Goal: Task Accomplishment & Management: Manage account settings

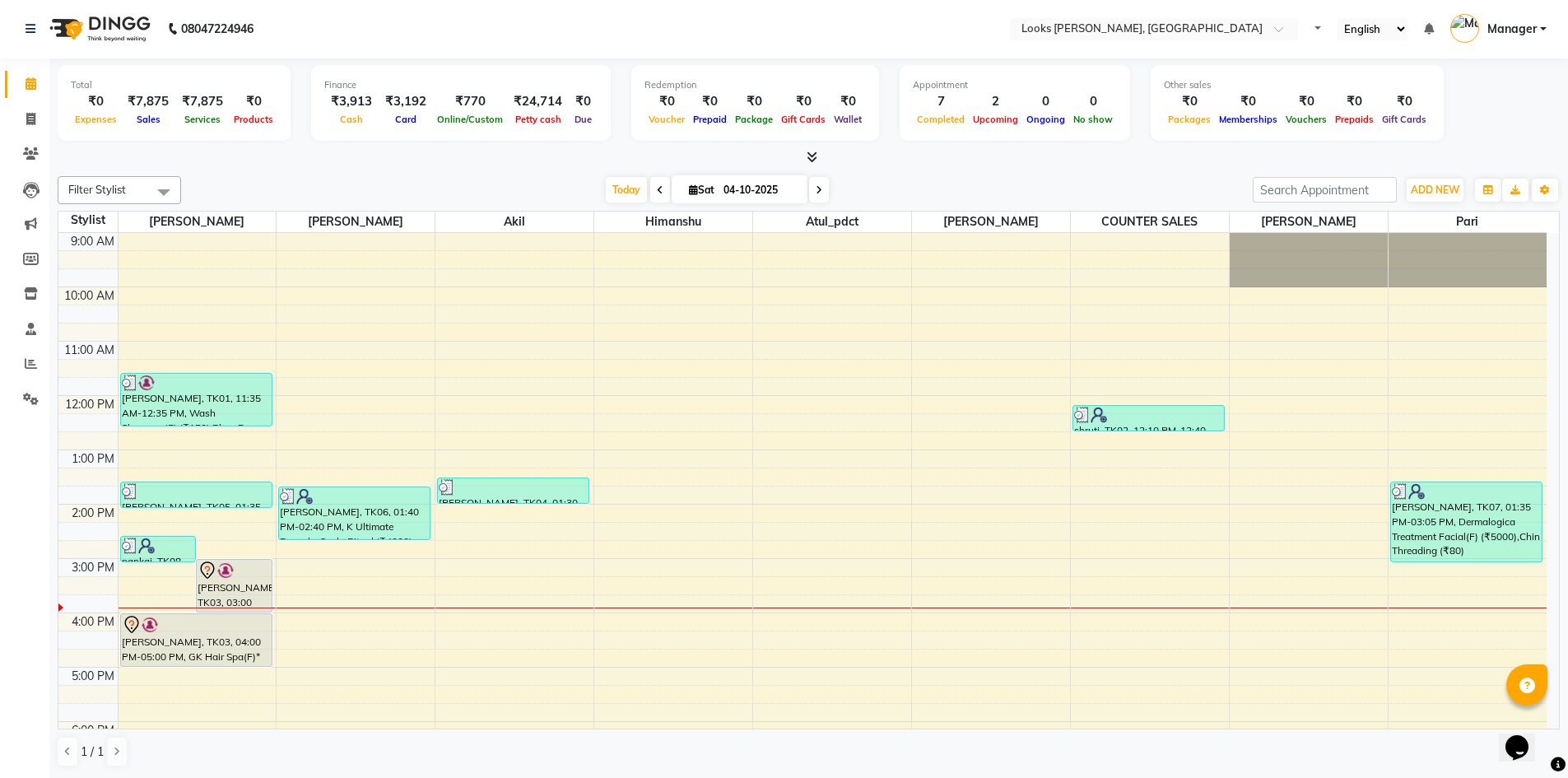
scroll to position [156, 0]
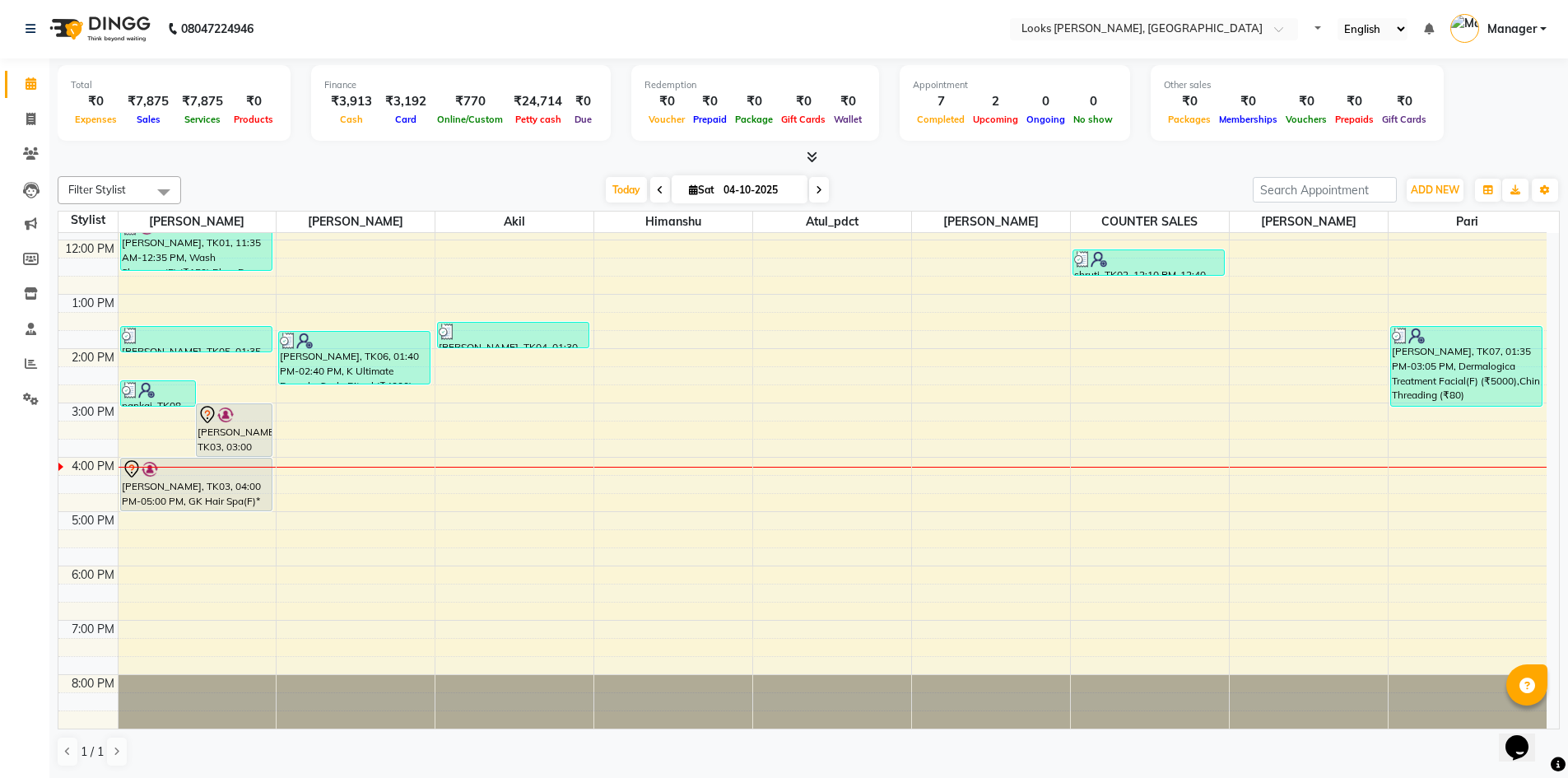
click at [808, 161] on icon at bounding box center [812, 157] width 11 height 12
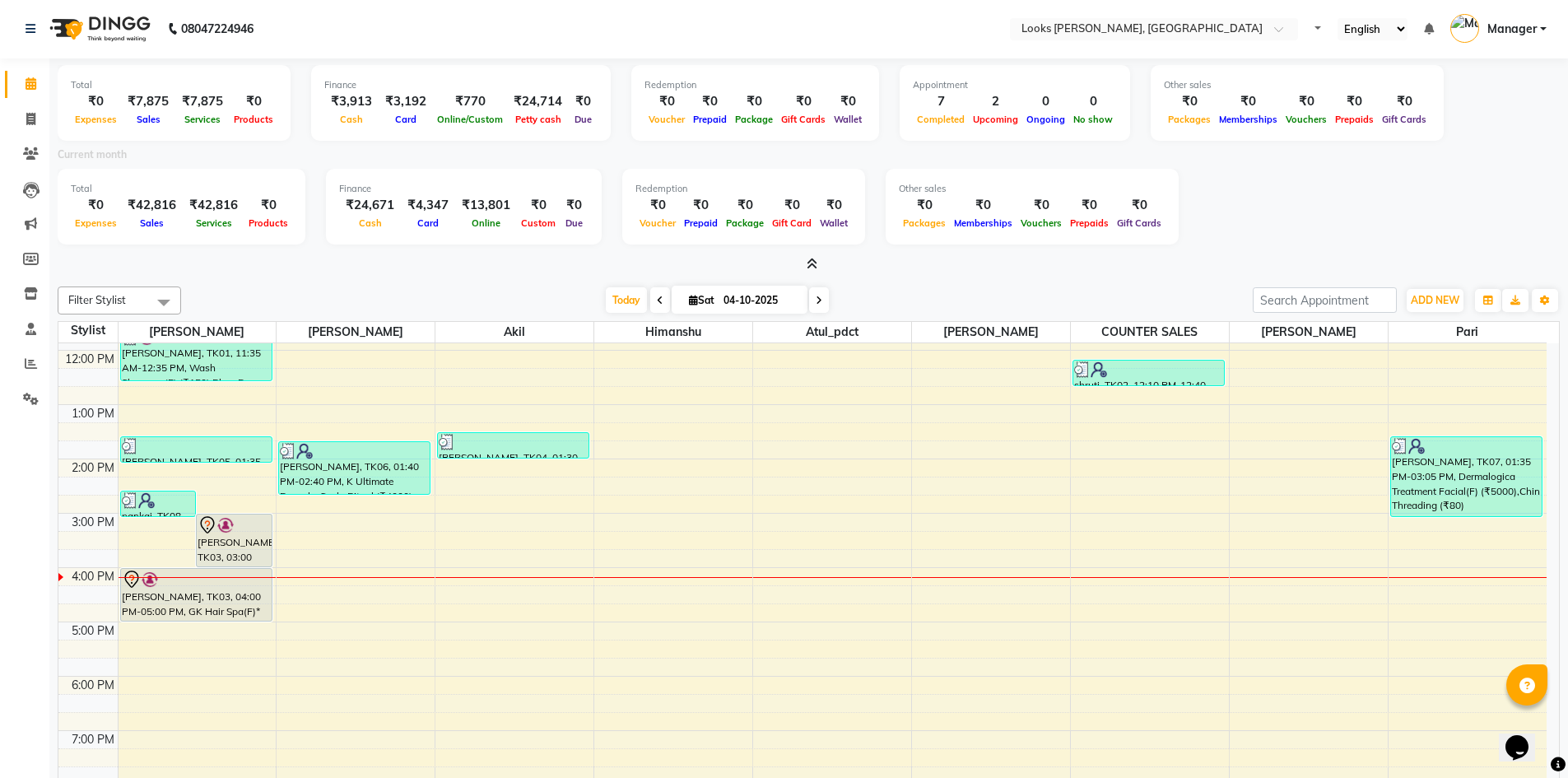
click at [822, 263] on div at bounding box center [809, 264] width 1503 height 17
click at [818, 265] on icon at bounding box center [812, 264] width 11 height 12
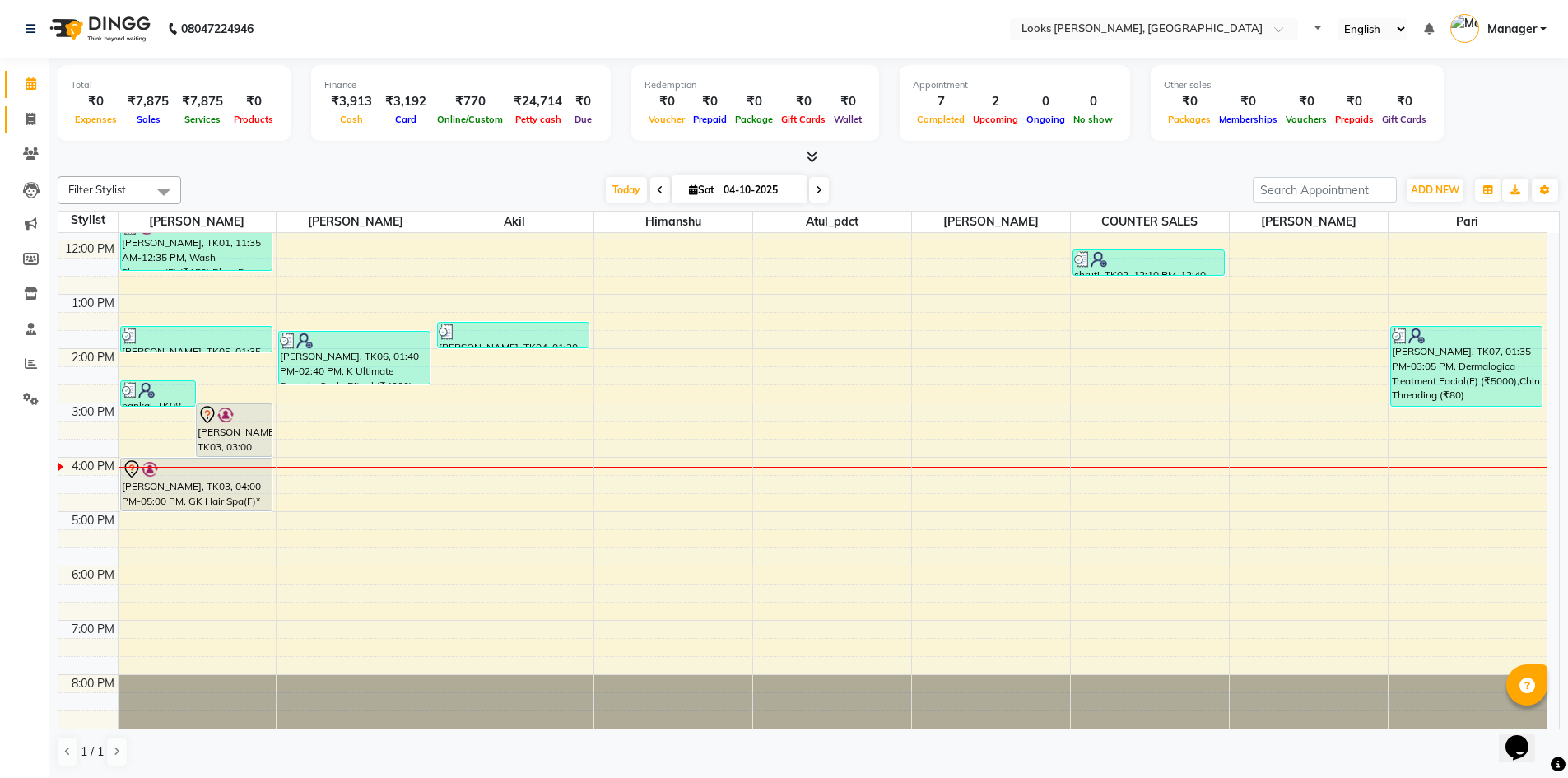
click at [42, 126] on span at bounding box center [31, 119] width 29 height 19
select select "service"
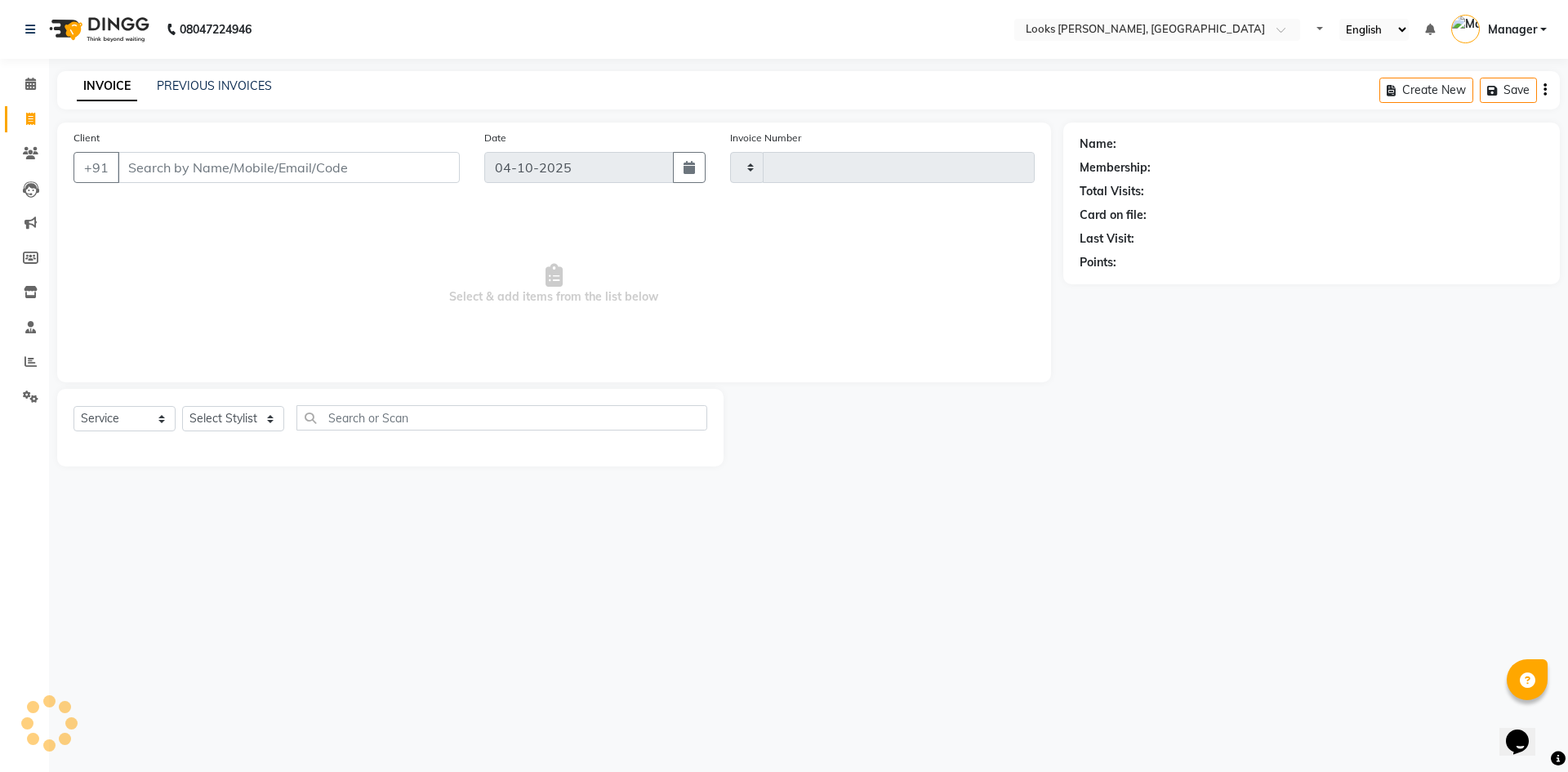
type input "1318"
select select "6017"
click at [30, 96] on link "Calendar" at bounding box center [25, 84] width 39 height 27
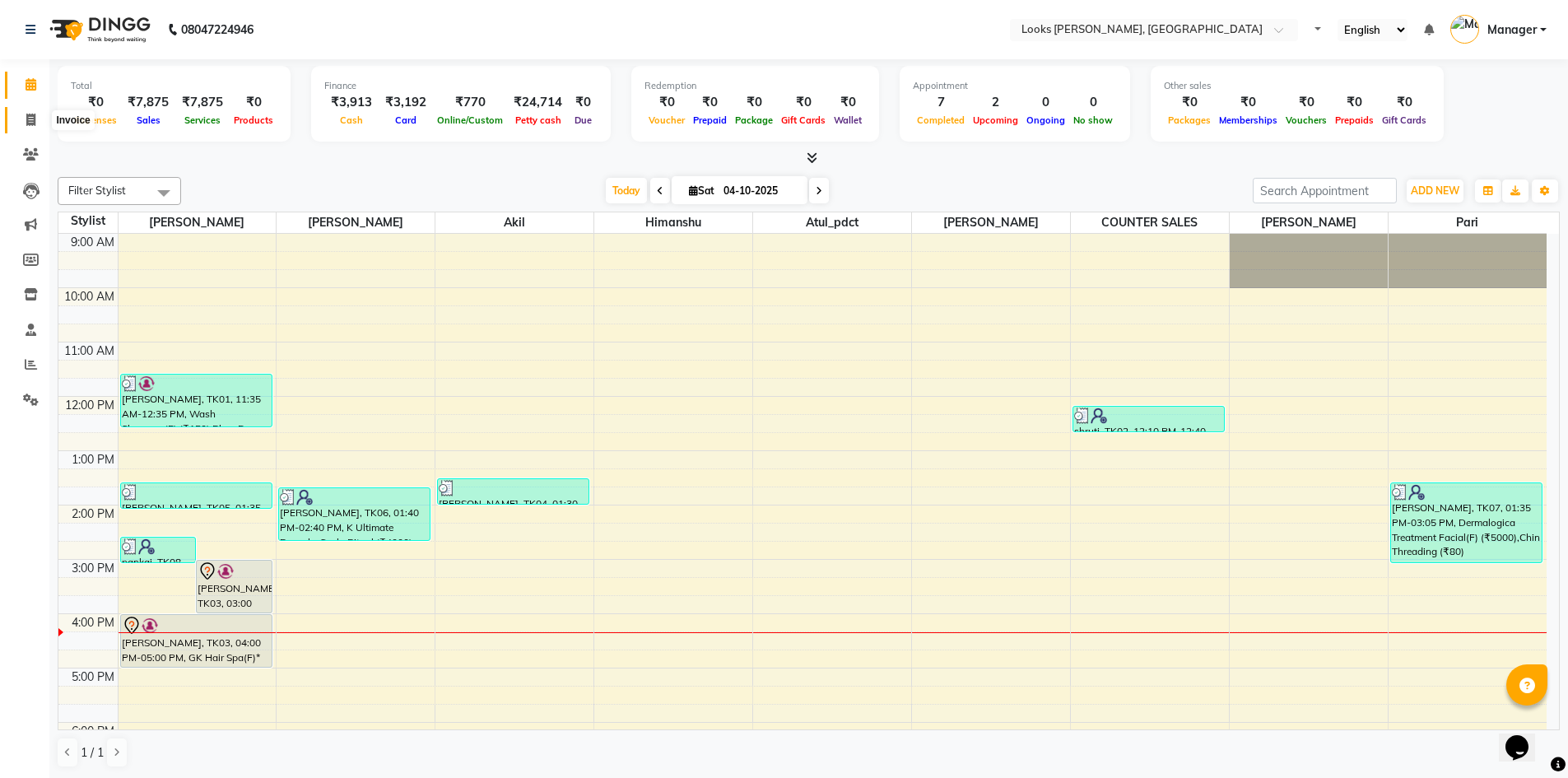
click at [31, 119] on icon at bounding box center [31, 120] width 9 height 12
select select "6017"
select select "service"
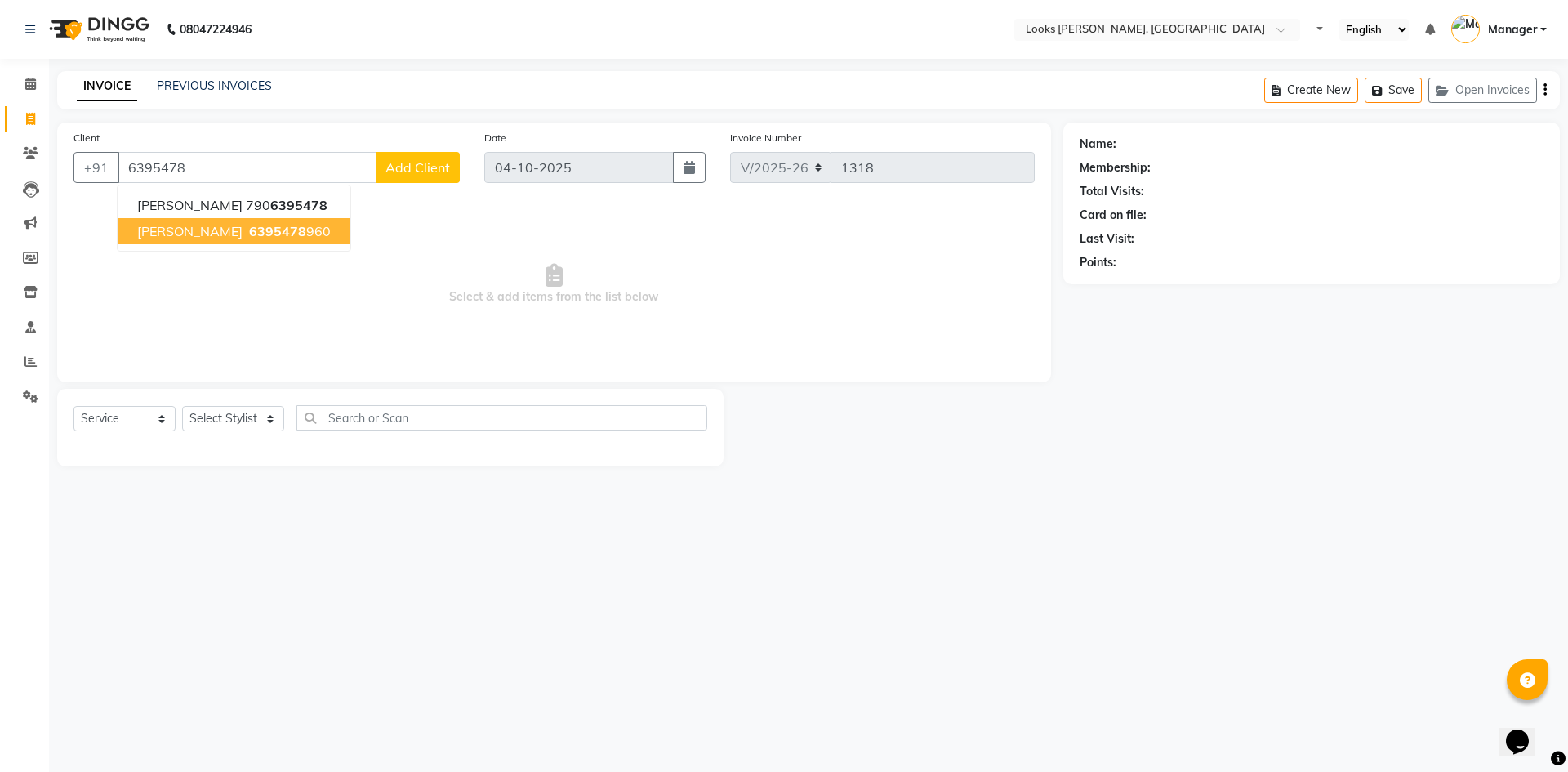
click at [277, 222] on button "[PERSON_NAME] 6395478 960" at bounding box center [234, 231] width 233 height 27
type input "6395478960"
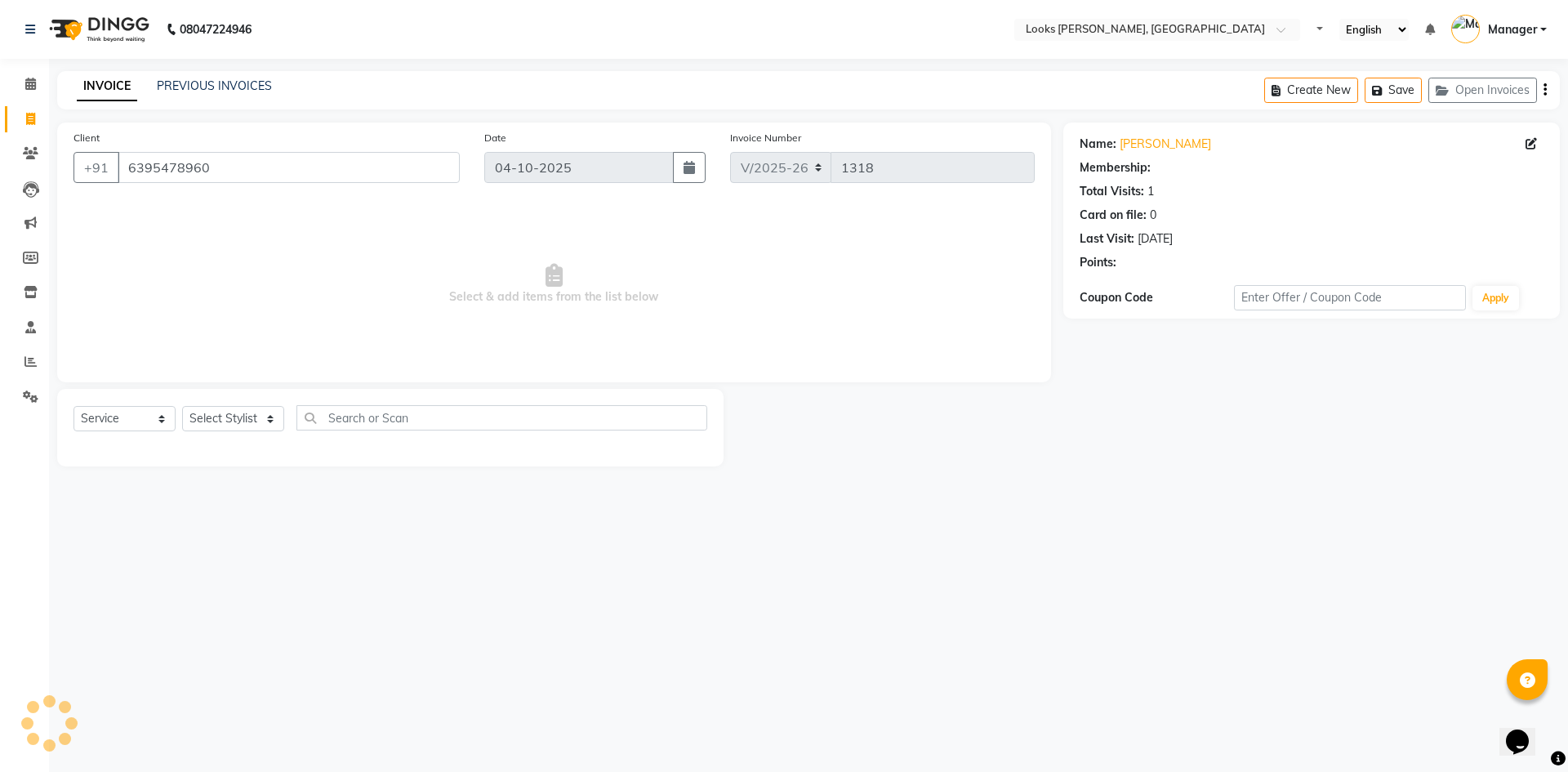
select select "1: Object"
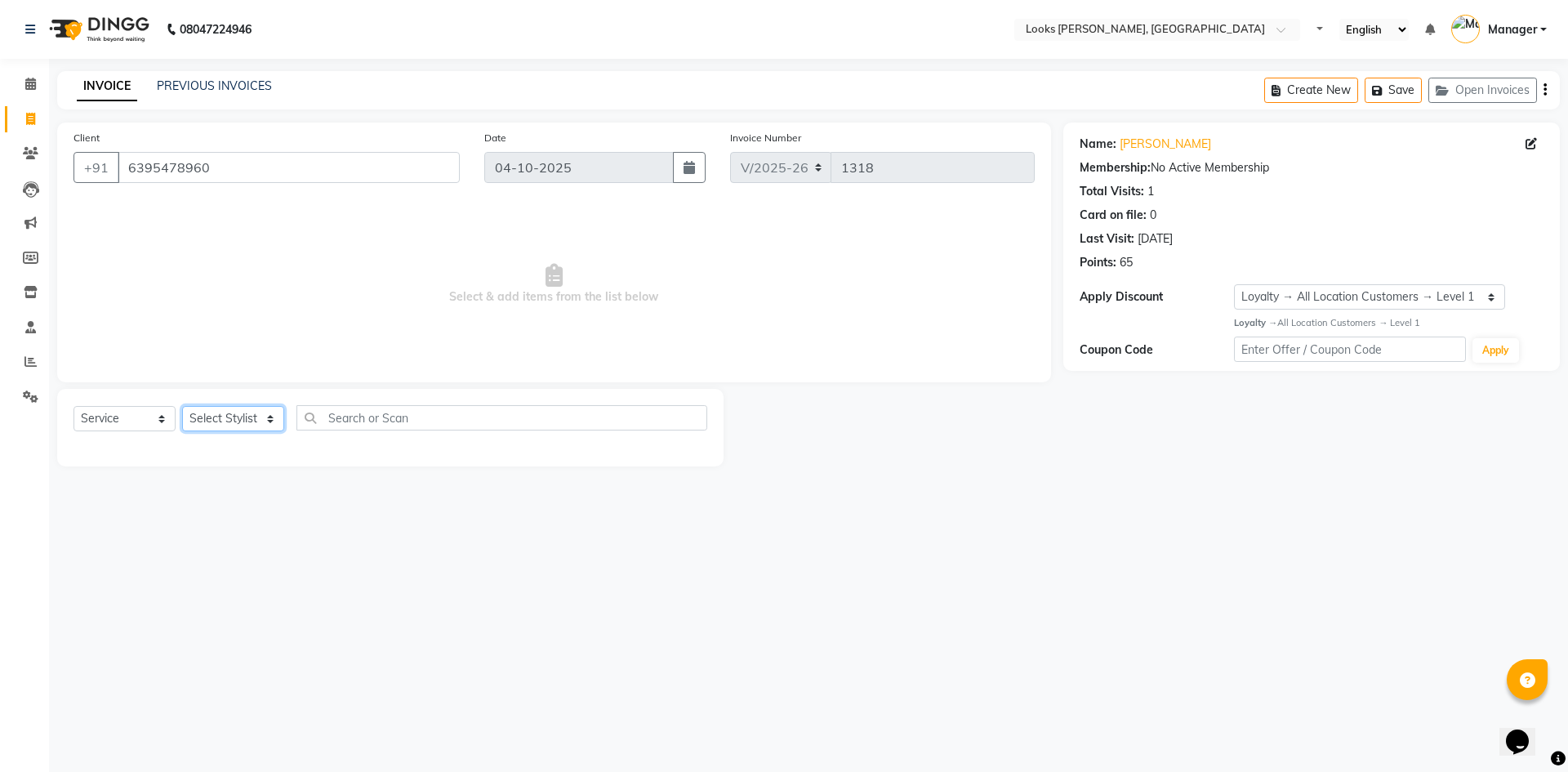
click at [257, 416] on select "Select Stylist [PERSON_NAME] [PERSON_NAME] Atul_pdct BRM_MASTER COUNTER SALES […" at bounding box center [233, 419] width 102 height 26
select select "67379"
click at [182, 406] on select "Select Stylist [PERSON_NAME] [PERSON_NAME] Atul_pdct BRM_MASTER COUNTER SALES […" at bounding box center [233, 419] width 102 height 26
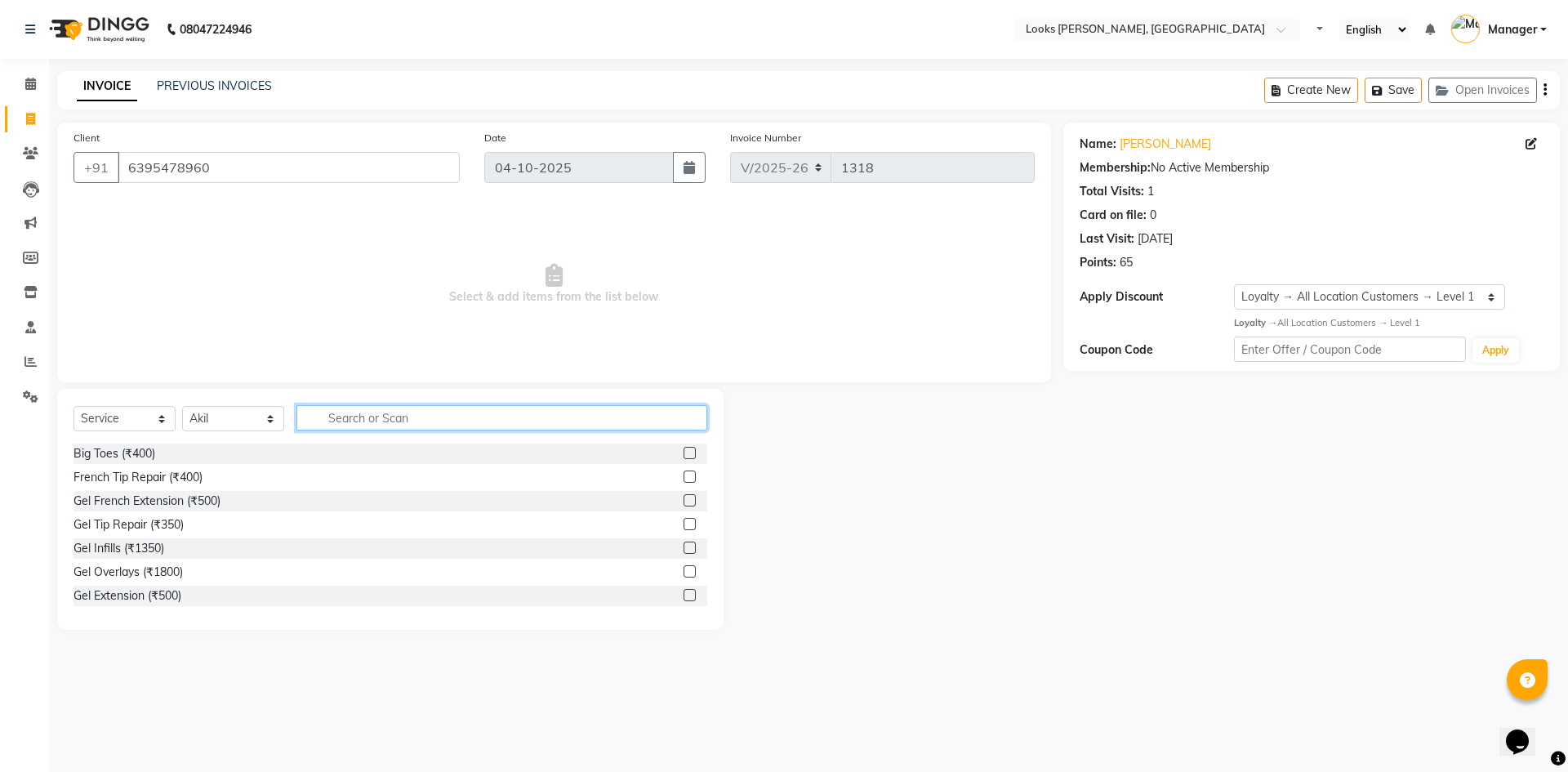
click at [350, 419] on input "text" at bounding box center [502, 418] width 411 height 26
type input "de"
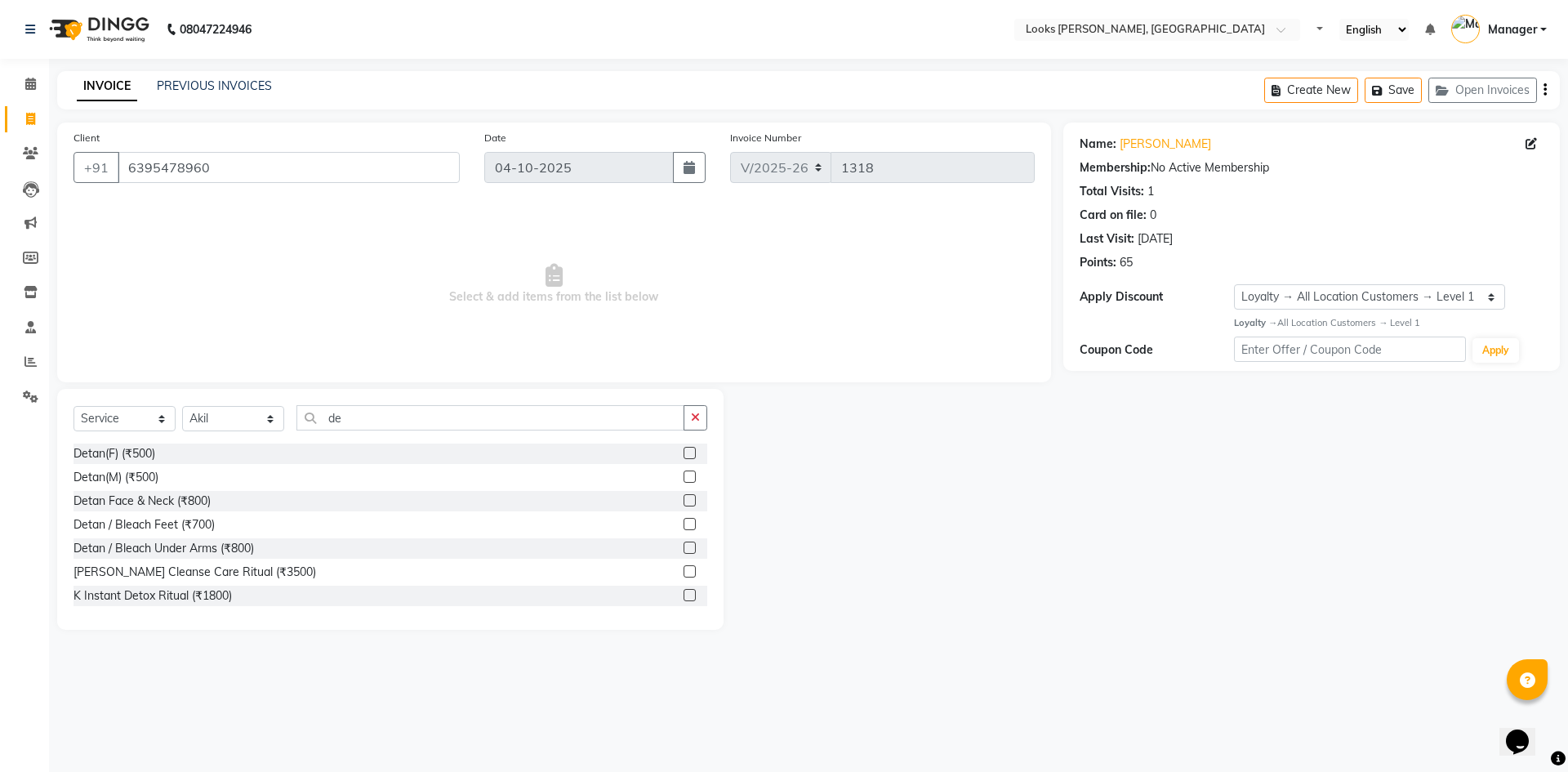
click at [683, 474] on label at bounding box center [689, 476] width 12 height 12
click at [683, 474] on input "checkbox" at bounding box center [688, 477] width 11 height 11
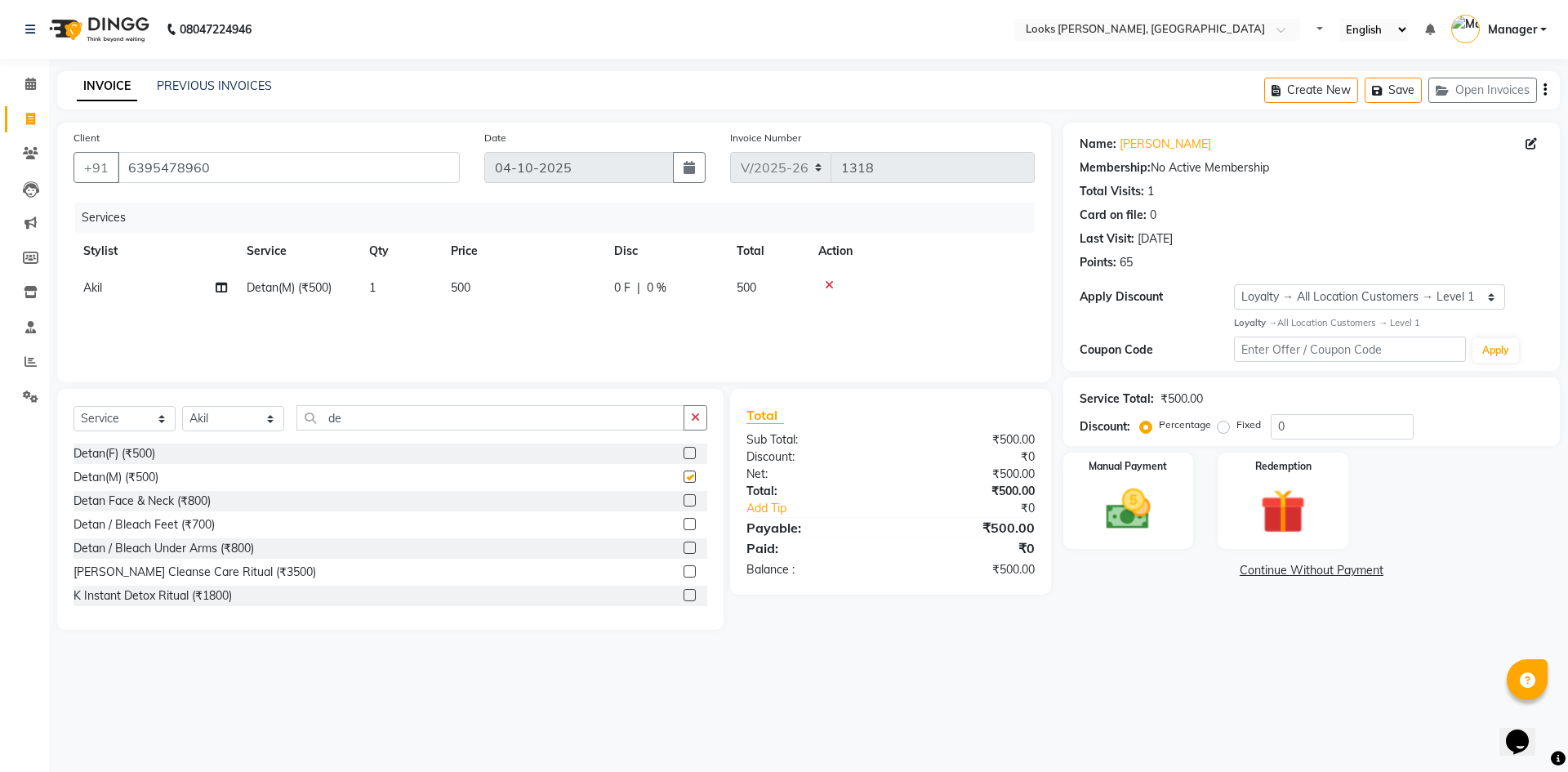
checkbox input "false"
click at [1150, 495] on img at bounding box center [1128, 509] width 76 height 54
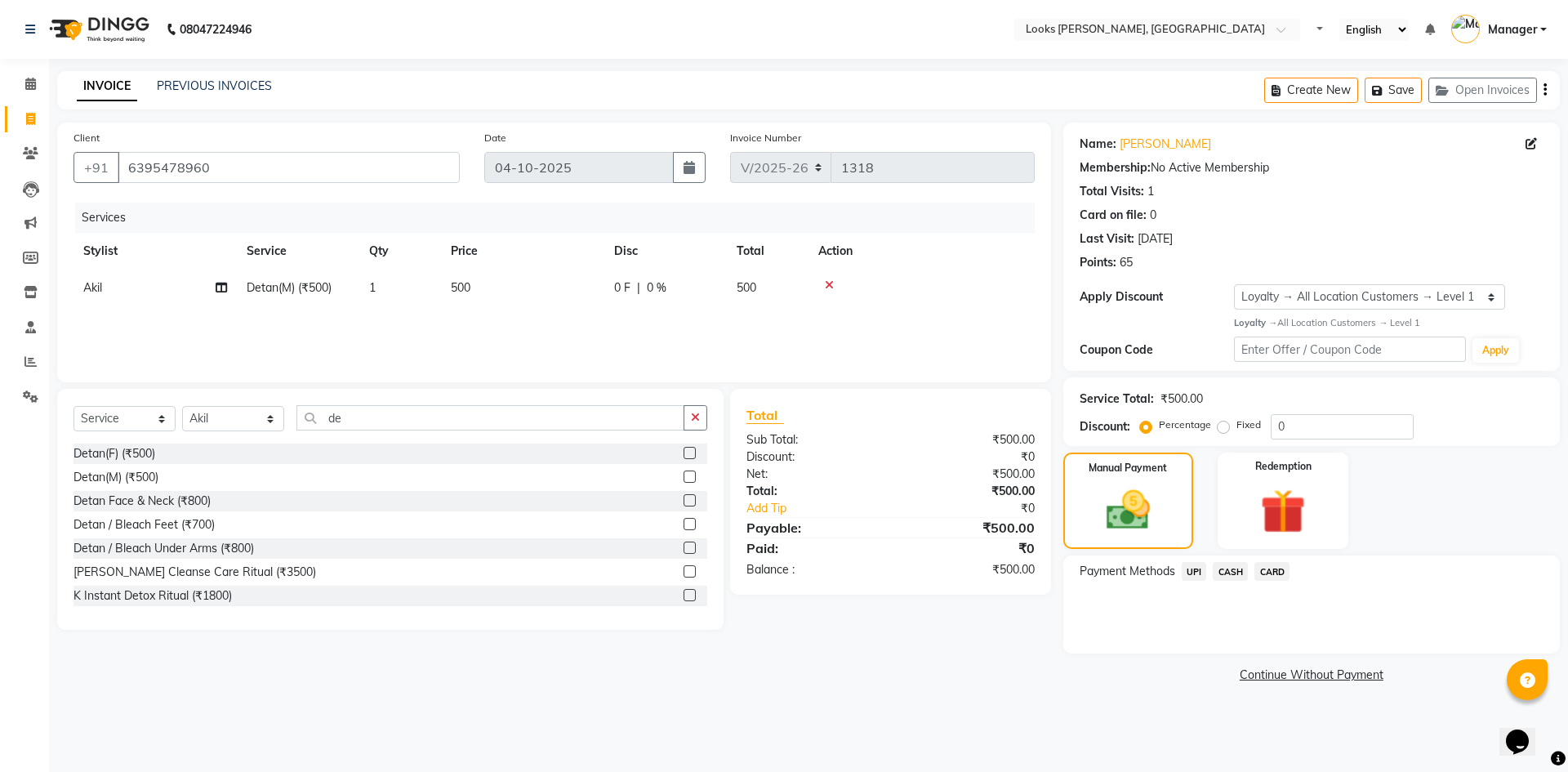
click at [1227, 577] on span "CASH" at bounding box center [1231, 571] width 35 height 19
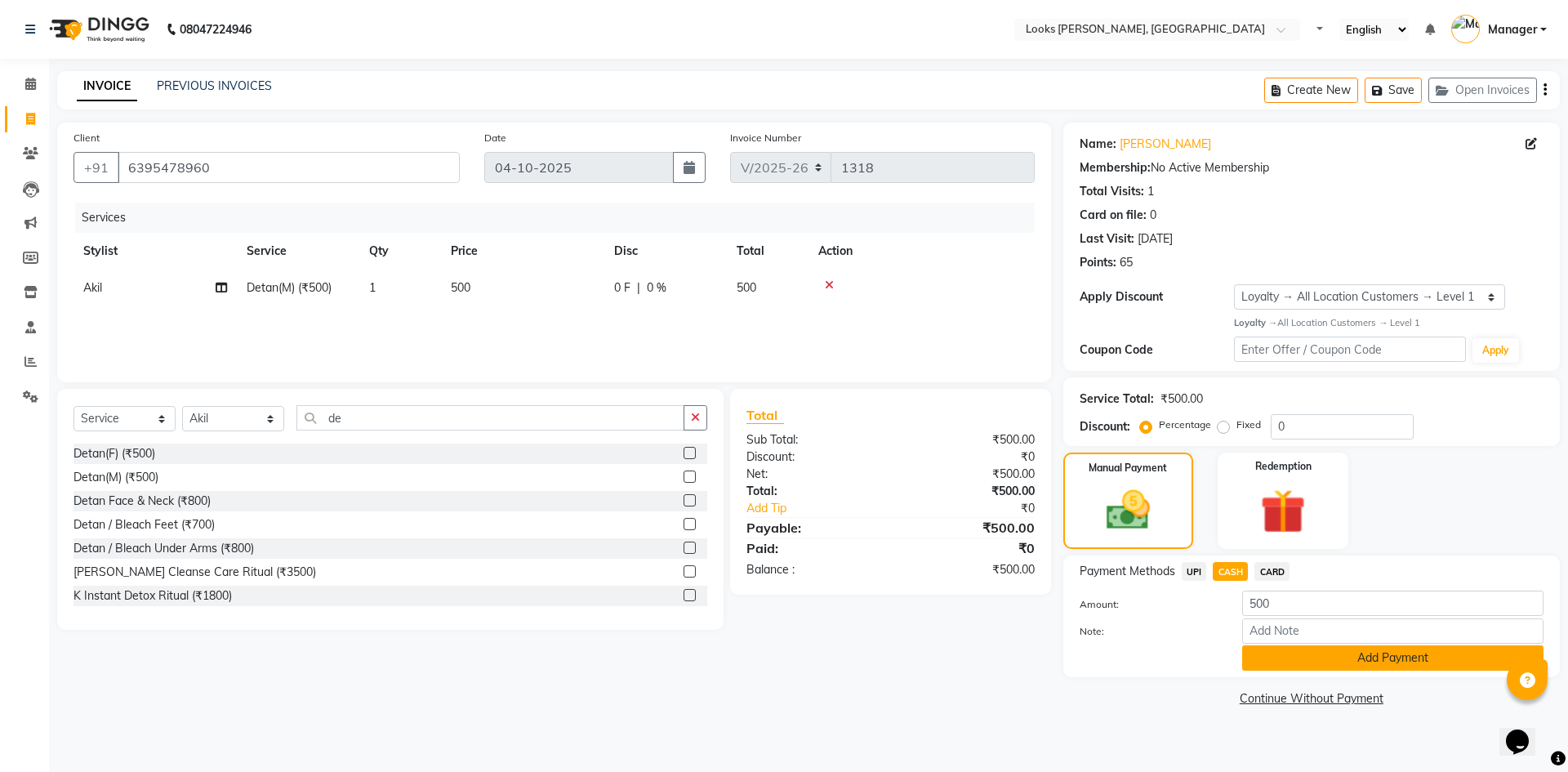
click at [1306, 652] on button "Add Payment" at bounding box center [1393, 658] width 302 height 26
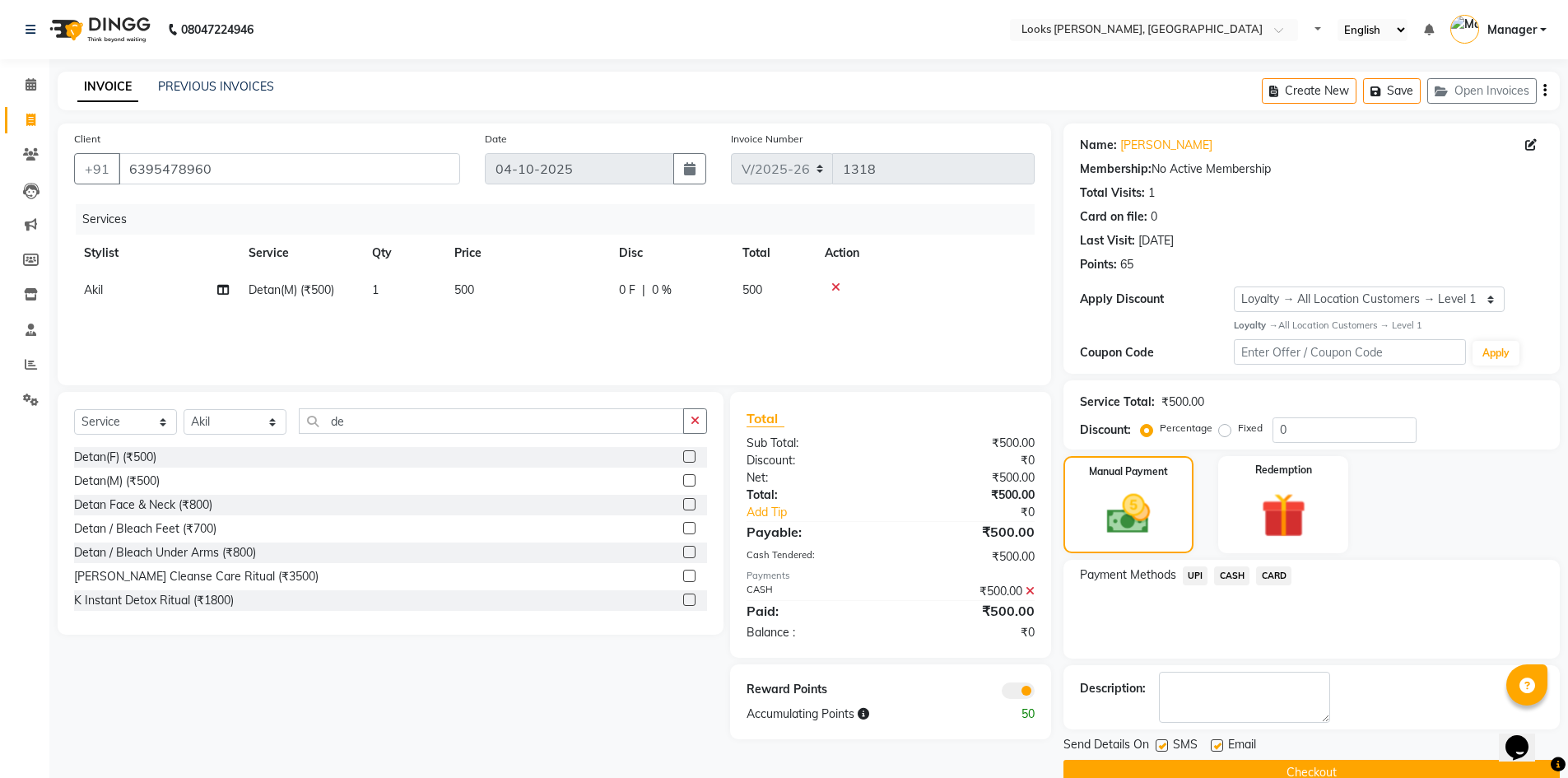
scroll to position [32, 0]
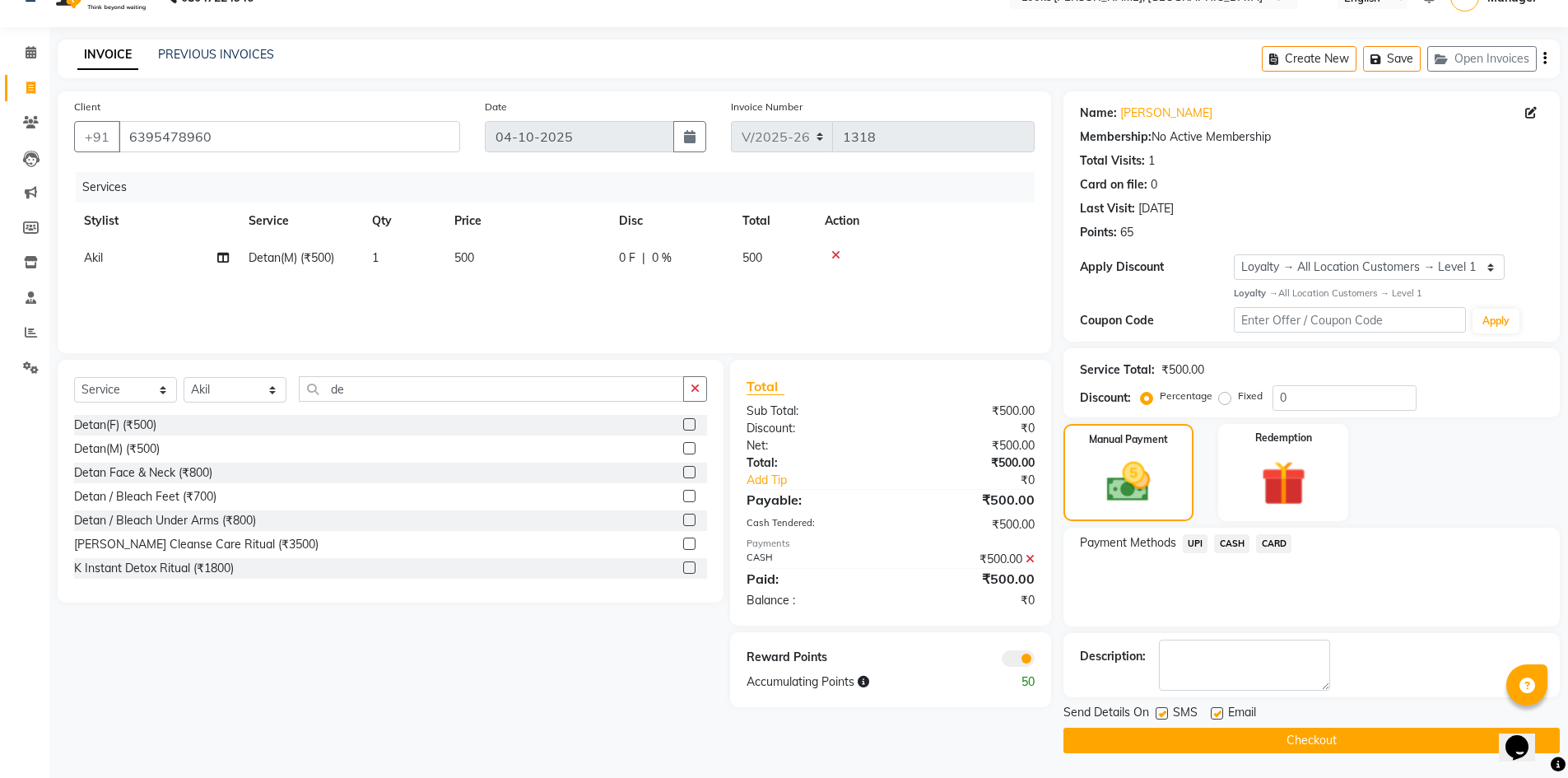
click at [1027, 655] on span at bounding box center [1018, 658] width 33 height 17
click at [1035, 661] on input "checkbox" at bounding box center [1035, 661] width 0 height 0
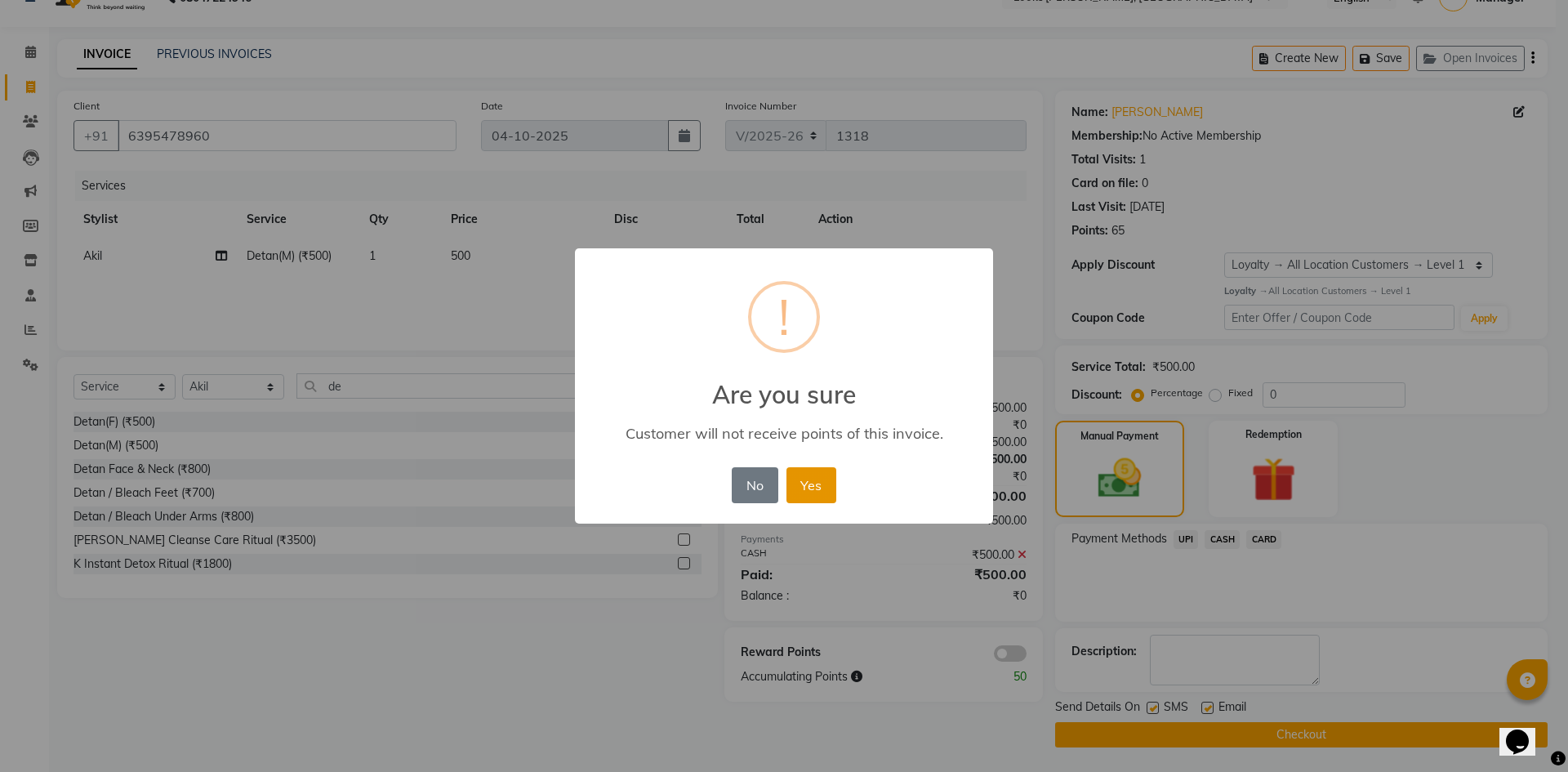
click at [818, 500] on button "Yes" at bounding box center [811, 485] width 50 height 36
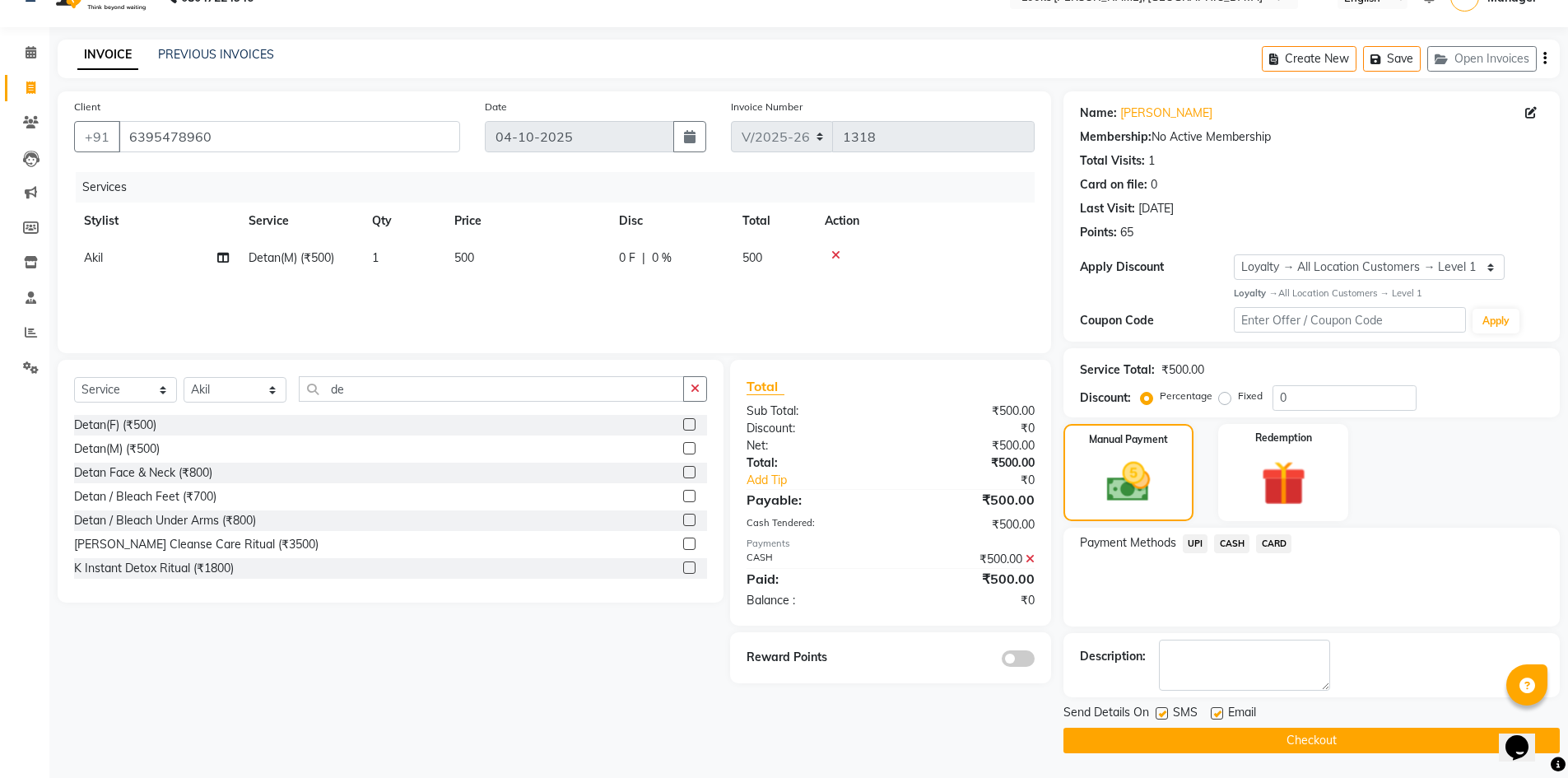
click at [1248, 747] on button "Checkout" at bounding box center [1311, 740] width 497 height 26
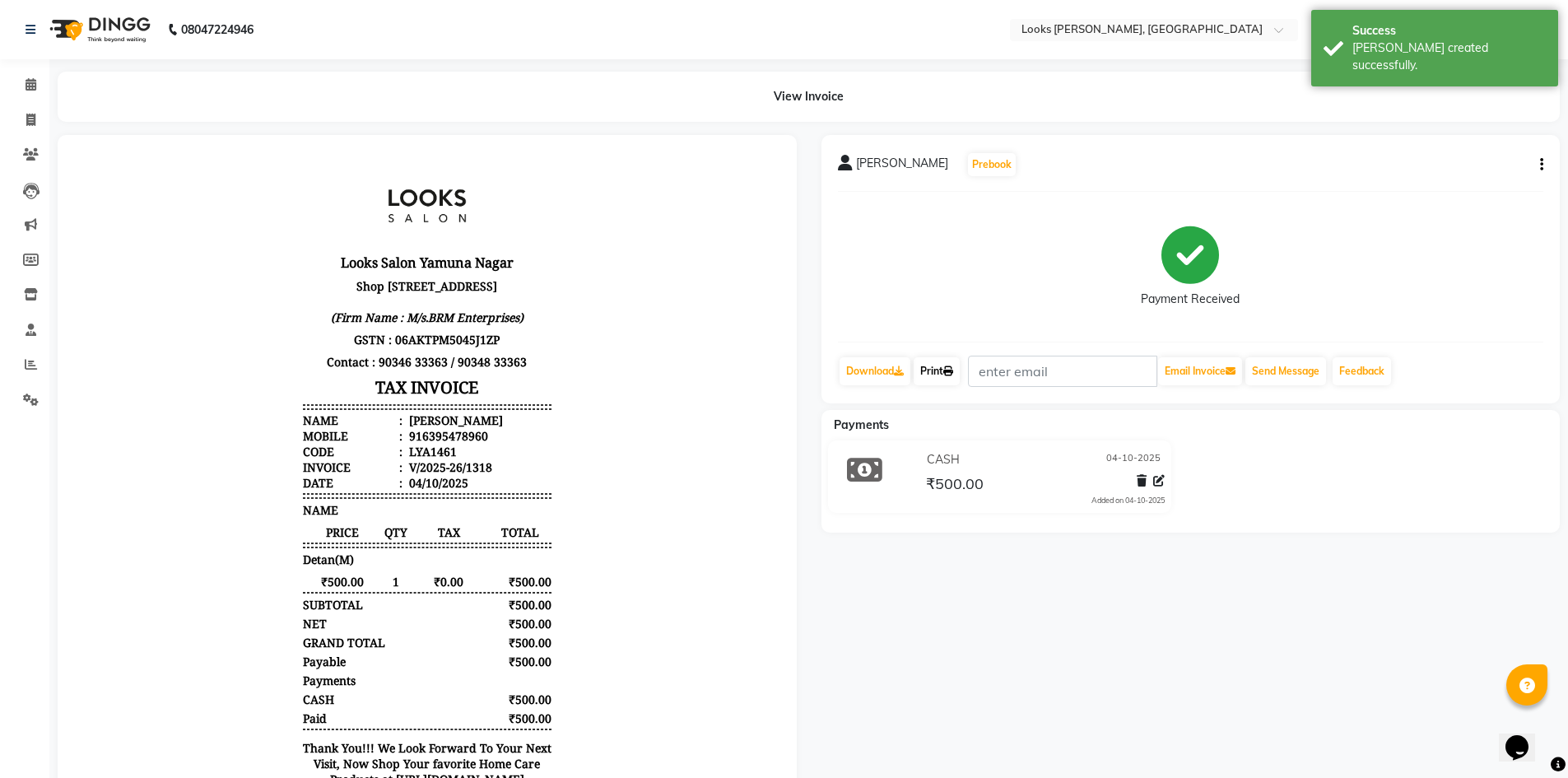
click at [942, 381] on link "Print" at bounding box center [937, 372] width 47 height 28
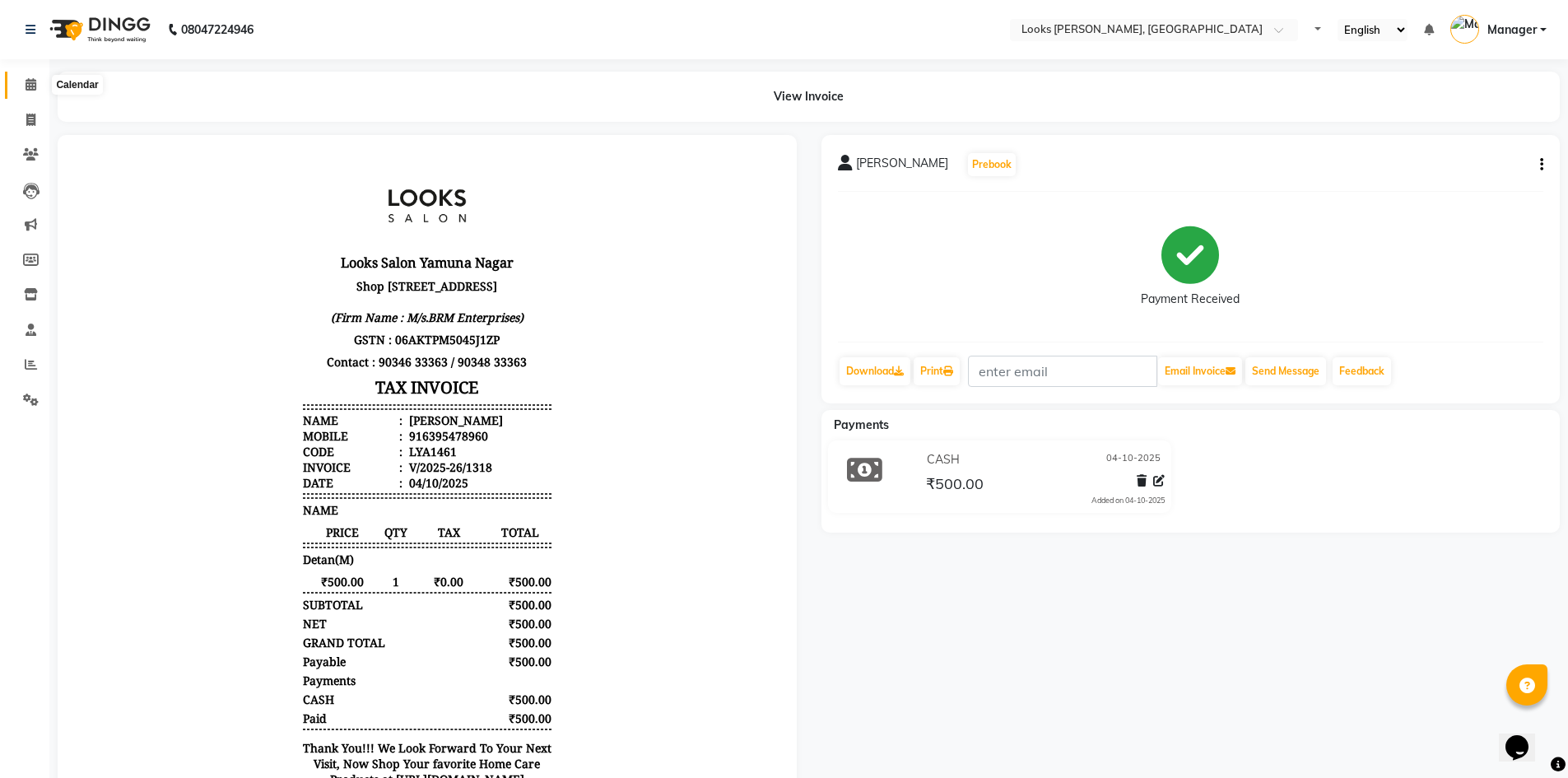
click at [43, 82] on span at bounding box center [31, 84] width 29 height 19
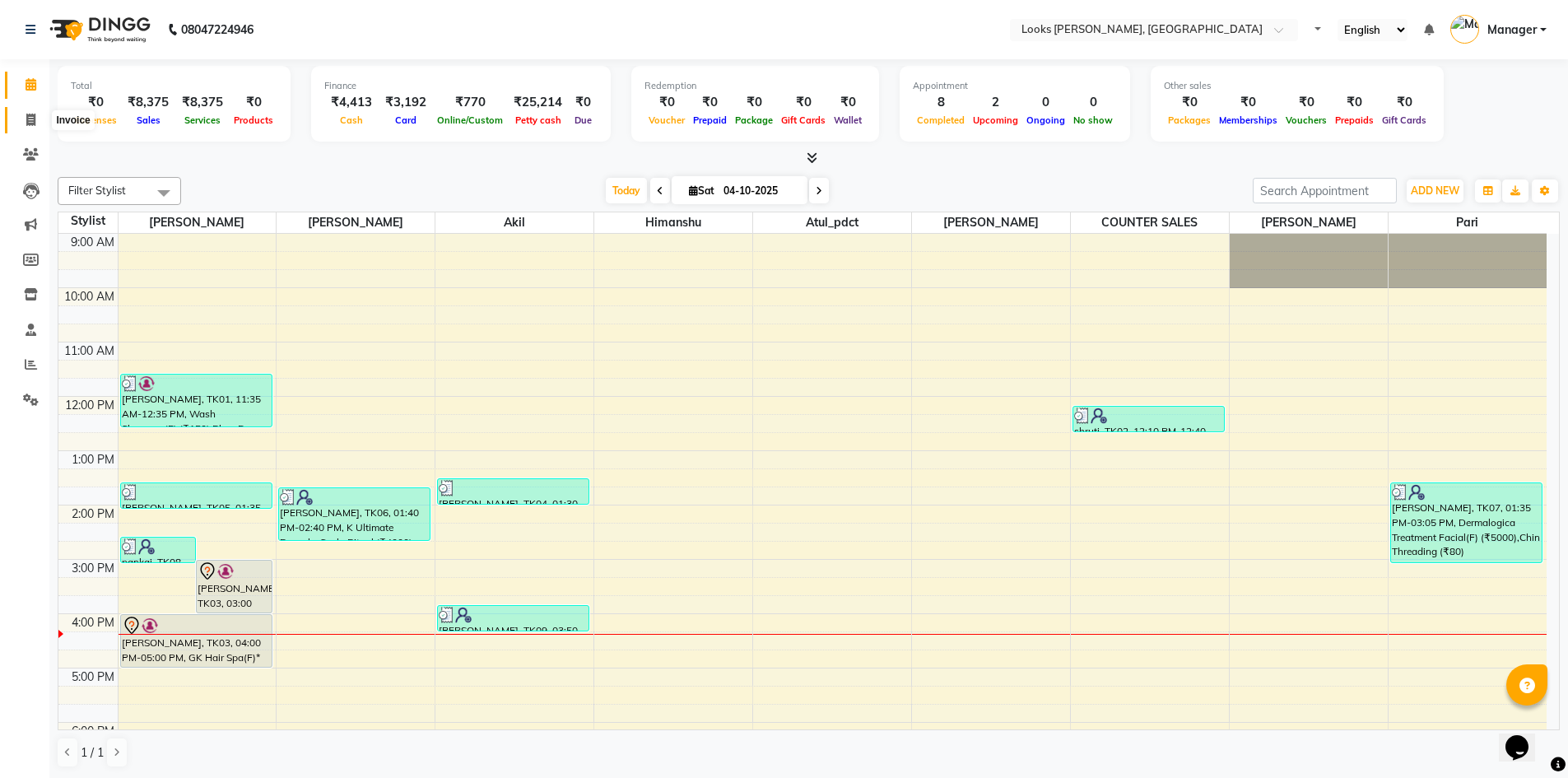
click at [36, 123] on icon at bounding box center [31, 120] width 9 height 12
select select "service"
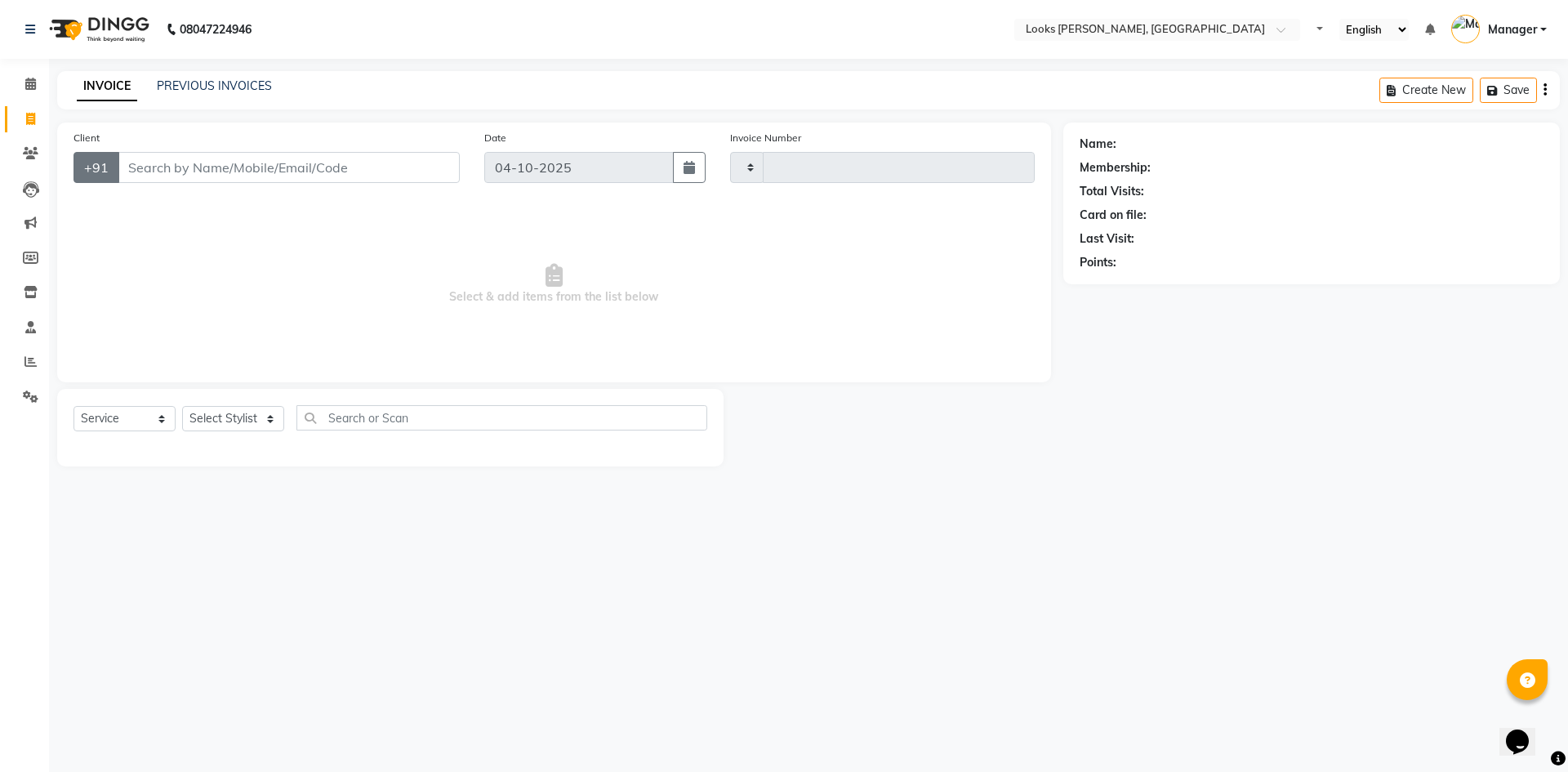
type input "1319"
select select "6017"
click at [189, 165] on input "Client" at bounding box center [289, 168] width 342 height 31
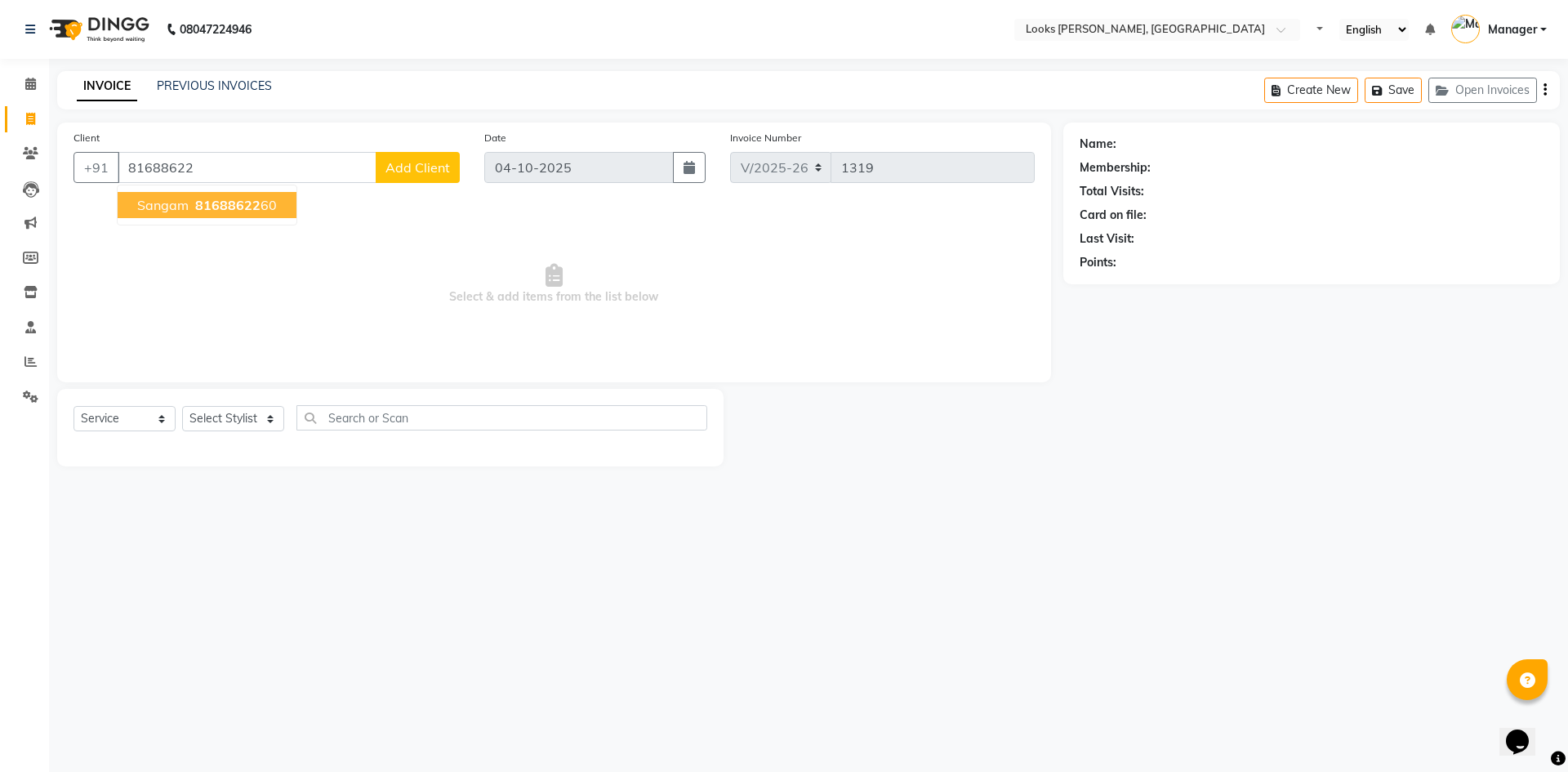
click at [192, 203] on ngb-highlight "81688622 60" at bounding box center [234, 205] width 85 height 17
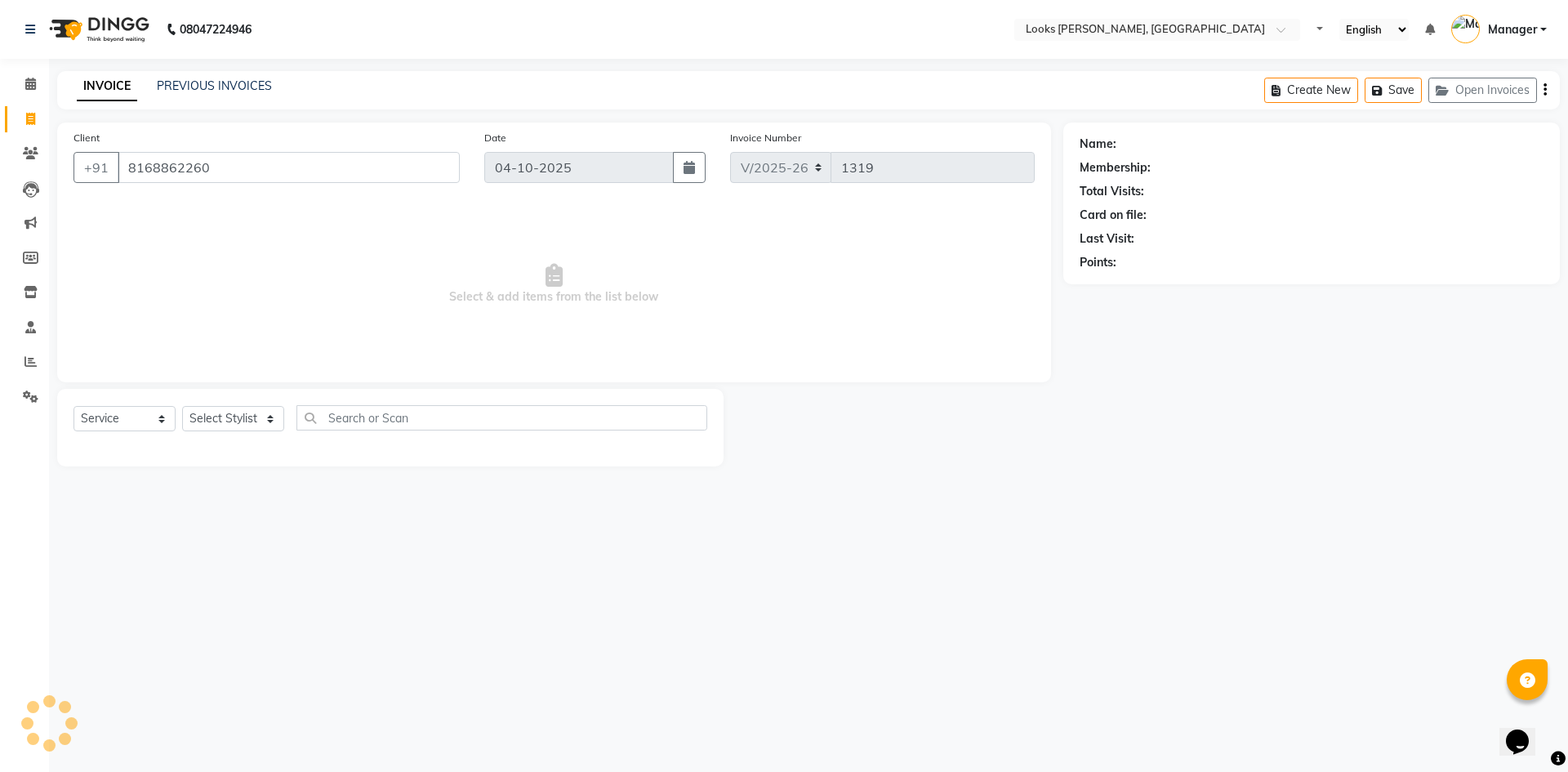
type input "8168862260"
select select "1: Object"
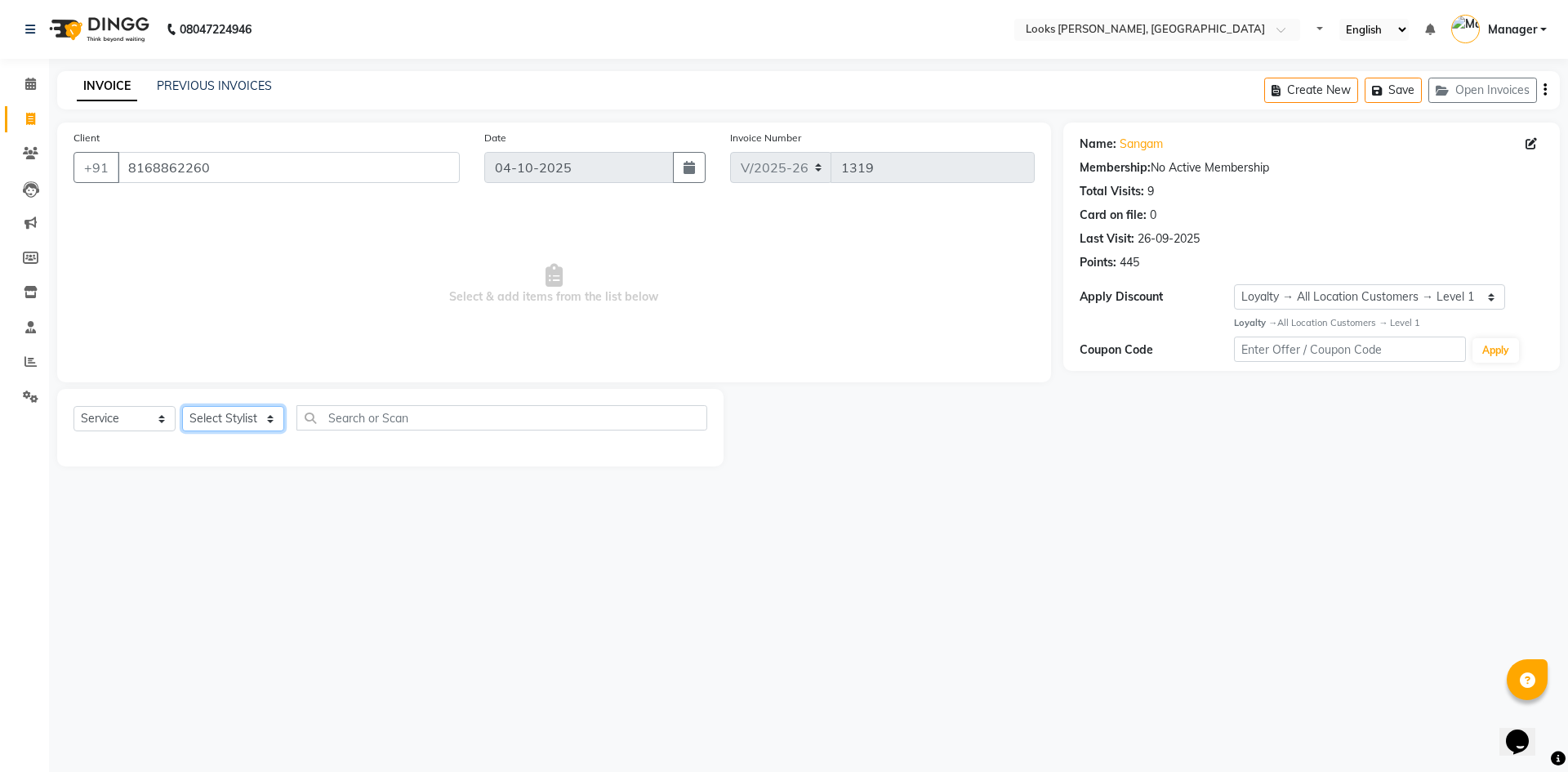
click at [248, 420] on select "Select Stylist [PERSON_NAME] [PERSON_NAME] Atul_pdct BRM_MASTER COUNTER SALES […" at bounding box center [233, 419] width 102 height 26
select select "67379"
click at [182, 406] on select "Select Stylist [PERSON_NAME] [PERSON_NAME] Atul_pdct BRM_MASTER COUNTER SALES […" at bounding box center [233, 419] width 102 height 26
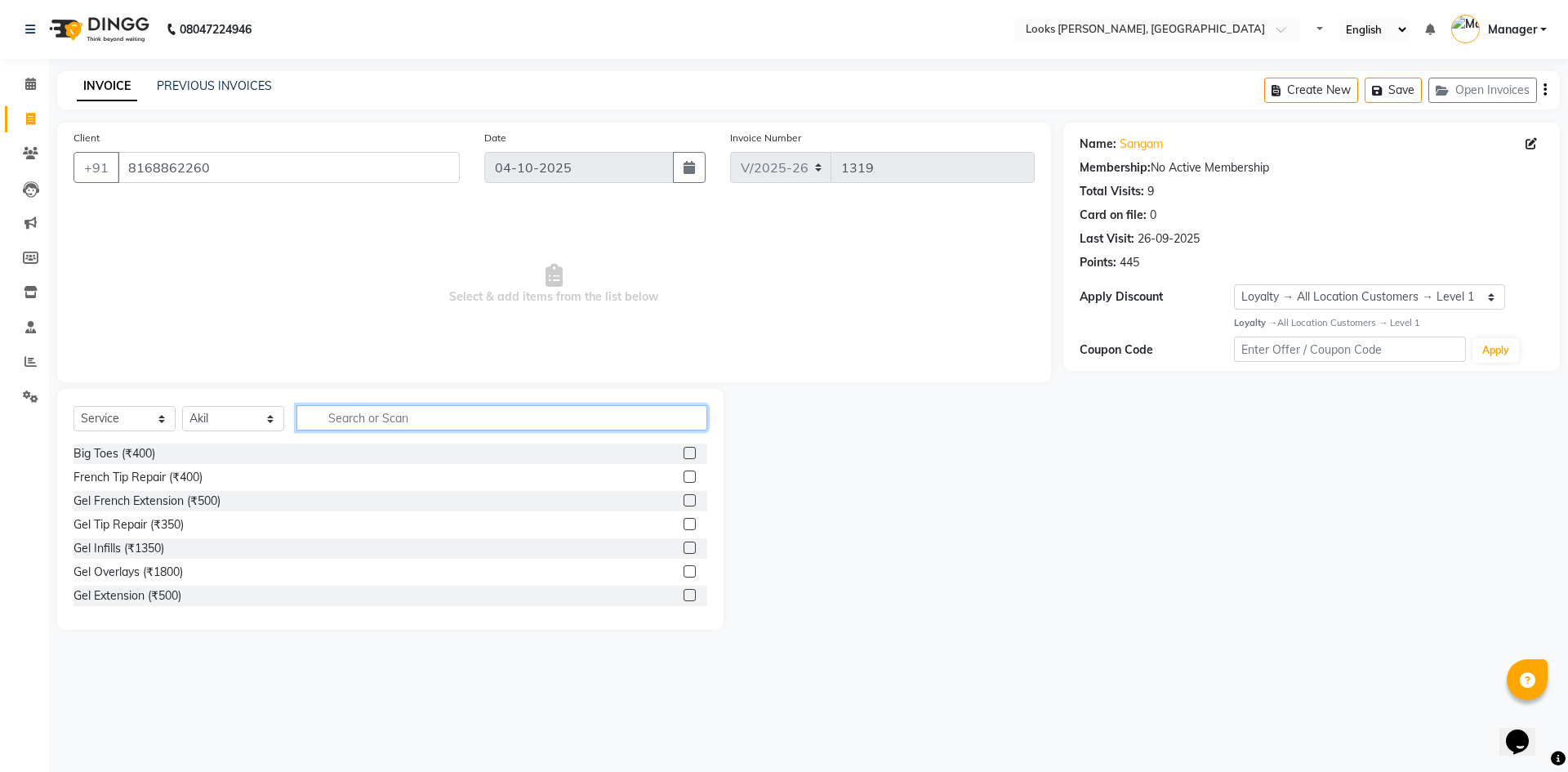
click at [365, 410] on input "text" at bounding box center [502, 418] width 411 height 26
type input "c"
type input "b"
type input "cut"
click at [683, 503] on label at bounding box center [689, 501] width 12 height 12
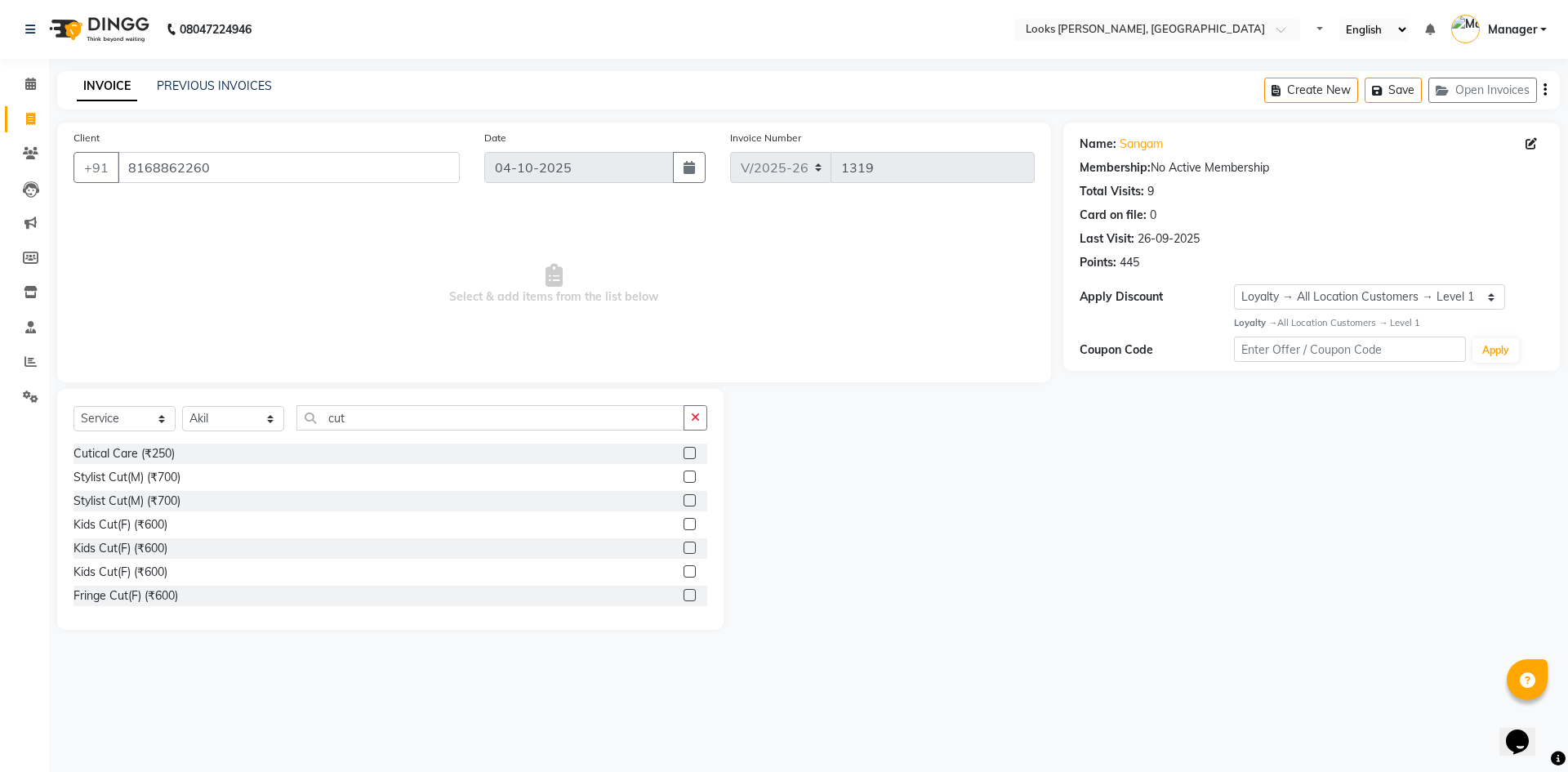
click at [683, 503] on input "checkbox" at bounding box center [688, 501] width 11 height 11
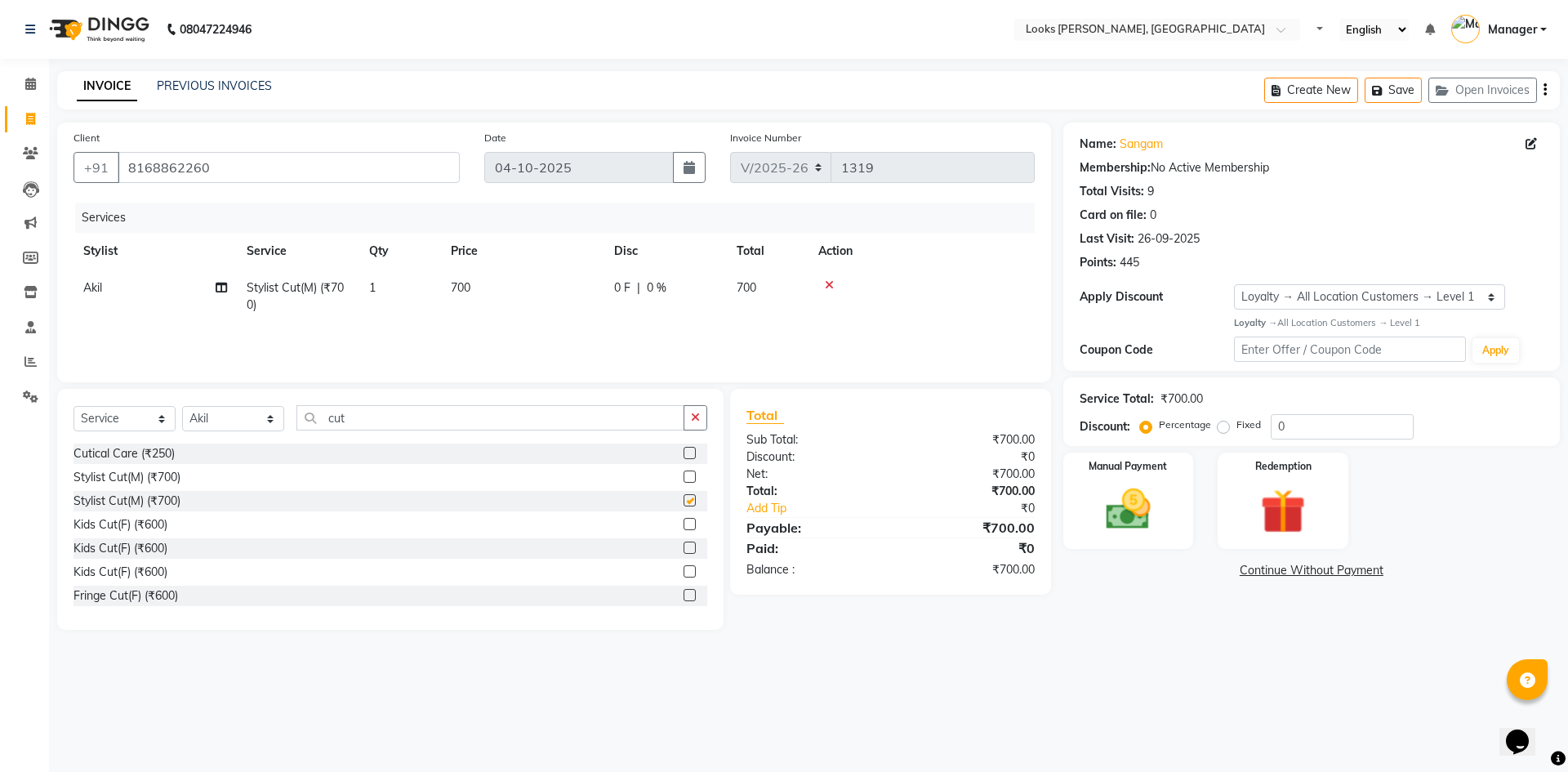
checkbox input "false"
drag, startPoint x: 1291, startPoint y: 422, endPoint x: 1215, endPoint y: 423, distance: 76.0
click at [1215, 423] on div "Percentage Fixed 0" at bounding box center [1278, 427] width 270 height 26
type input "1"
type input "50"
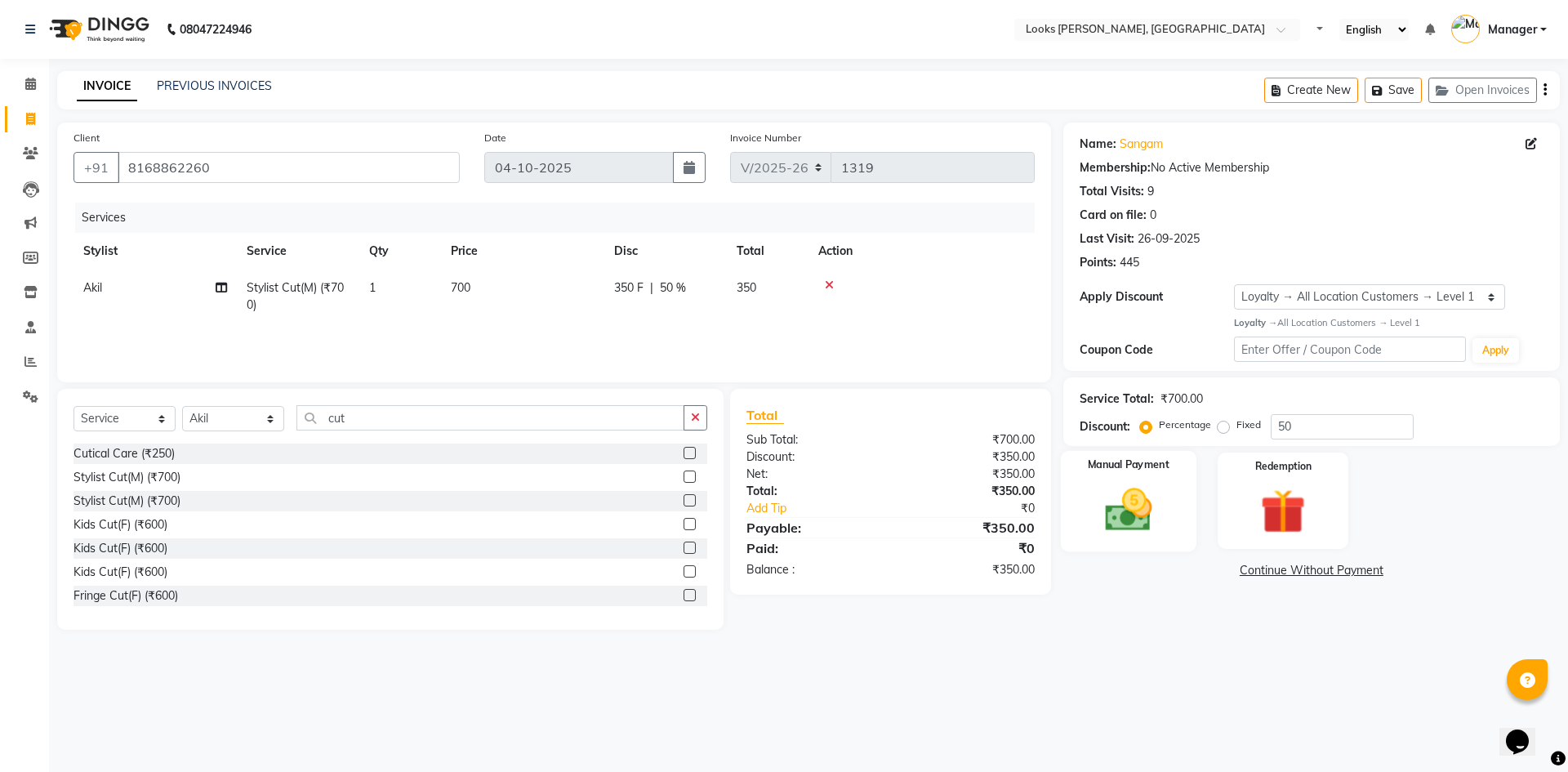
click at [1164, 490] on img at bounding box center [1128, 509] width 76 height 54
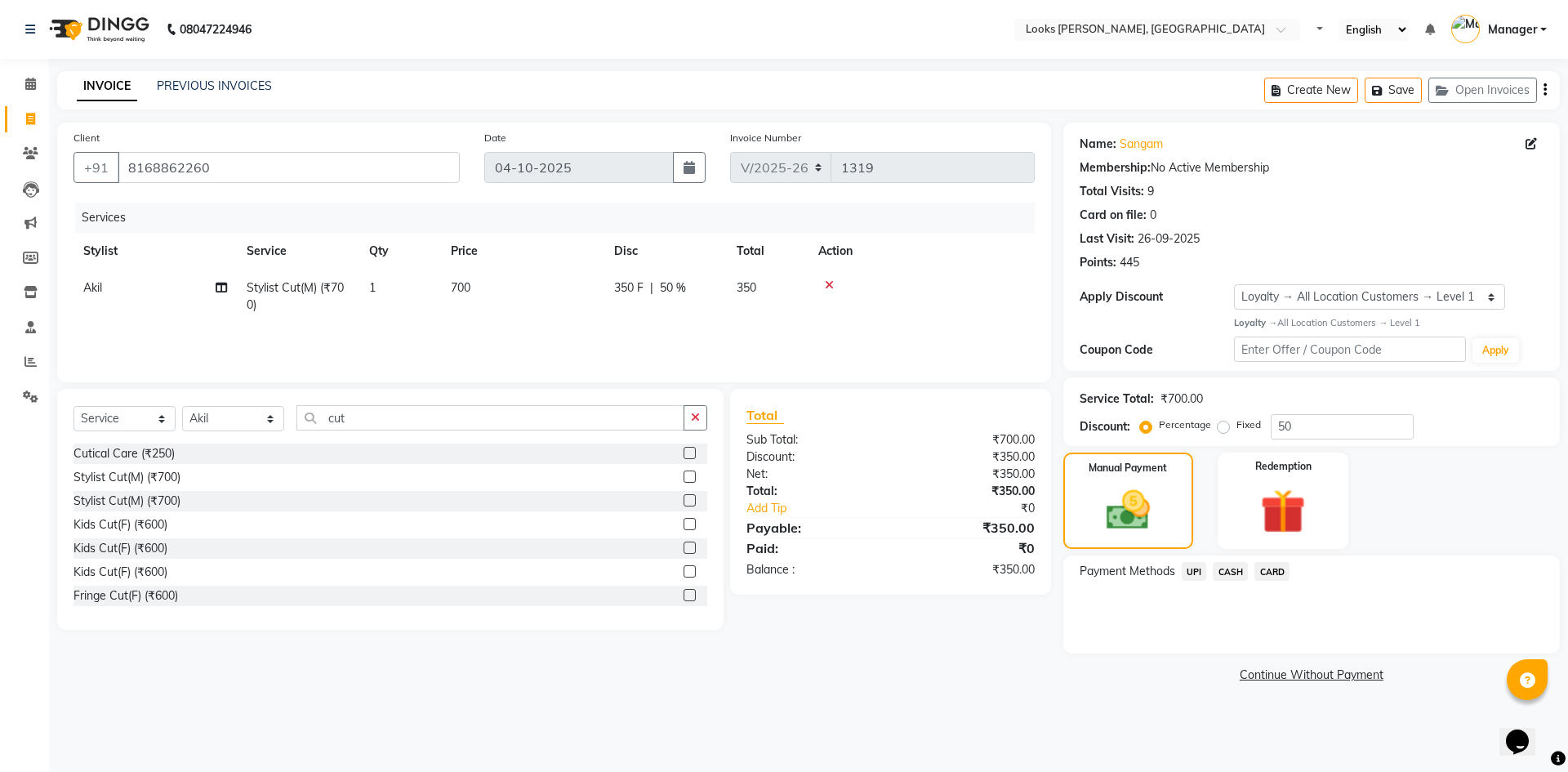
click at [1193, 578] on span "UPI" at bounding box center [1194, 571] width 26 height 19
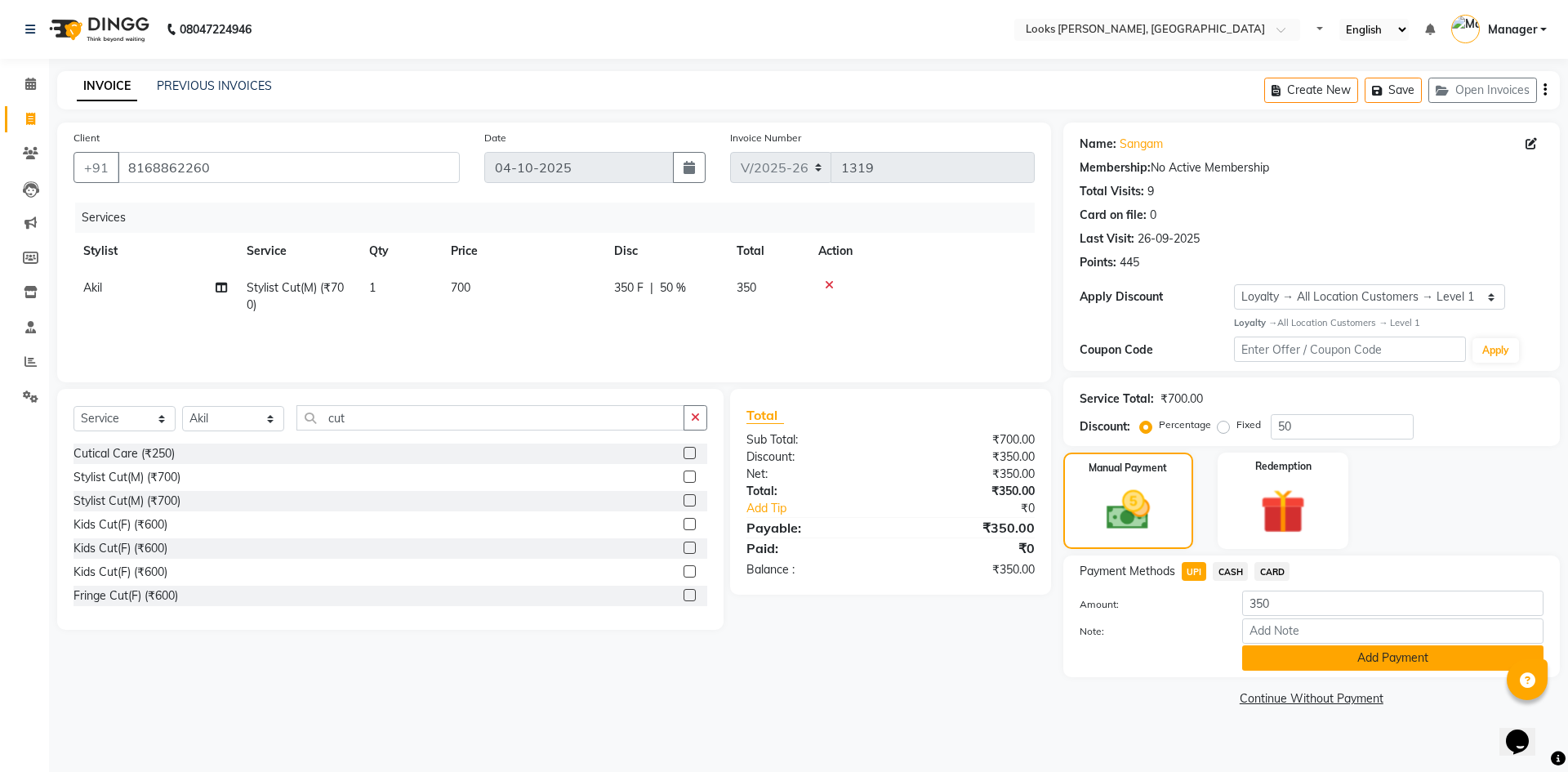
click at [1326, 658] on button "Add Payment" at bounding box center [1393, 658] width 302 height 26
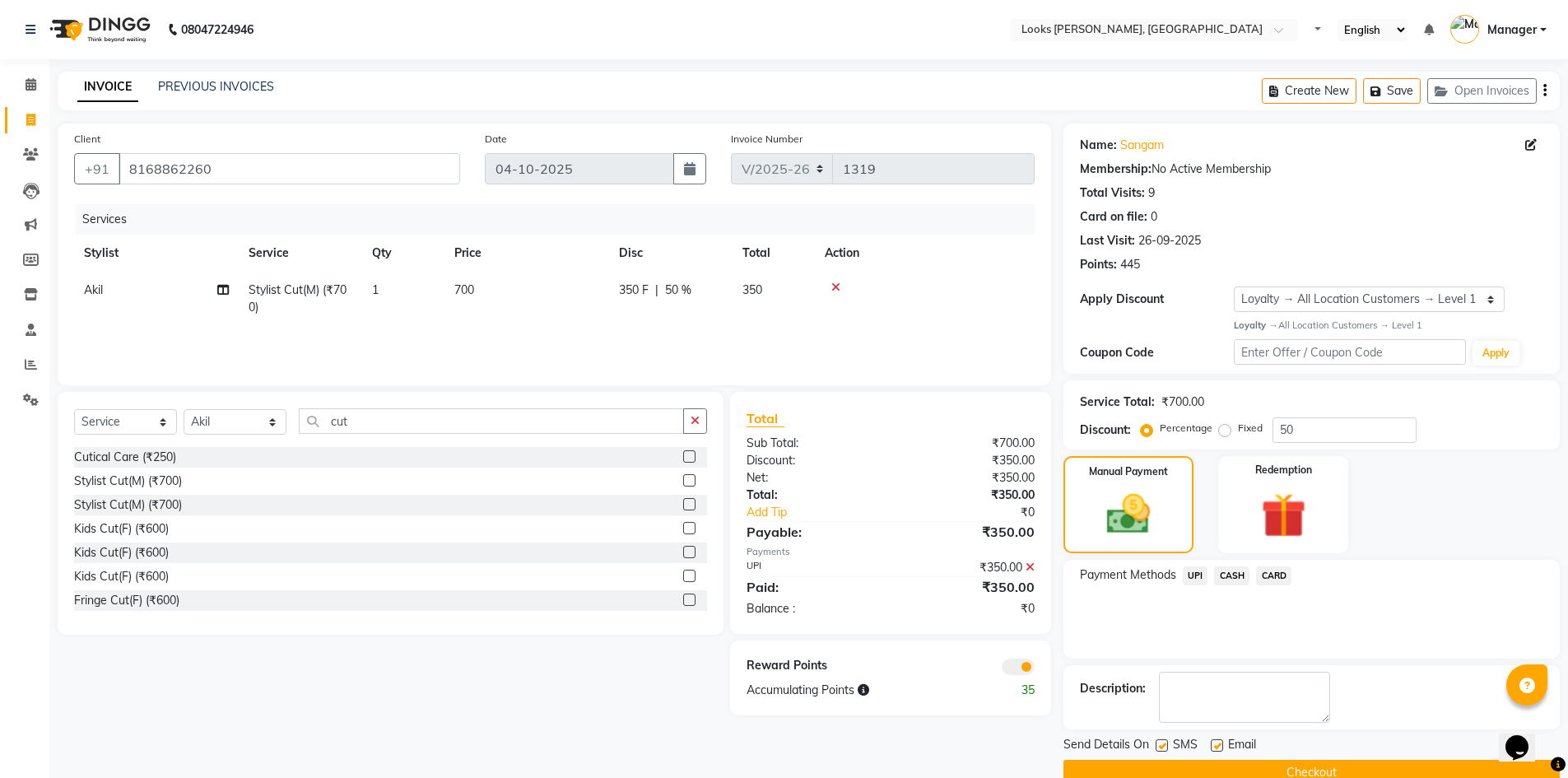
scroll to position [32, 0]
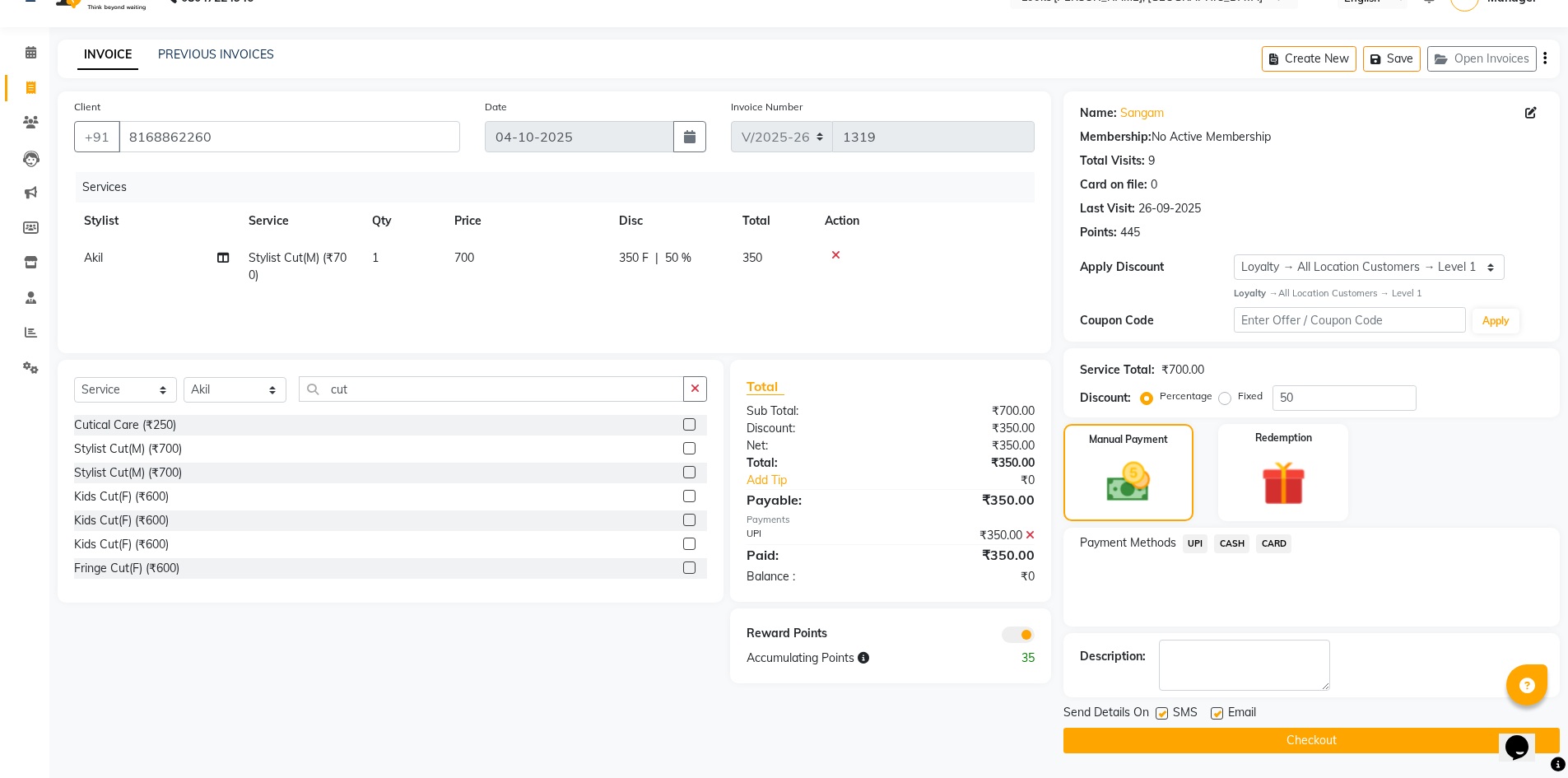
click at [1344, 745] on button "Checkout" at bounding box center [1311, 740] width 497 height 26
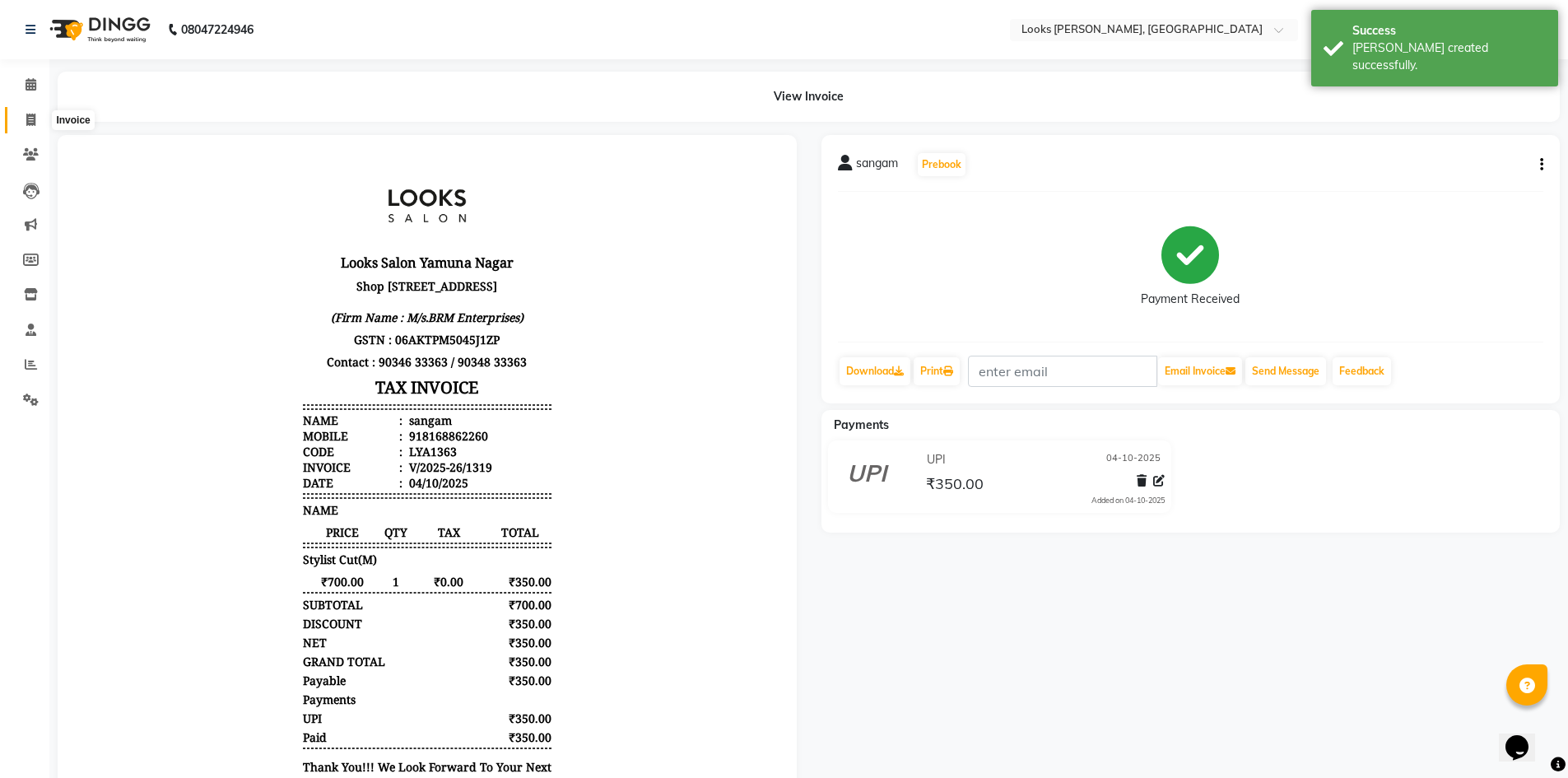
click at [33, 111] on span at bounding box center [31, 120] width 29 height 19
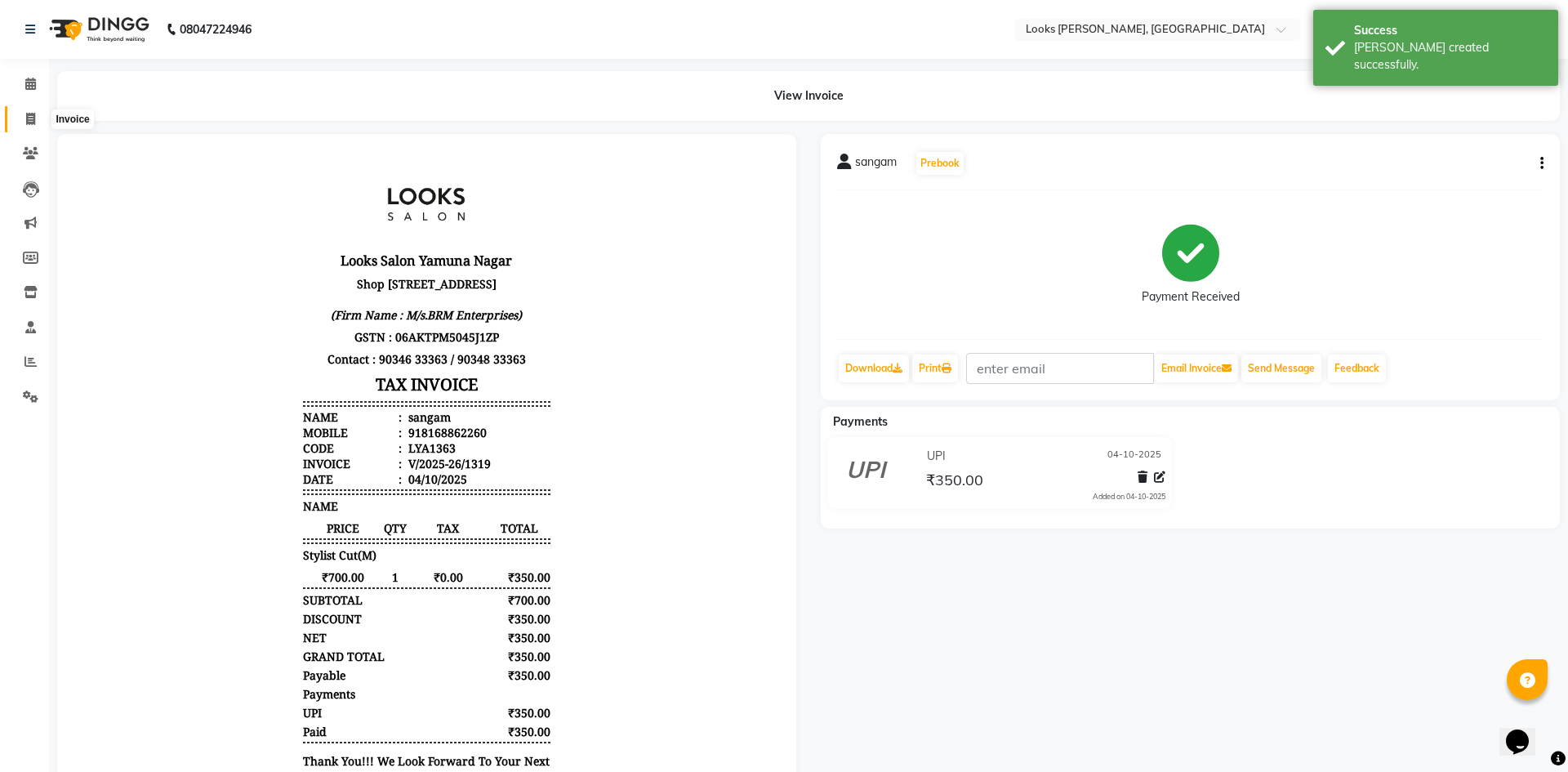
select select "6017"
select select "service"
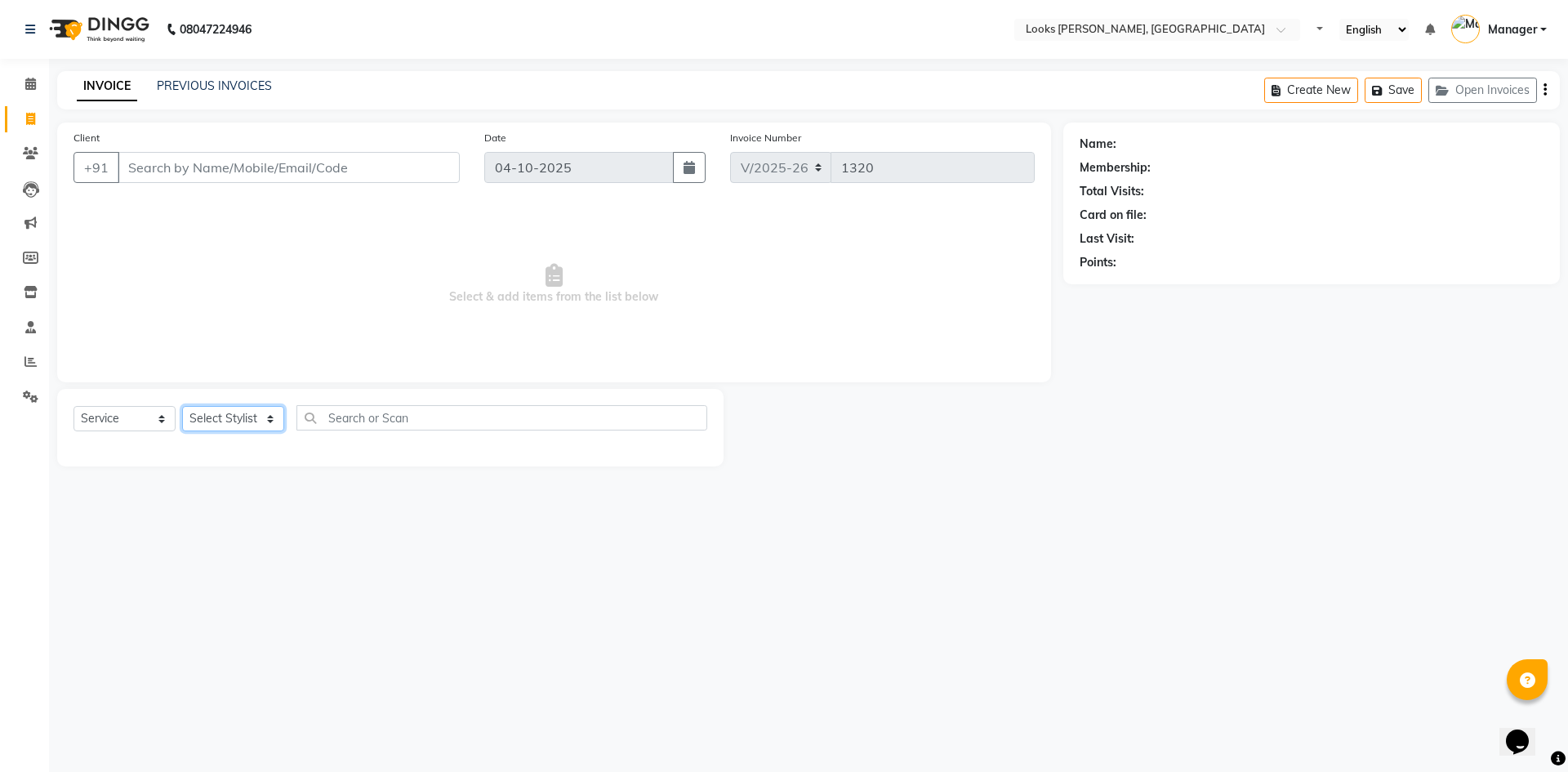
click at [226, 414] on select "Select Stylist [PERSON_NAME] [PERSON_NAME] Atul_pdct BRM_MASTER COUNTER SALES […" at bounding box center [233, 419] width 102 height 26
click at [178, 171] on input "Client" at bounding box center [289, 168] width 342 height 31
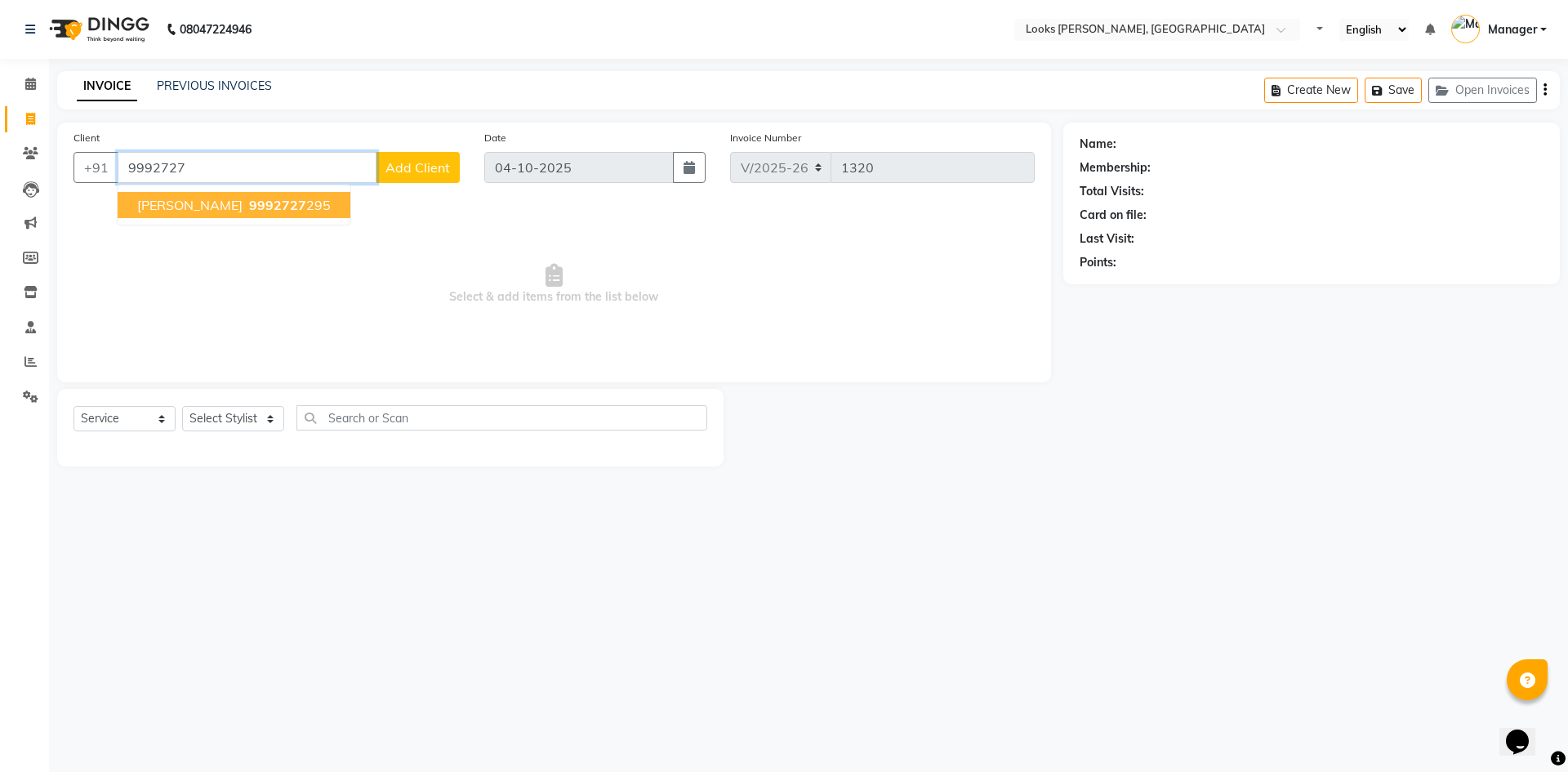
click at [186, 198] on span "[PERSON_NAME]" at bounding box center [190, 205] width 105 height 17
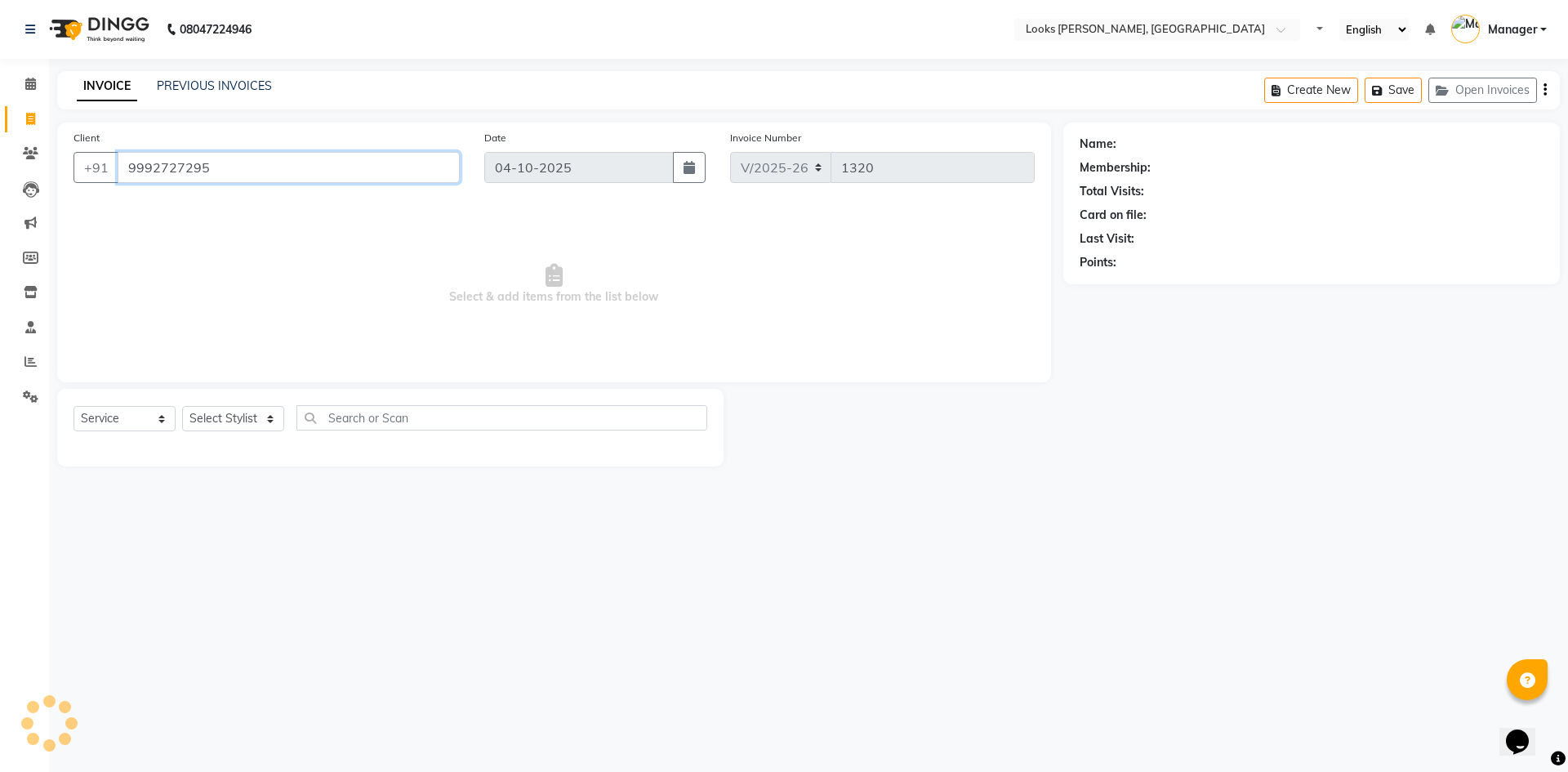
type input "9992727295"
select select "1: Object"
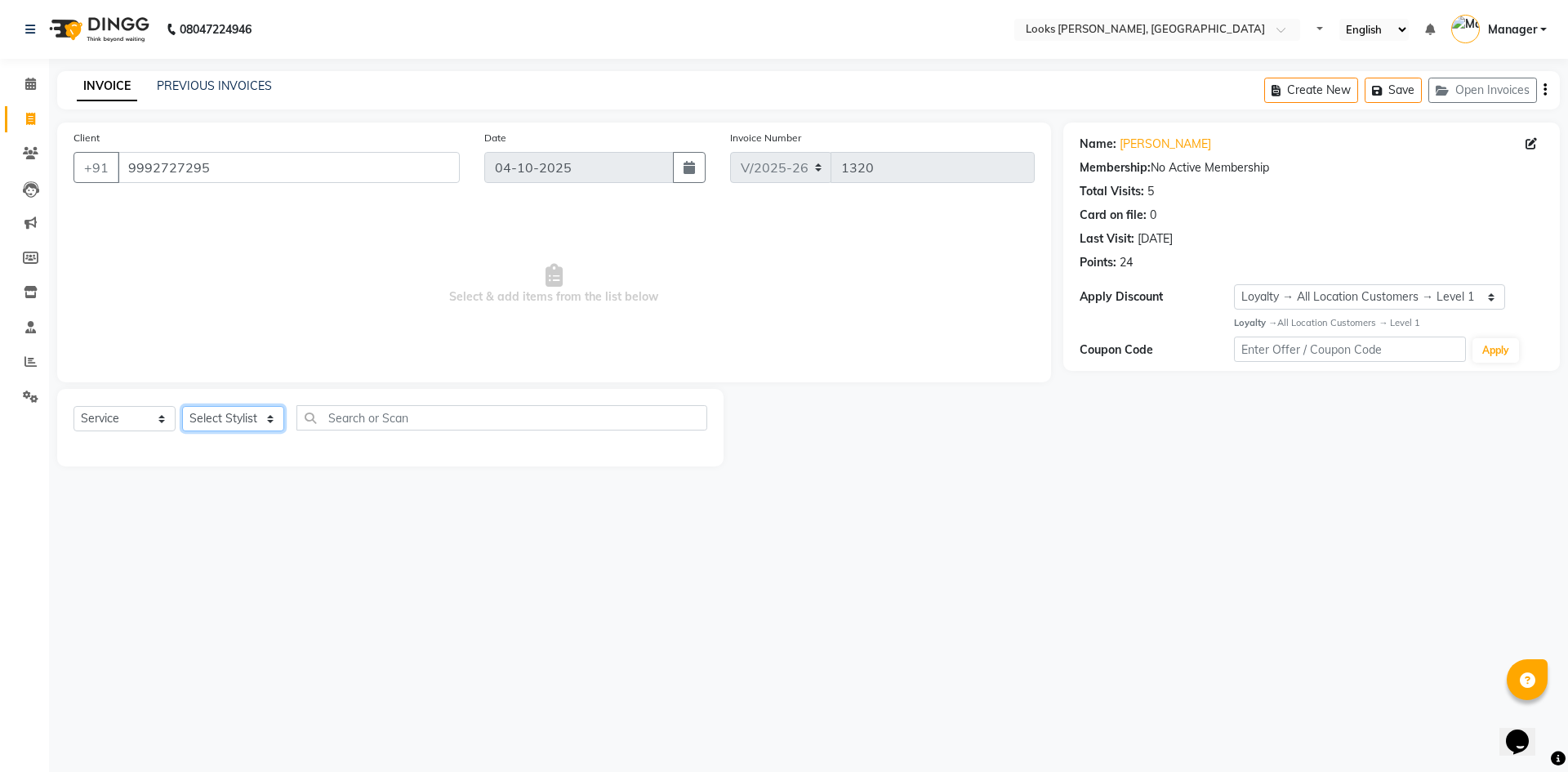
click at [241, 413] on select "Select Stylist [PERSON_NAME] [PERSON_NAME] Atul_pdct BRM_MASTER COUNTER SALES […" at bounding box center [233, 419] width 102 height 26
select select "44303"
click at [182, 406] on select "Select Stylist [PERSON_NAME] [PERSON_NAME] Atul_pdct BRM_MASTER COUNTER SALES […" at bounding box center [233, 419] width 102 height 26
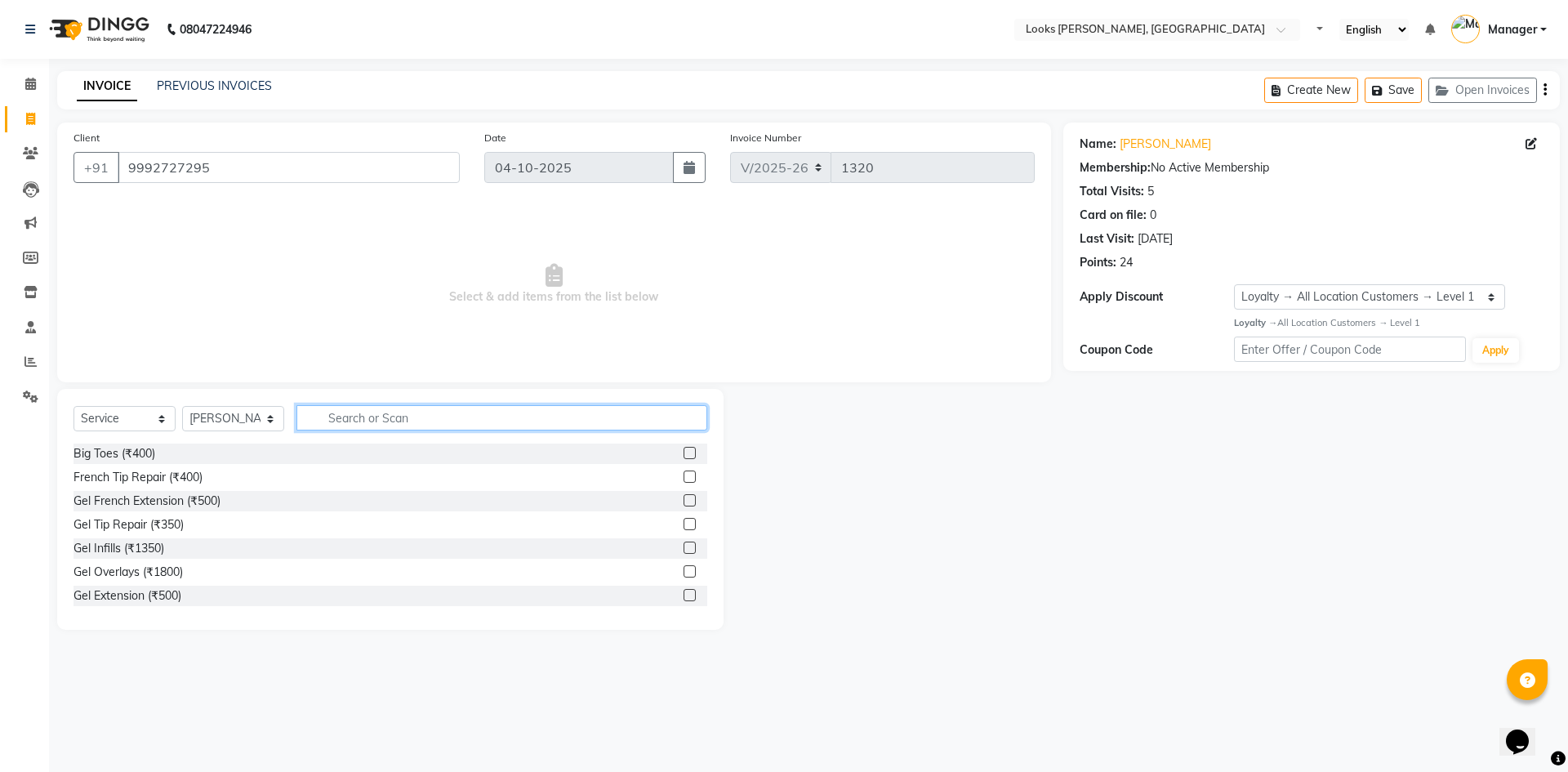
click at [348, 422] on input "text" at bounding box center [502, 418] width 411 height 26
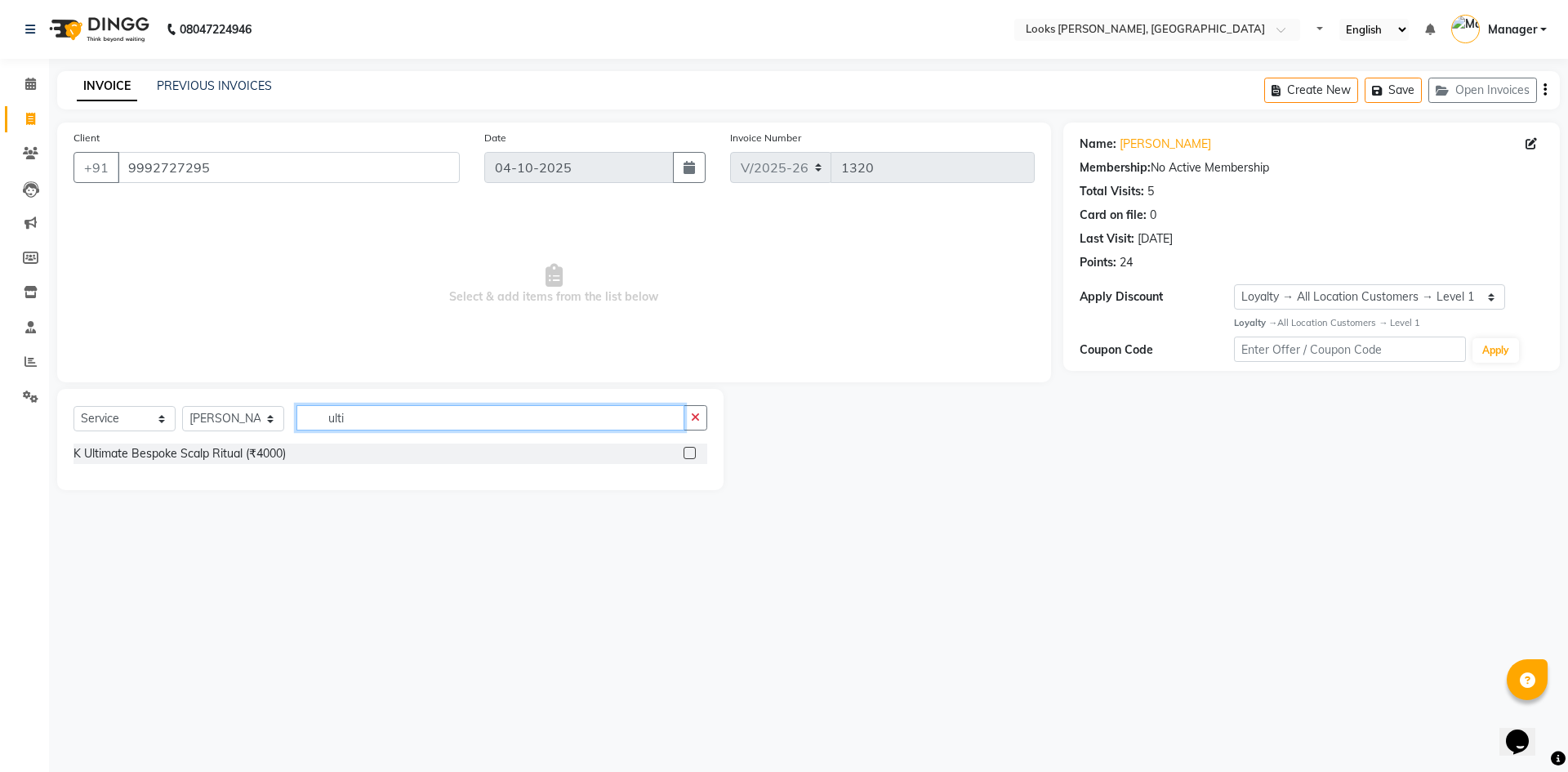
type input "ulti"
click at [690, 454] on label at bounding box center [689, 452] width 12 height 12
click at [690, 454] on input "checkbox" at bounding box center [688, 453] width 11 height 11
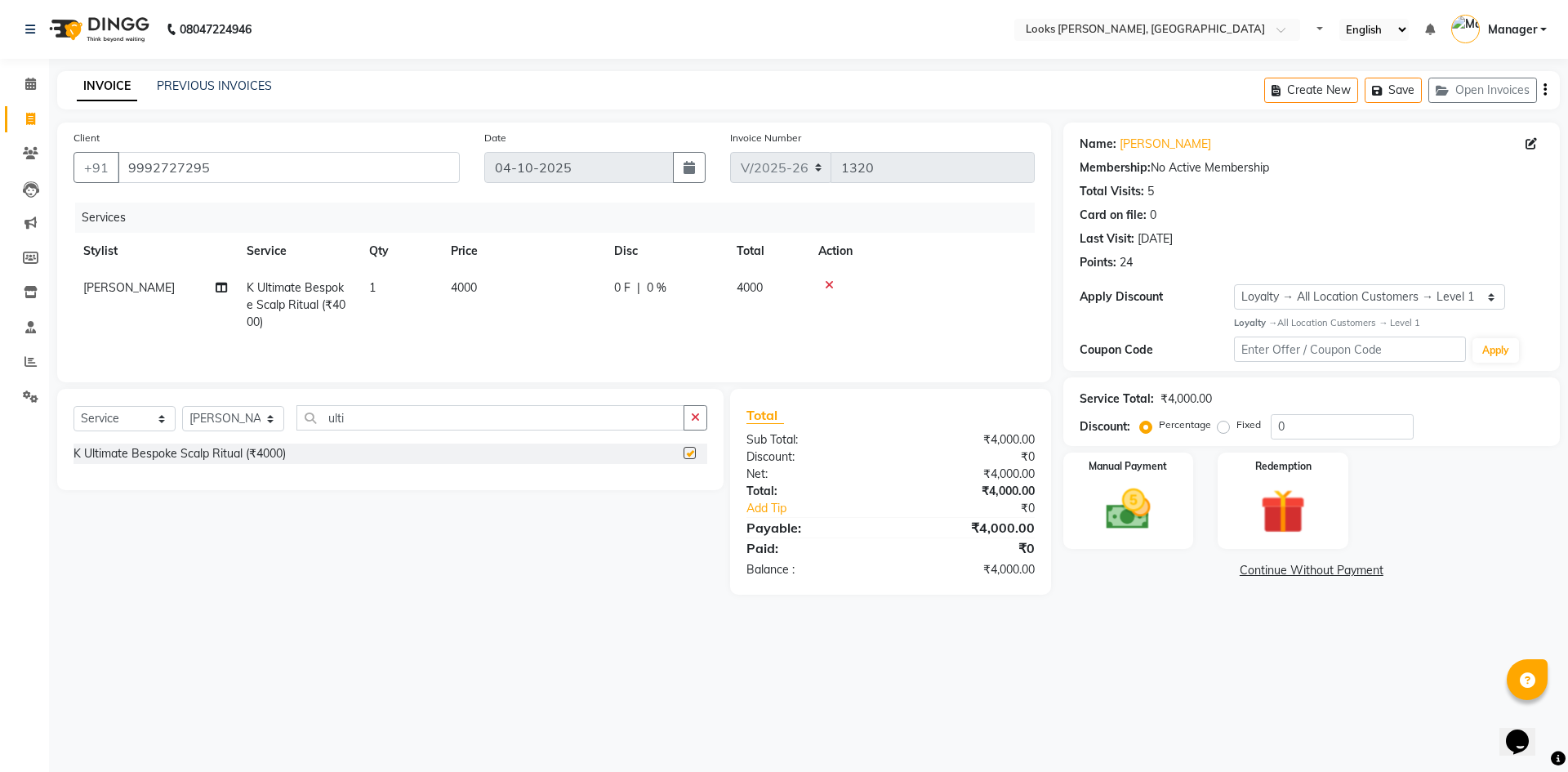
checkbox input "false"
click at [499, 287] on td "4000" at bounding box center [523, 305] width 163 height 71
select select "44303"
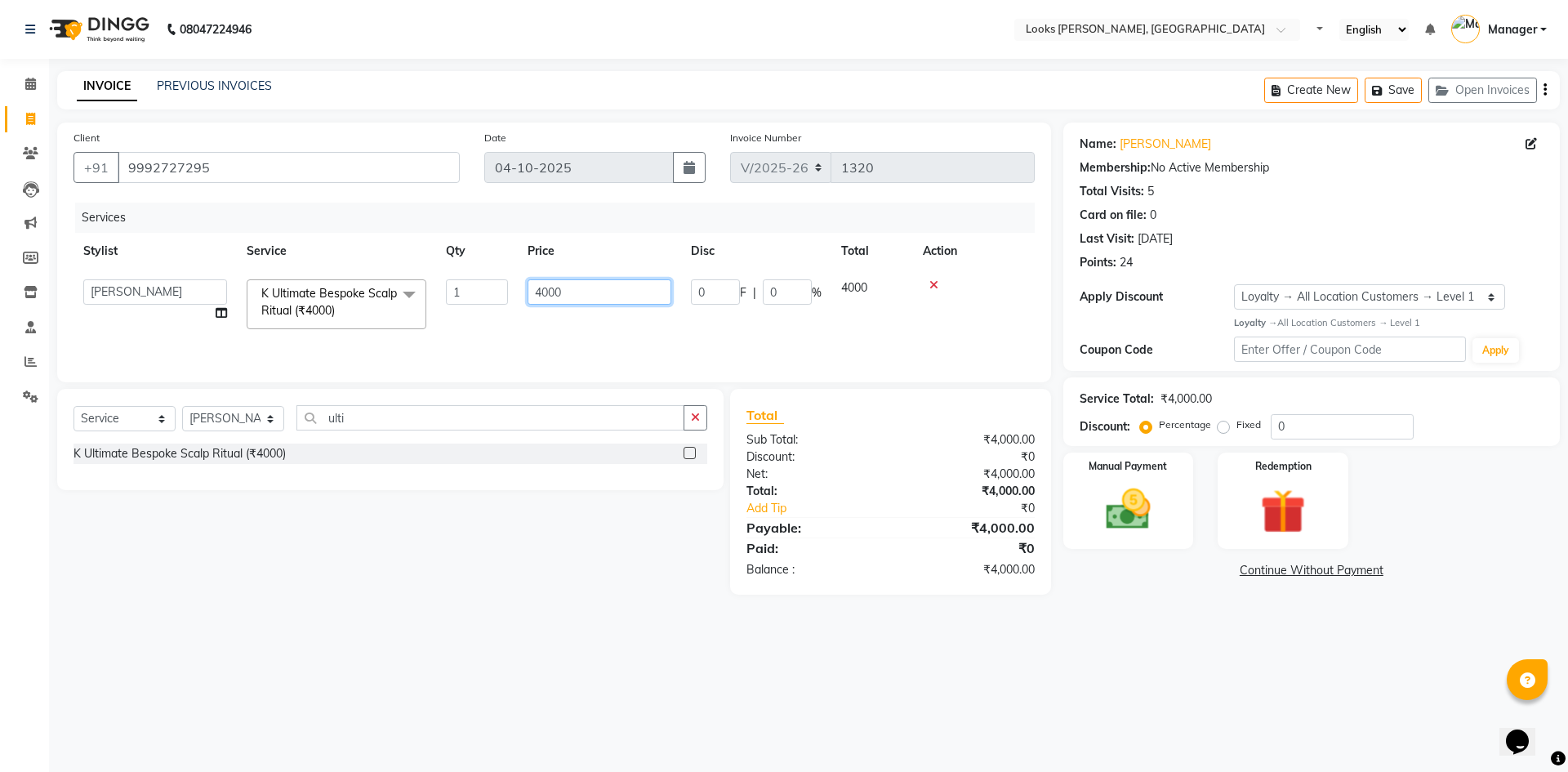
drag, startPoint x: 634, startPoint y: 298, endPoint x: 513, endPoint y: 292, distance: 121.1
click at [513, 292] on tr "[PERSON_NAME] [PERSON_NAME] Atul_pdct BRM_MASTER COUNTER SALES [PERSON_NAME] AL…" at bounding box center [554, 304] width 961 height 70
type input "5100"
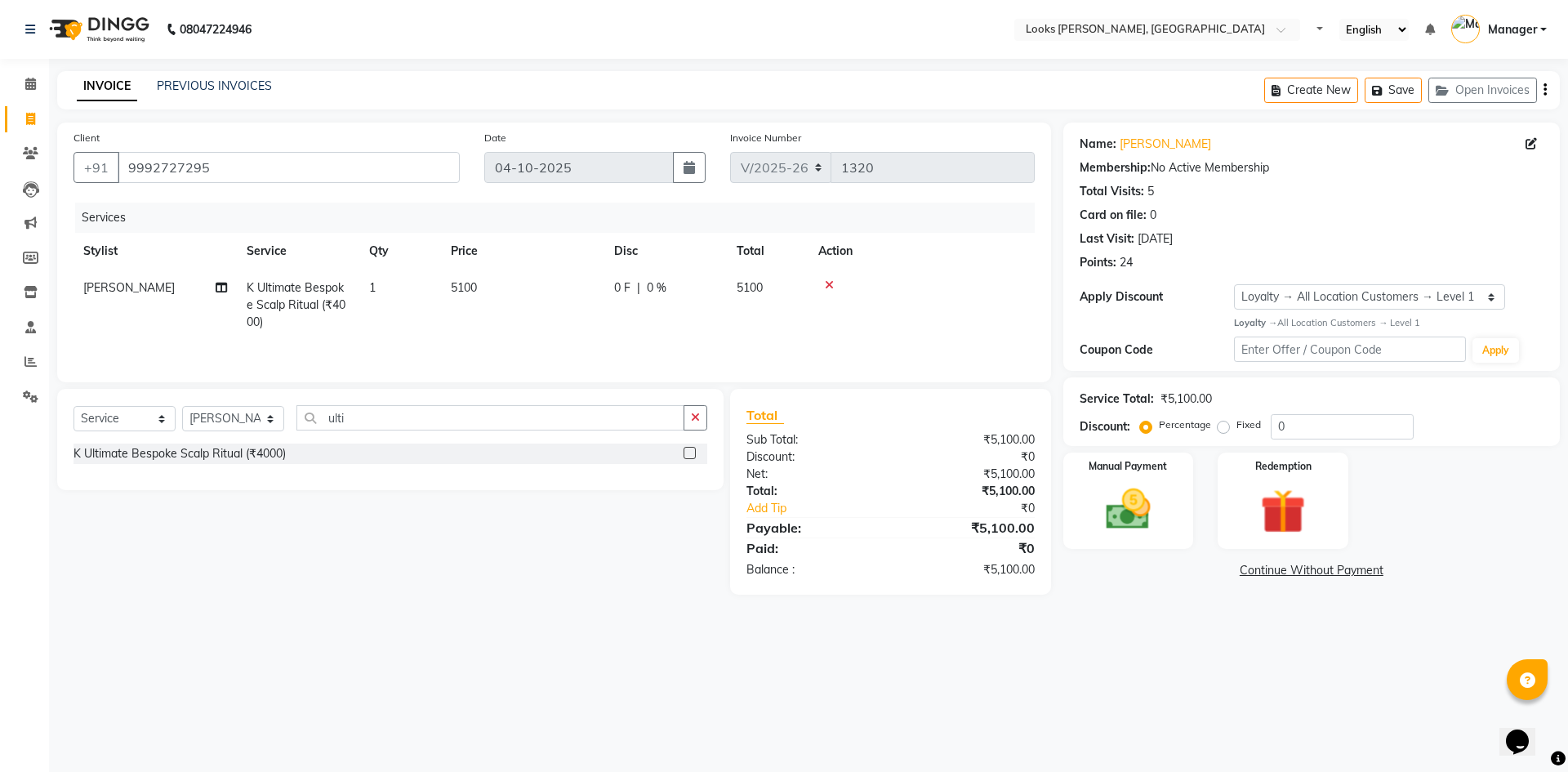
click at [538, 322] on td "5100" at bounding box center [523, 305] width 163 height 71
select select "44303"
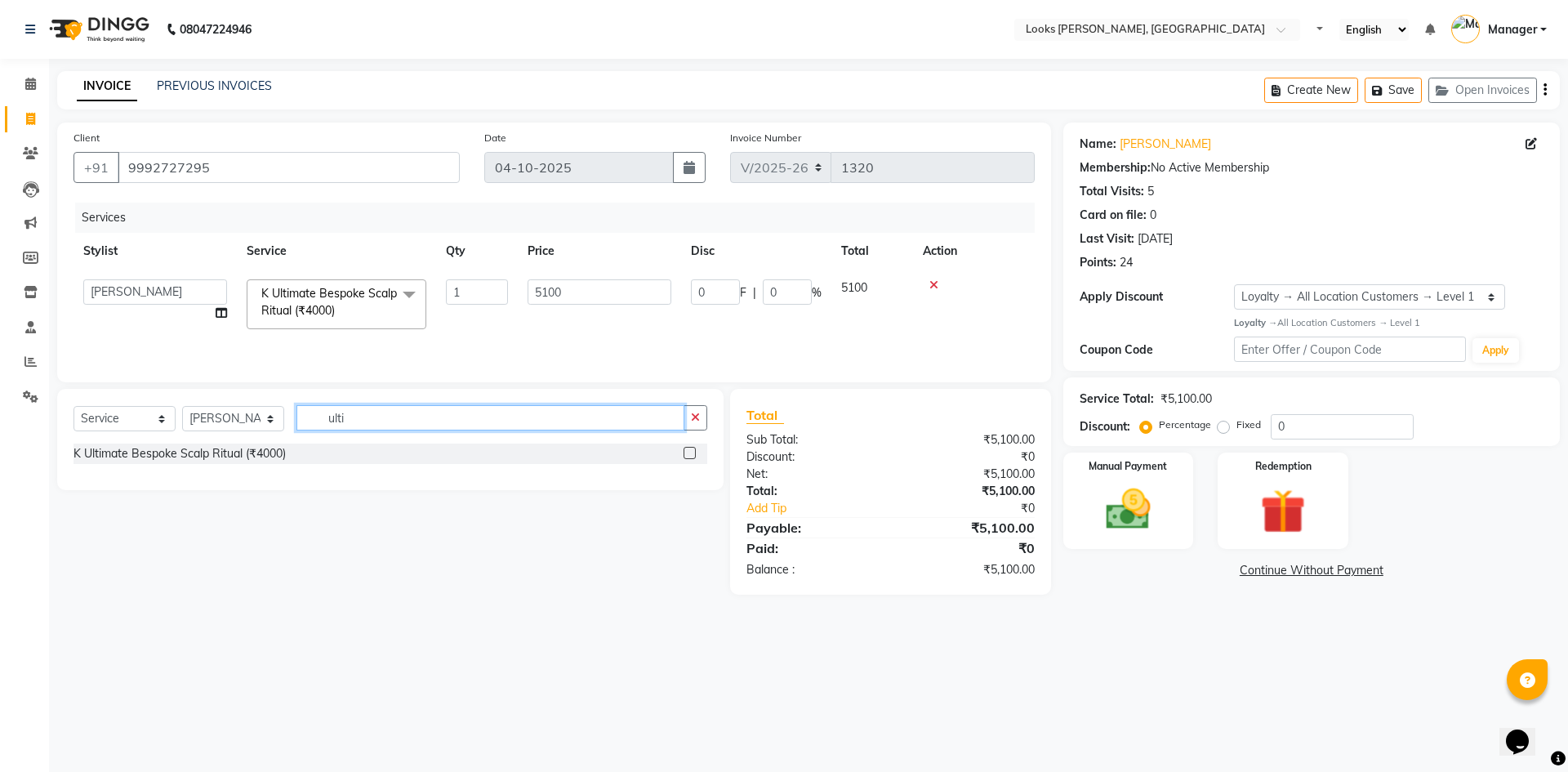
click at [325, 429] on input "ulti" at bounding box center [491, 418] width 388 height 26
drag, startPoint x: 387, startPoint y: 426, endPoint x: 282, endPoint y: 419, distance: 105.2
click at [282, 419] on div "Select Service Product Membership Package Voucher Prepaid Gift Card Select Styl…" at bounding box center [390, 424] width 634 height 38
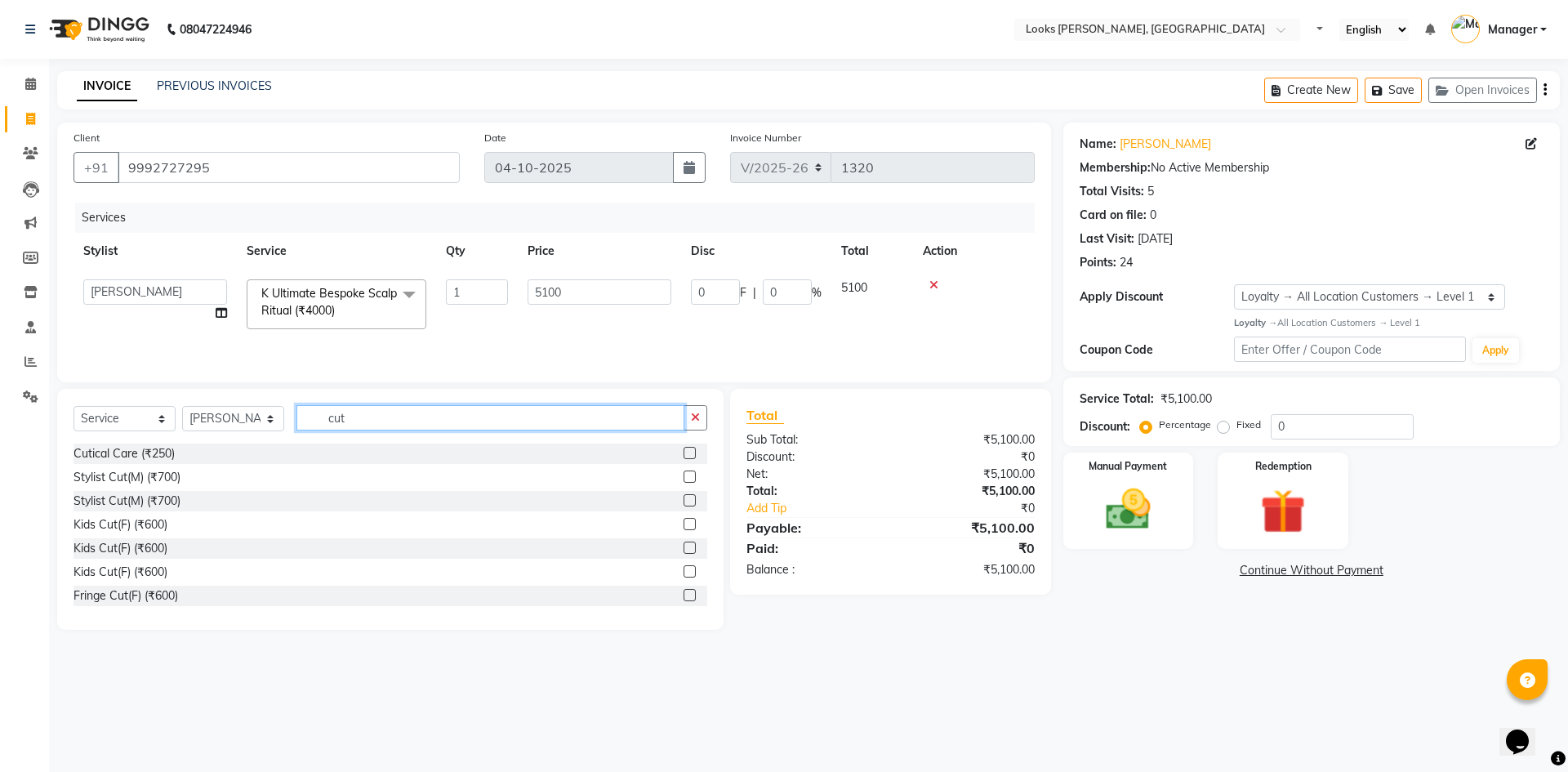
type input "cut"
click at [683, 565] on label at bounding box center [689, 571] width 12 height 12
click at [683, 567] on input "checkbox" at bounding box center [688, 572] width 11 height 11
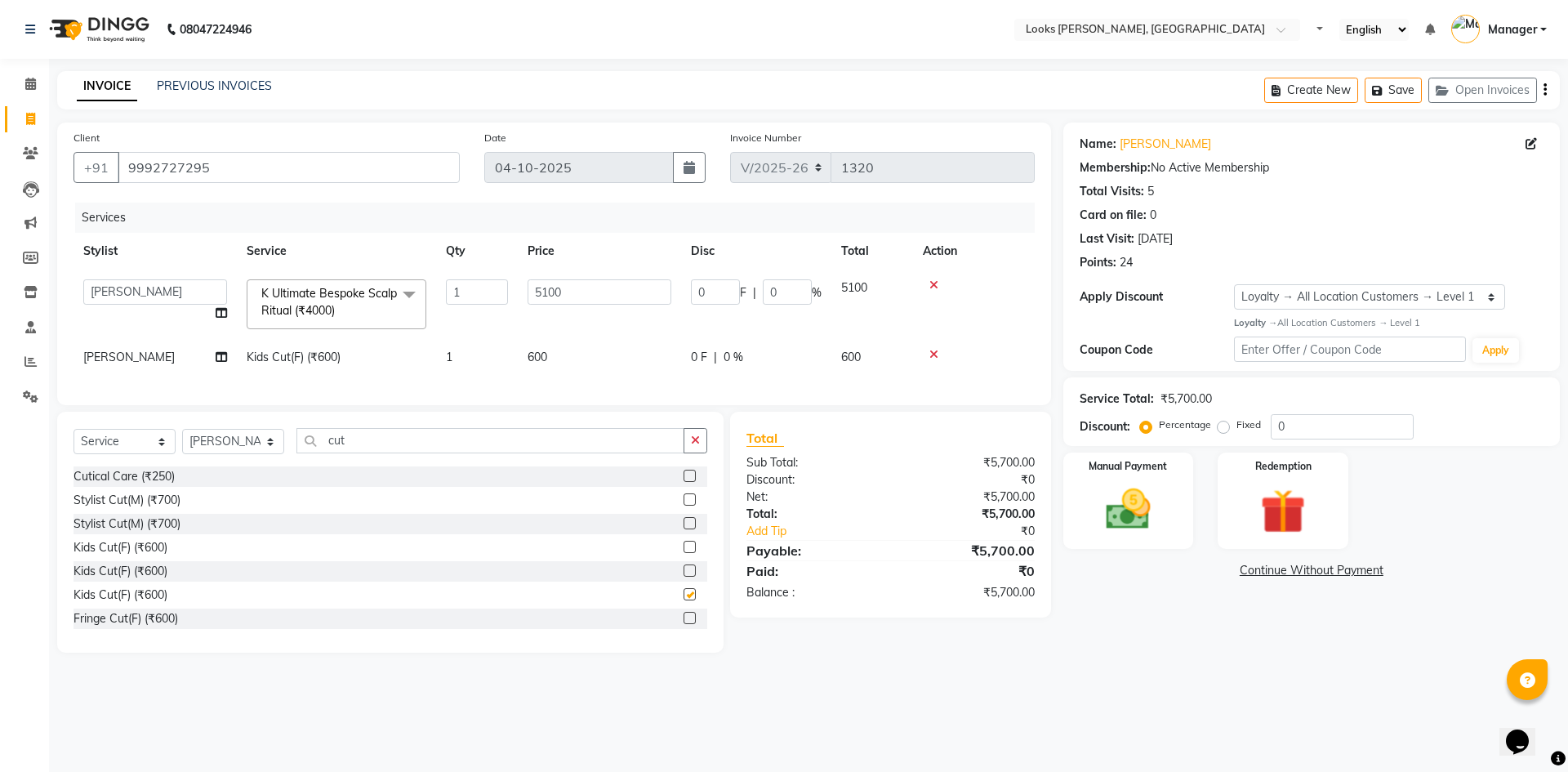
checkbox input "false"
click at [334, 360] on span "Kids Cut(F) (₹600)" at bounding box center [294, 357] width 94 height 15
select select "44303"
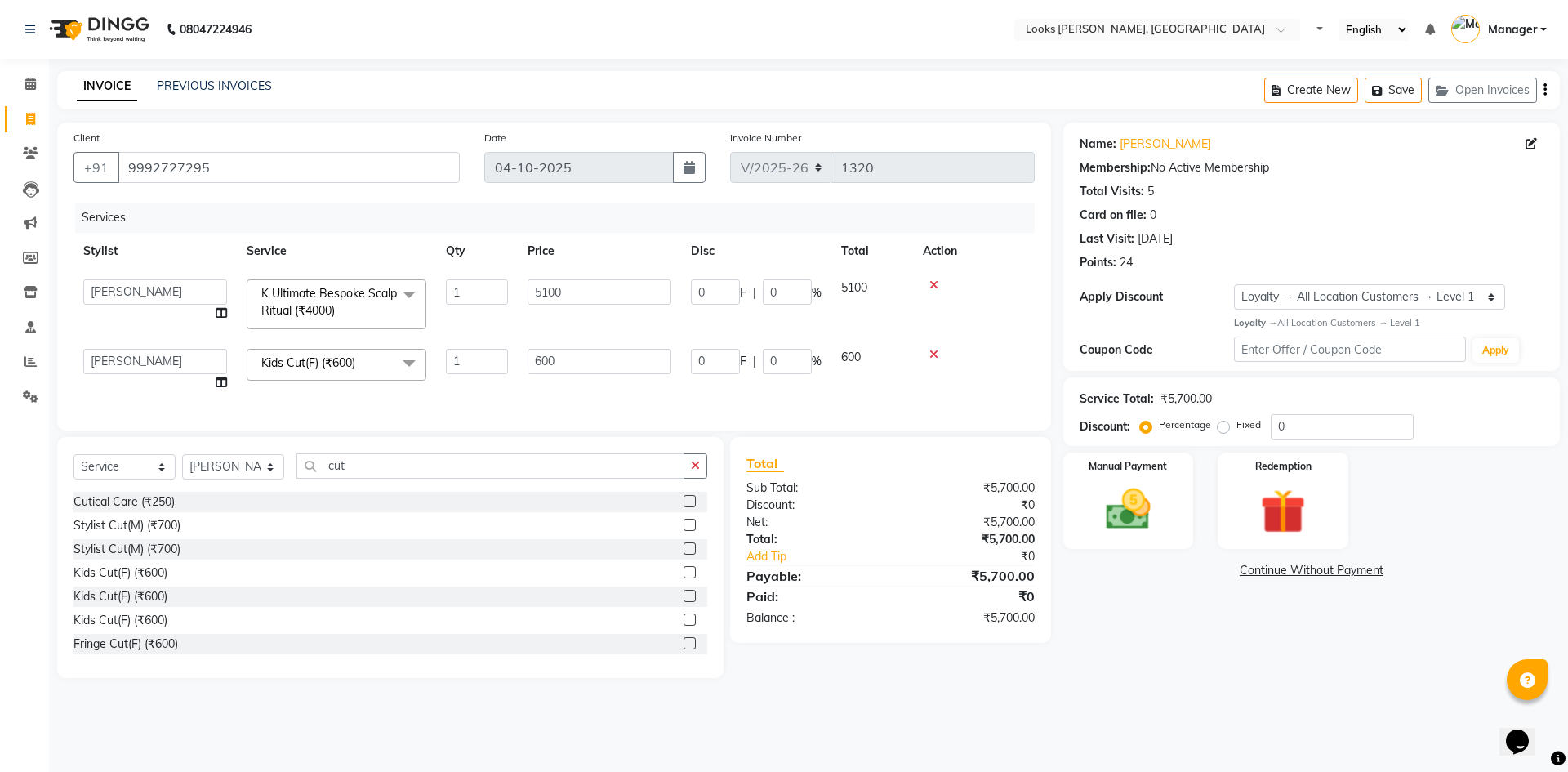
click at [404, 366] on span at bounding box center [409, 365] width 32 height 31
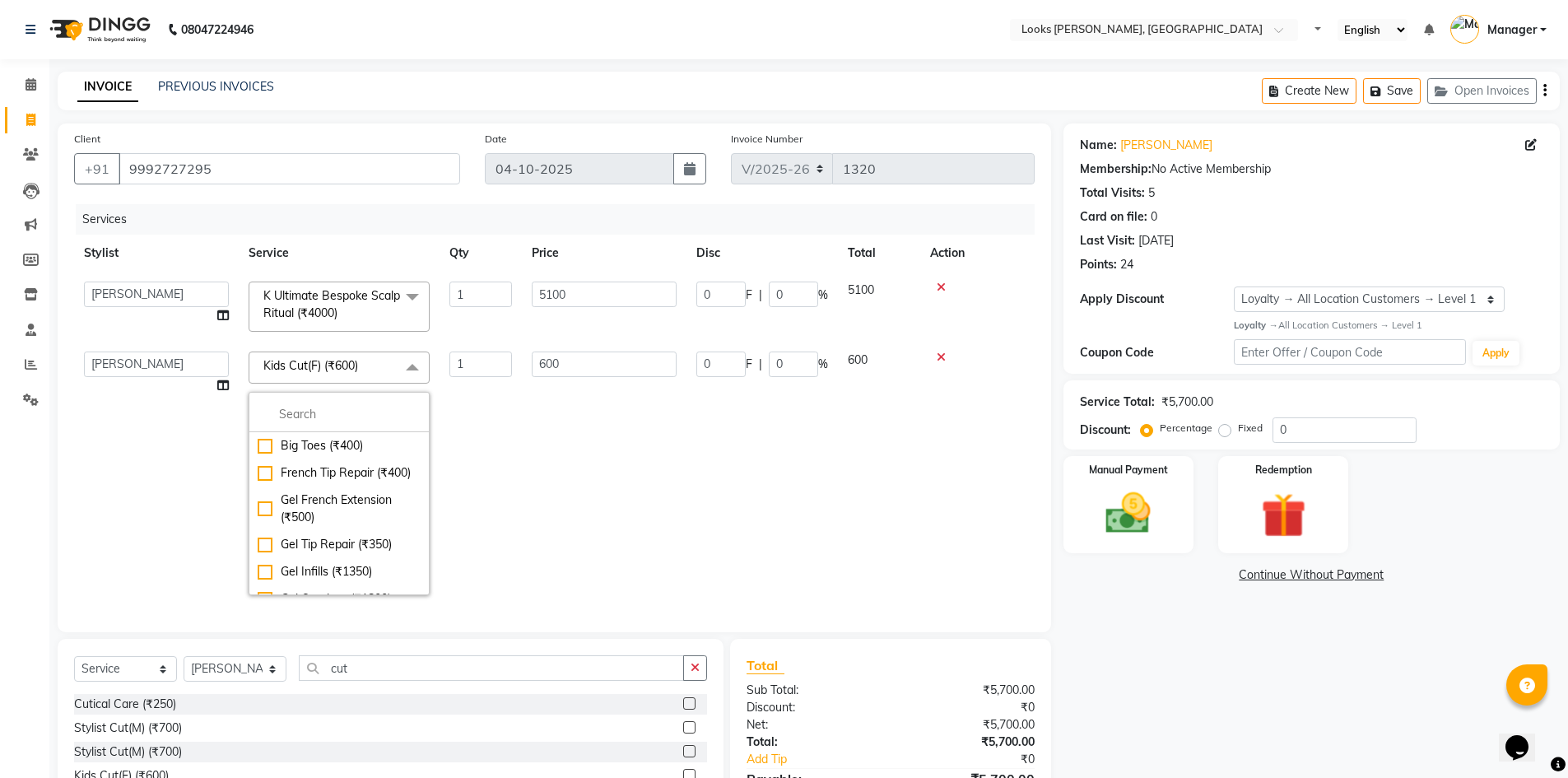
click at [407, 369] on span at bounding box center [412, 368] width 33 height 32
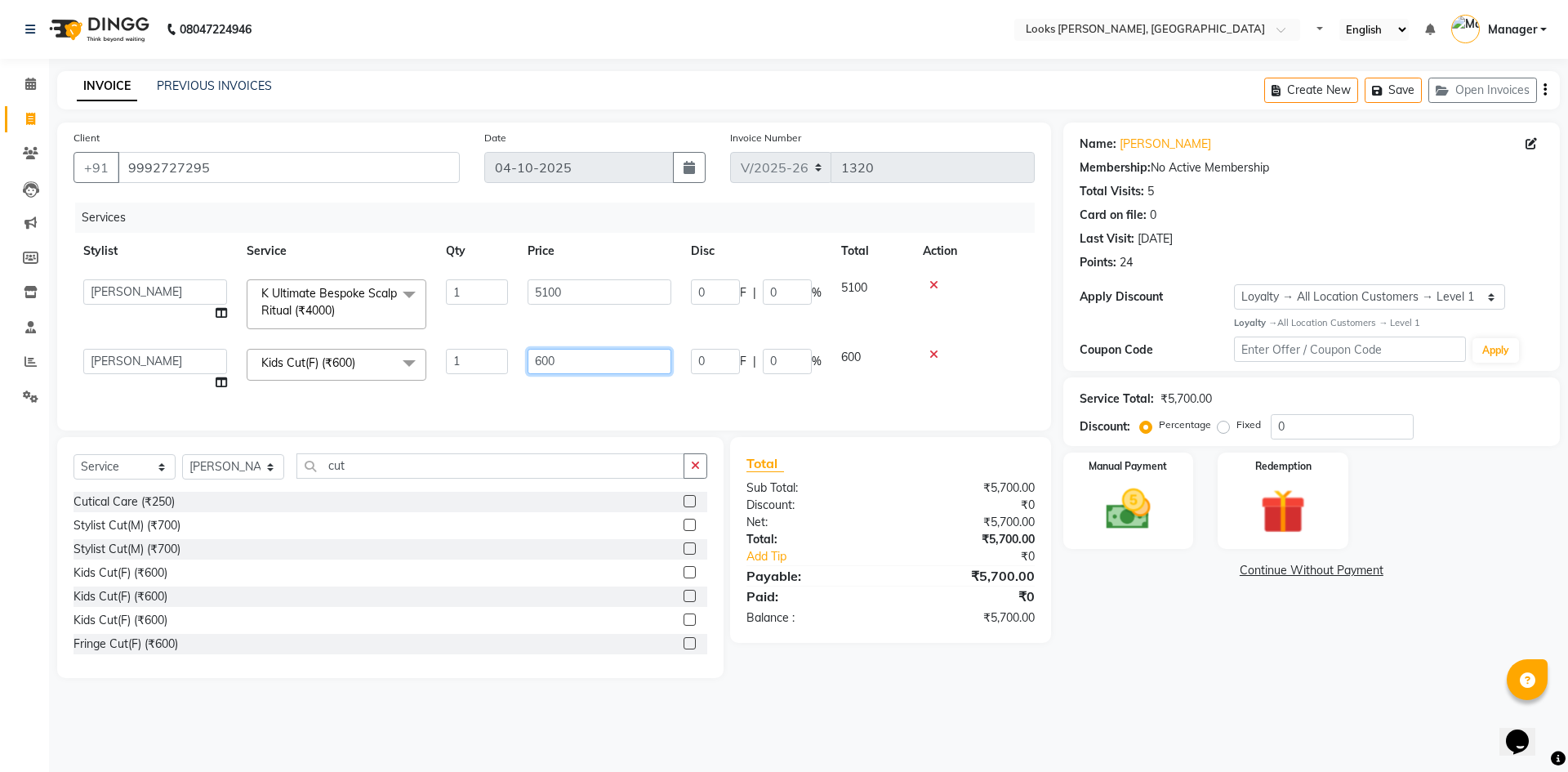
drag, startPoint x: 572, startPoint y: 364, endPoint x: 459, endPoint y: 370, distance: 113.2
click at [459, 370] on tr "[PERSON_NAME] [PERSON_NAME] Atul_pdct BRM_MASTER COUNTER SALES [PERSON_NAME] AL…" at bounding box center [554, 370] width 961 height 62
type input "800"
click at [1011, 316] on td at bounding box center [974, 304] width 122 height 70
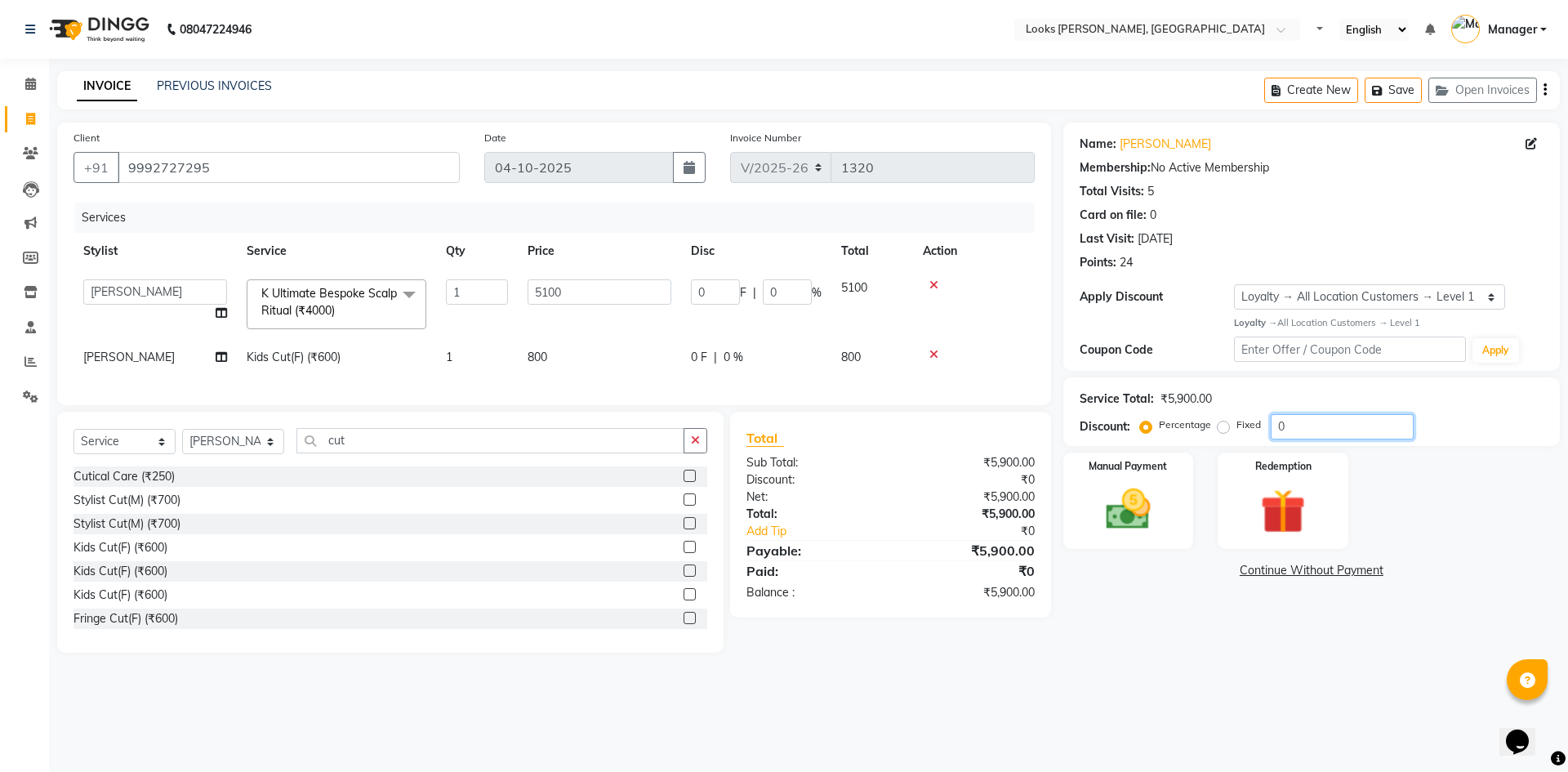
drag, startPoint x: 1315, startPoint y: 432, endPoint x: 1221, endPoint y: 433, distance: 94.0
click at [1221, 433] on div "Percentage Fixed 0" at bounding box center [1278, 427] width 270 height 26
type input "4"
type input "204"
type input "4"
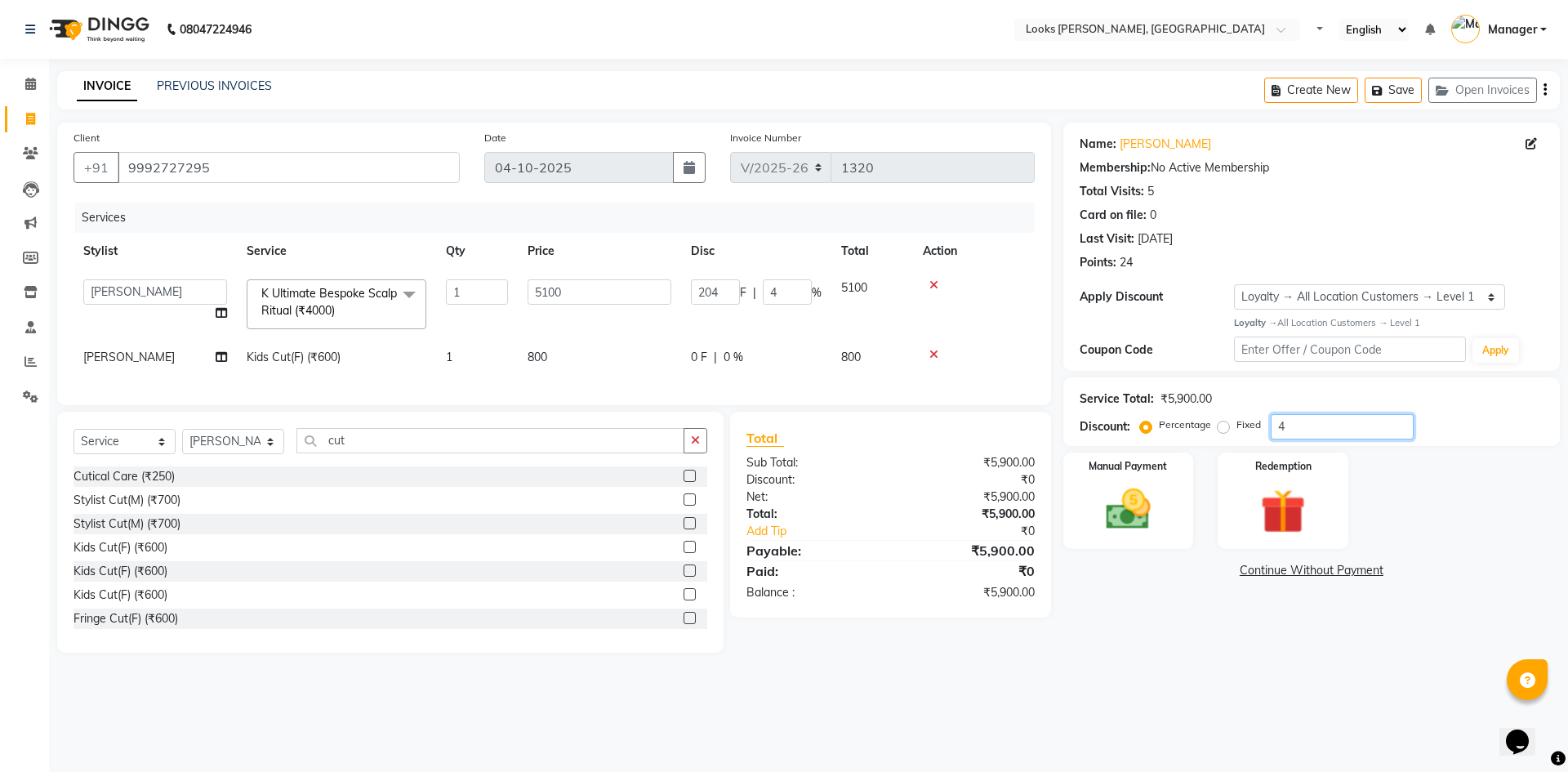
type input "47"
type input "2397"
type input "47"
type input "47.5"
type input "2422.5"
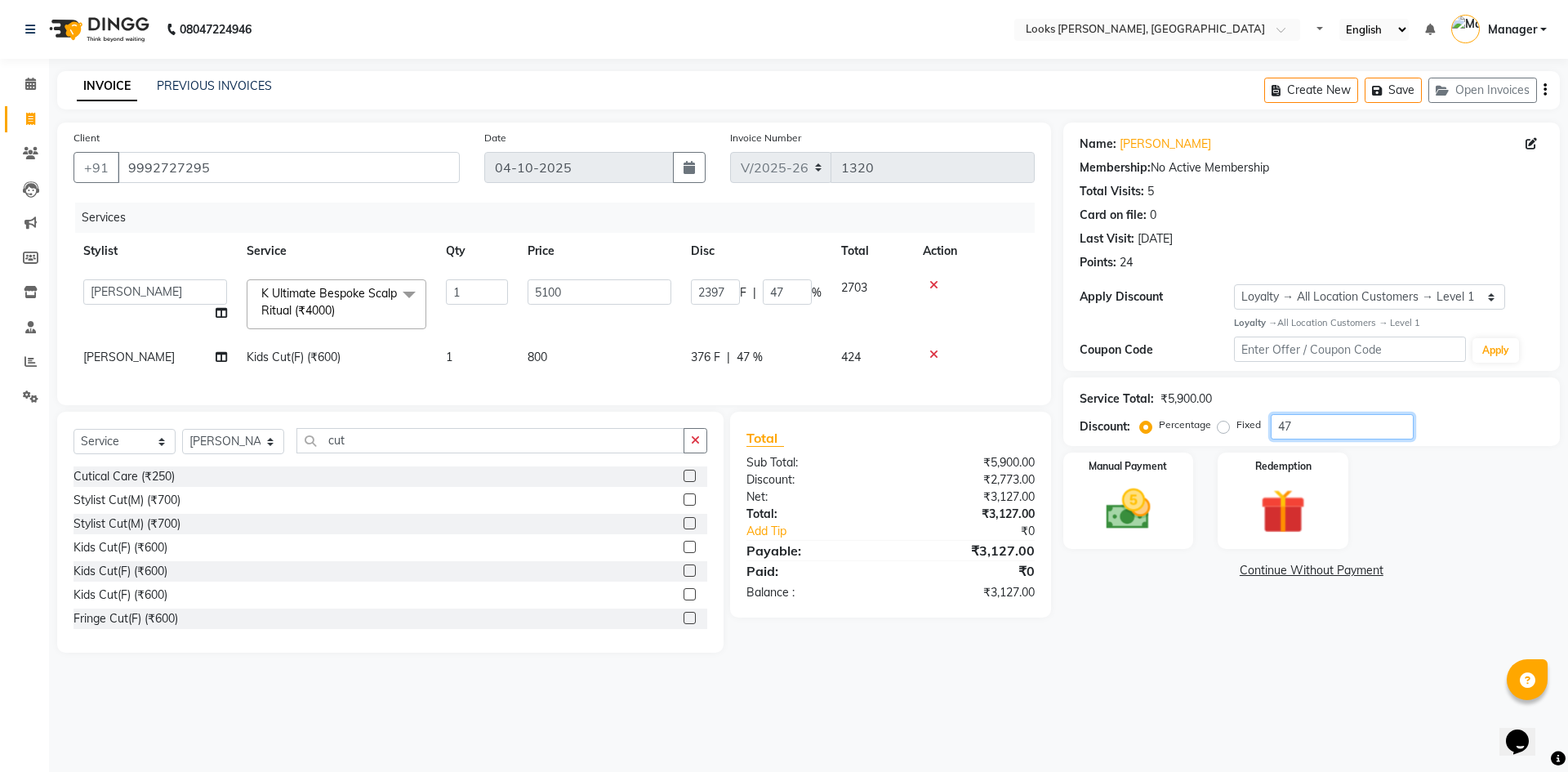
type input "47.5"
click at [1189, 630] on div "Name: [PERSON_NAME] Membership: No Active Membership Total Visits: 5 Card on fi…" at bounding box center [1318, 387] width 509 height 530
click at [1160, 531] on img at bounding box center [1128, 509] width 76 height 54
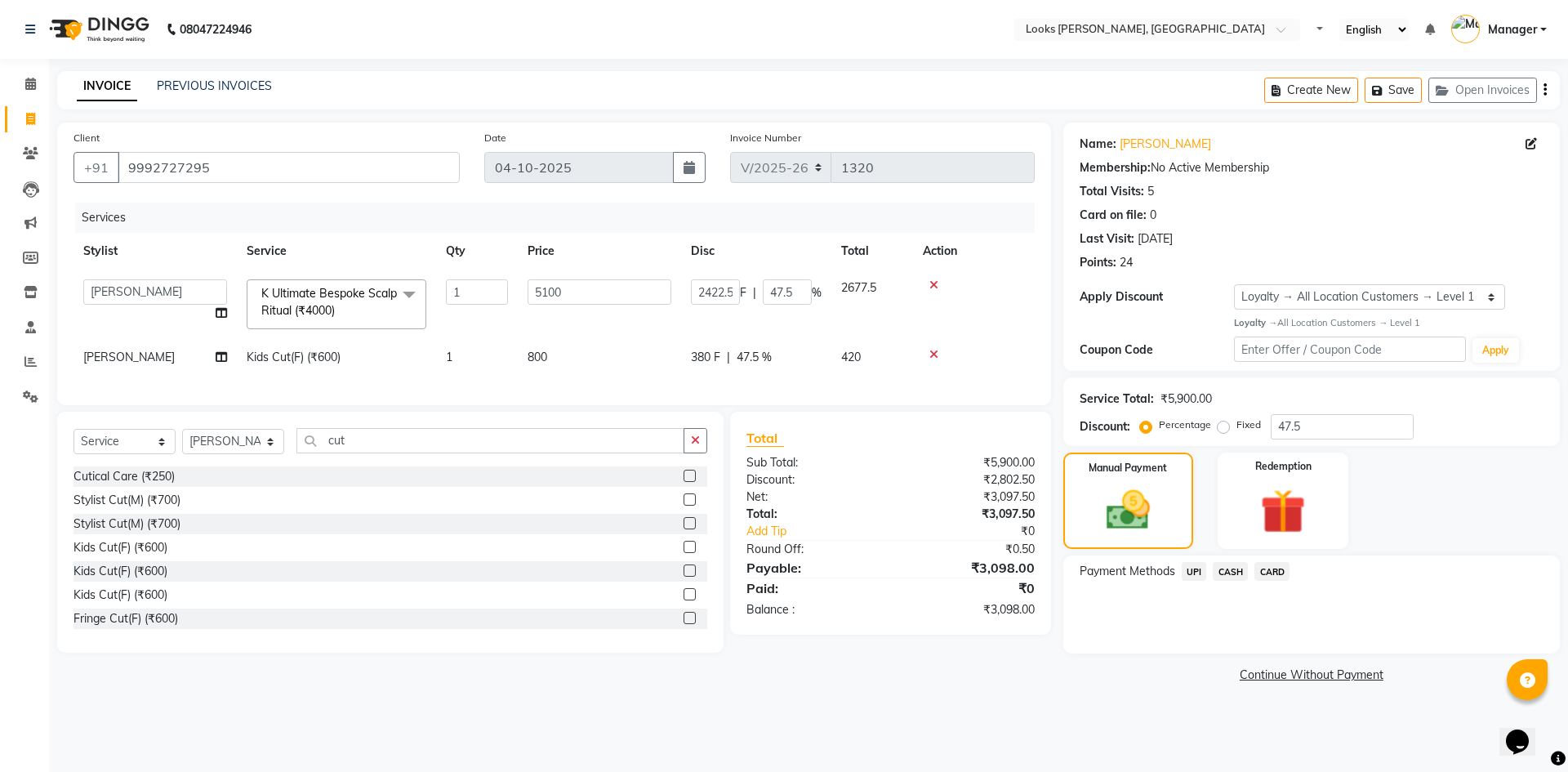
click at [1243, 570] on span "CASH" at bounding box center [1231, 571] width 35 height 19
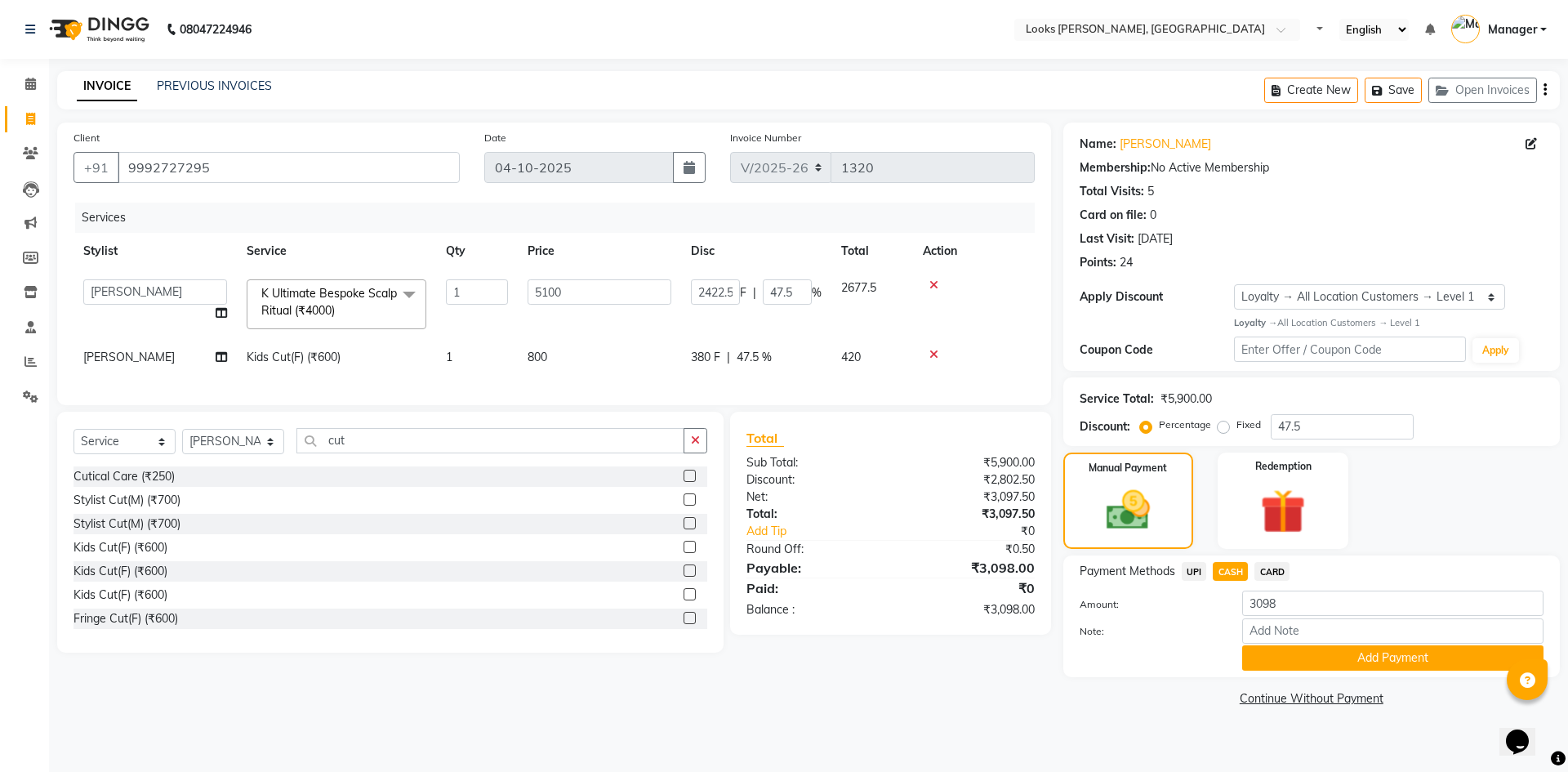
click at [1321, 648] on button "Add Payment" at bounding box center [1393, 658] width 302 height 26
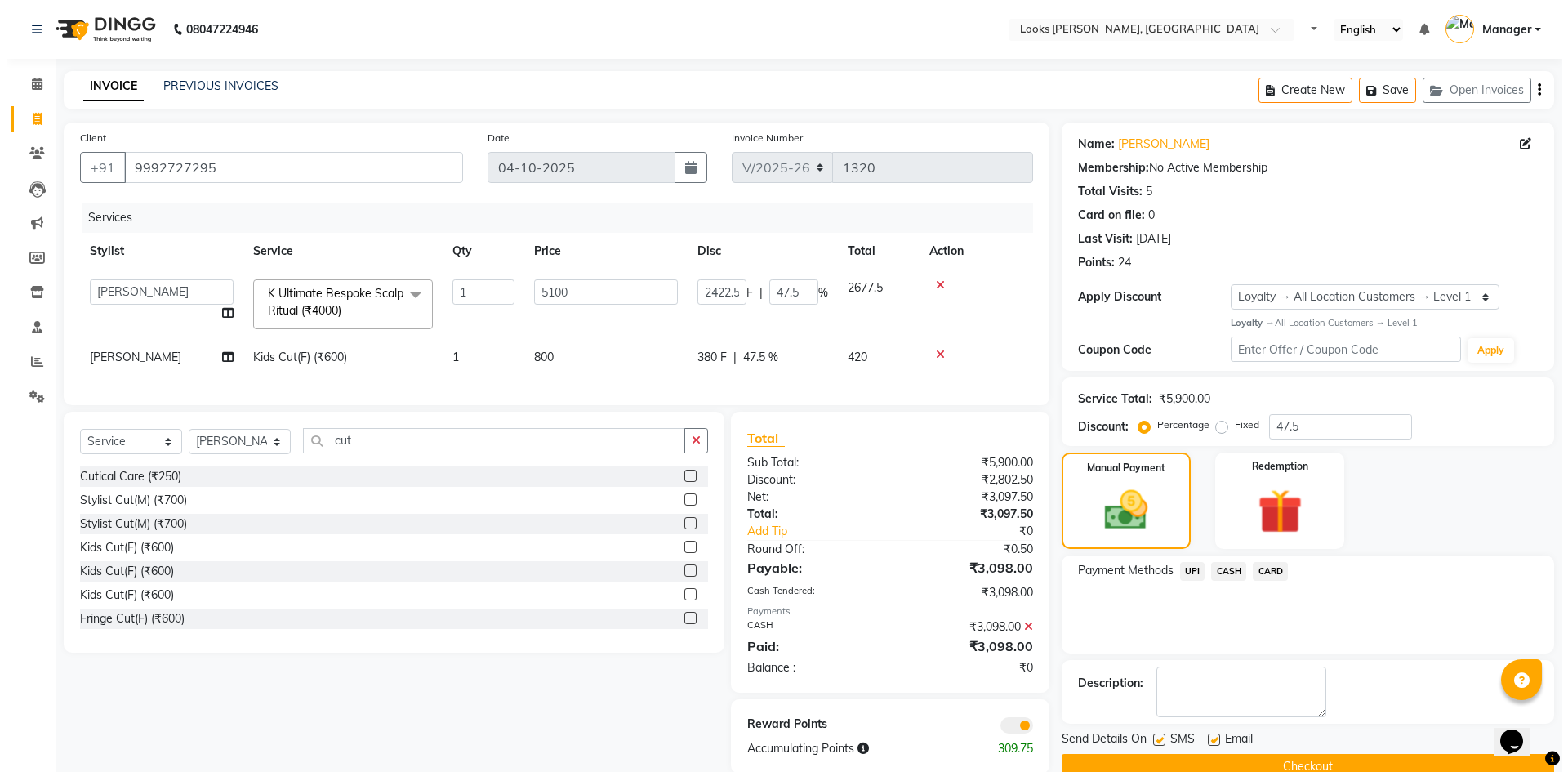
scroll to position [38, 0]
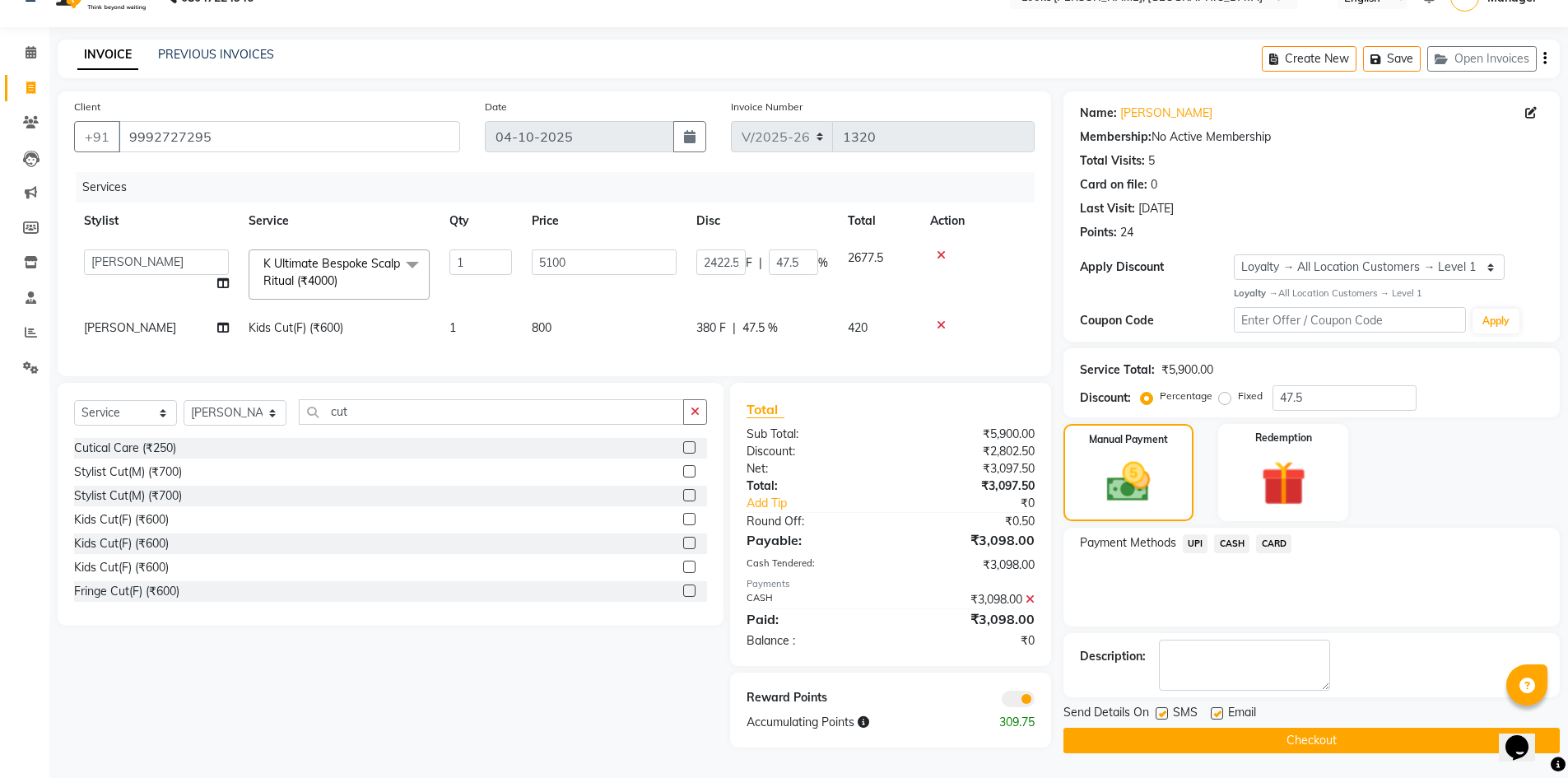
click at [1032, 706] on span at bounding box center [1018, 699] width 33 height 17
click at [1035, 702] on input "checkbox" at bounding box center [1035, 702] width 0 height 0
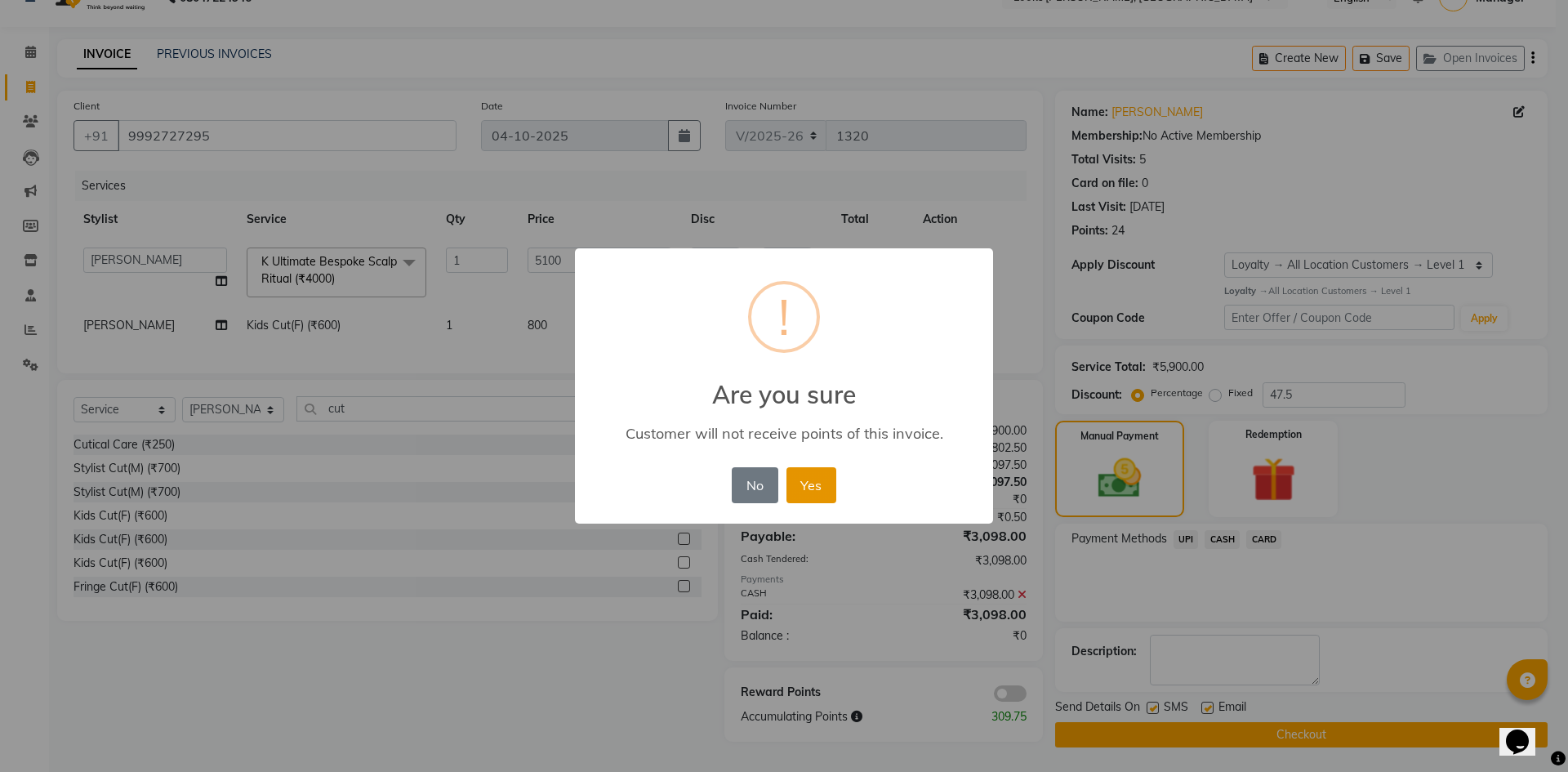
click at [814, 489] on button "Yes" at bounding box center [811, 485] width 50 height 36
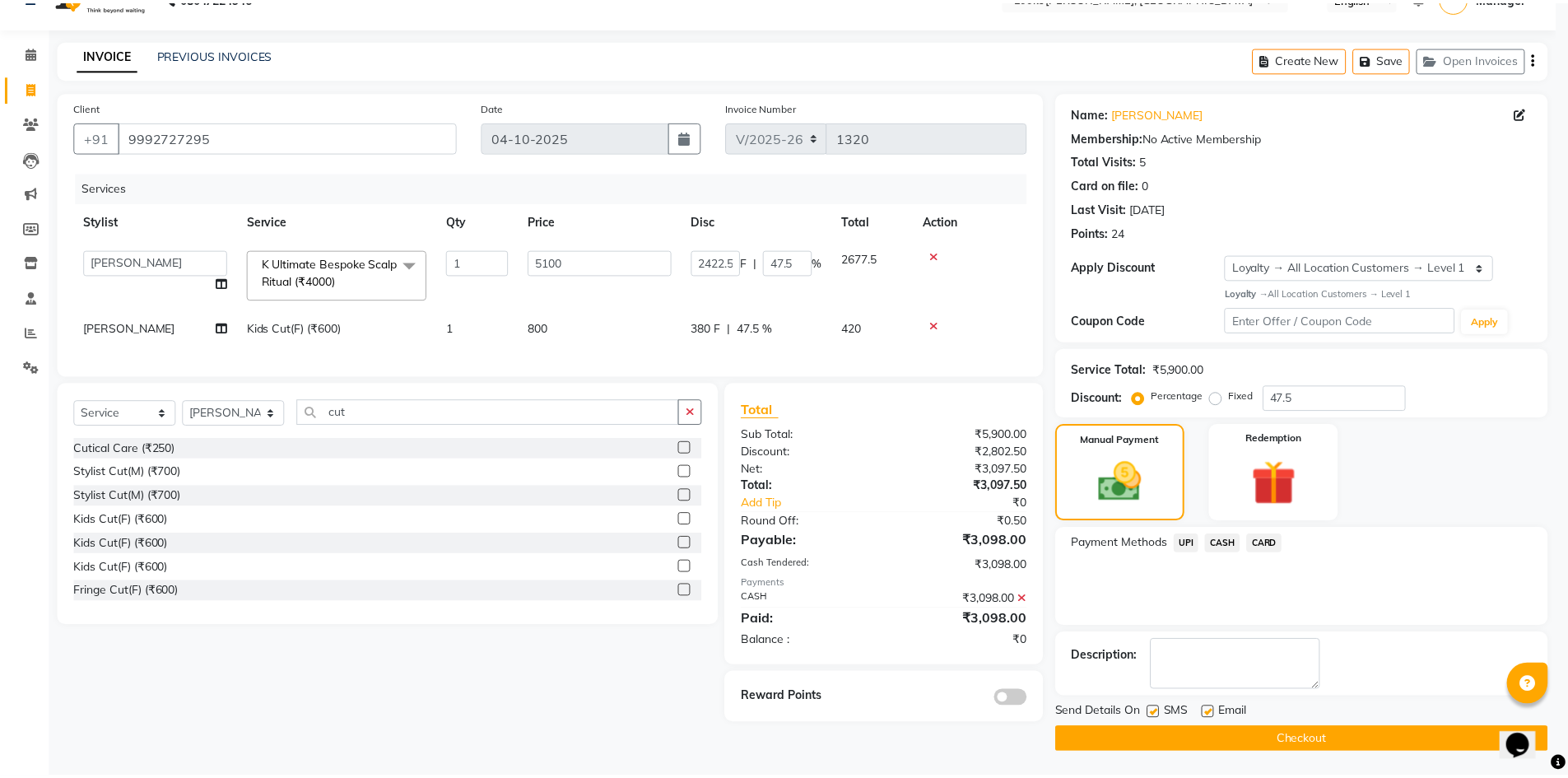
scroll to position [32, 0]
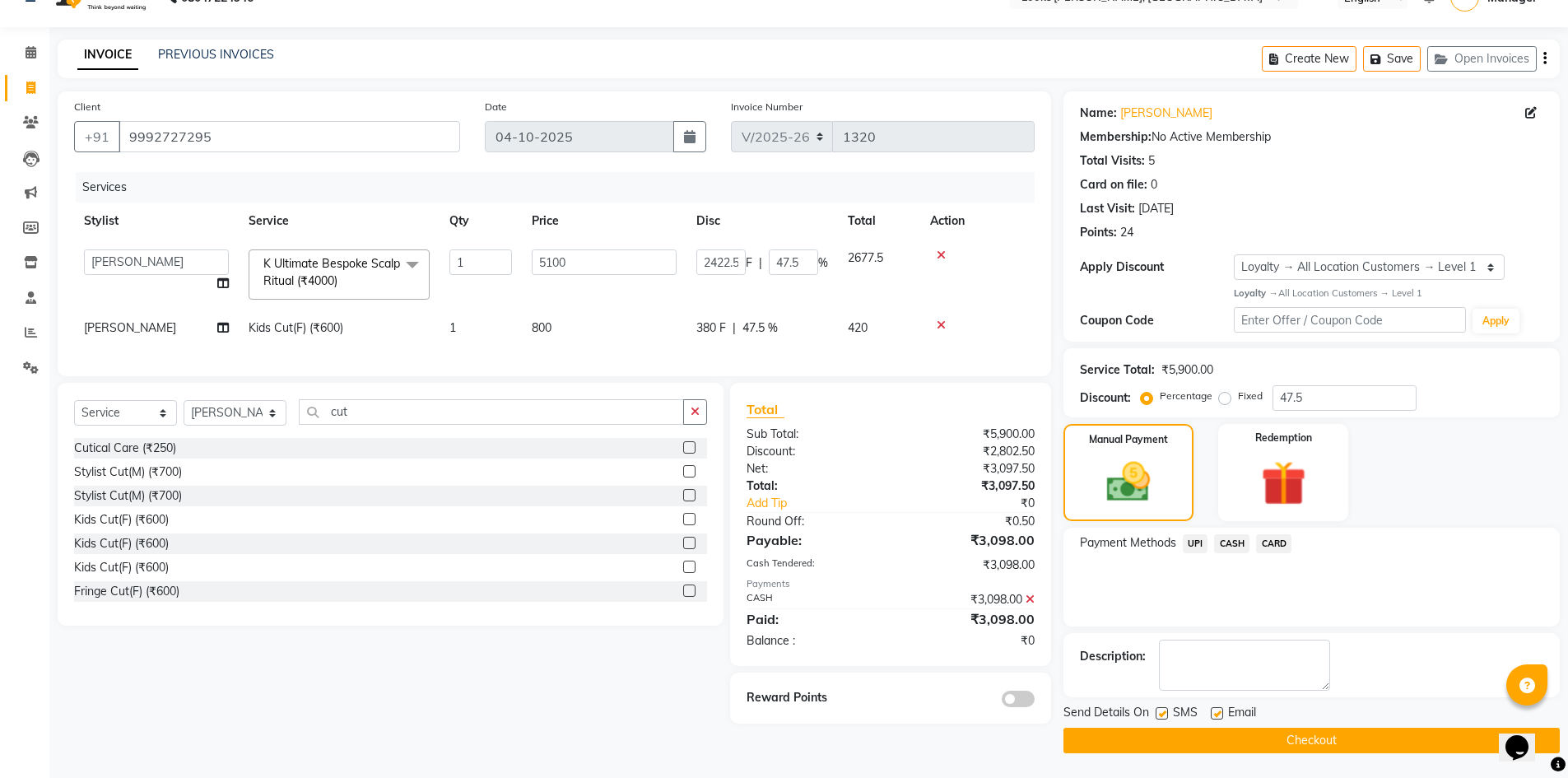
click at [1234, 742] on button "Checkout" at bounding box center [1311, 740] width 497 height 26
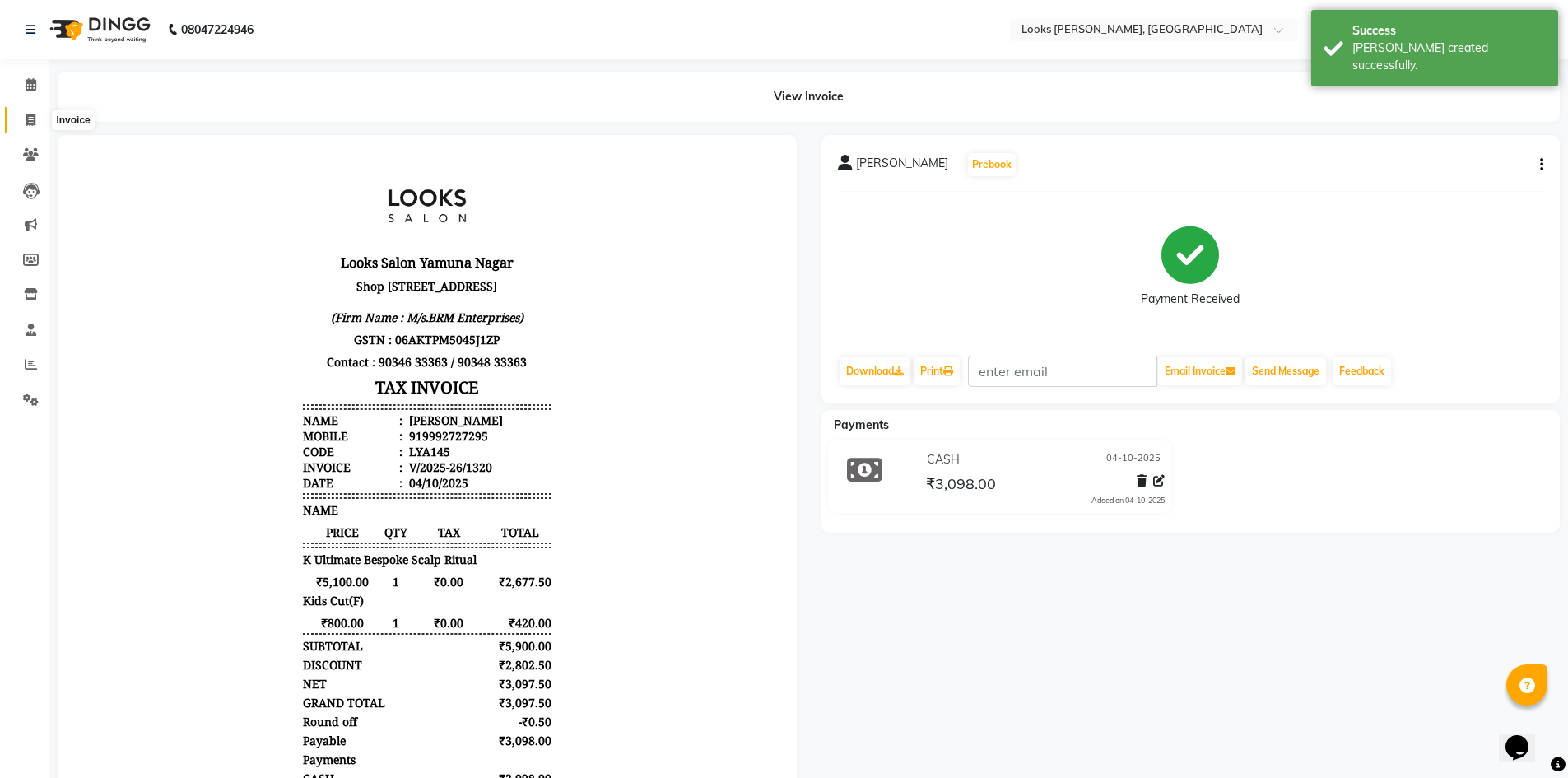
click at [24, 126] on span at bounding box center [31, 120] width 29 height 19
select select "service"
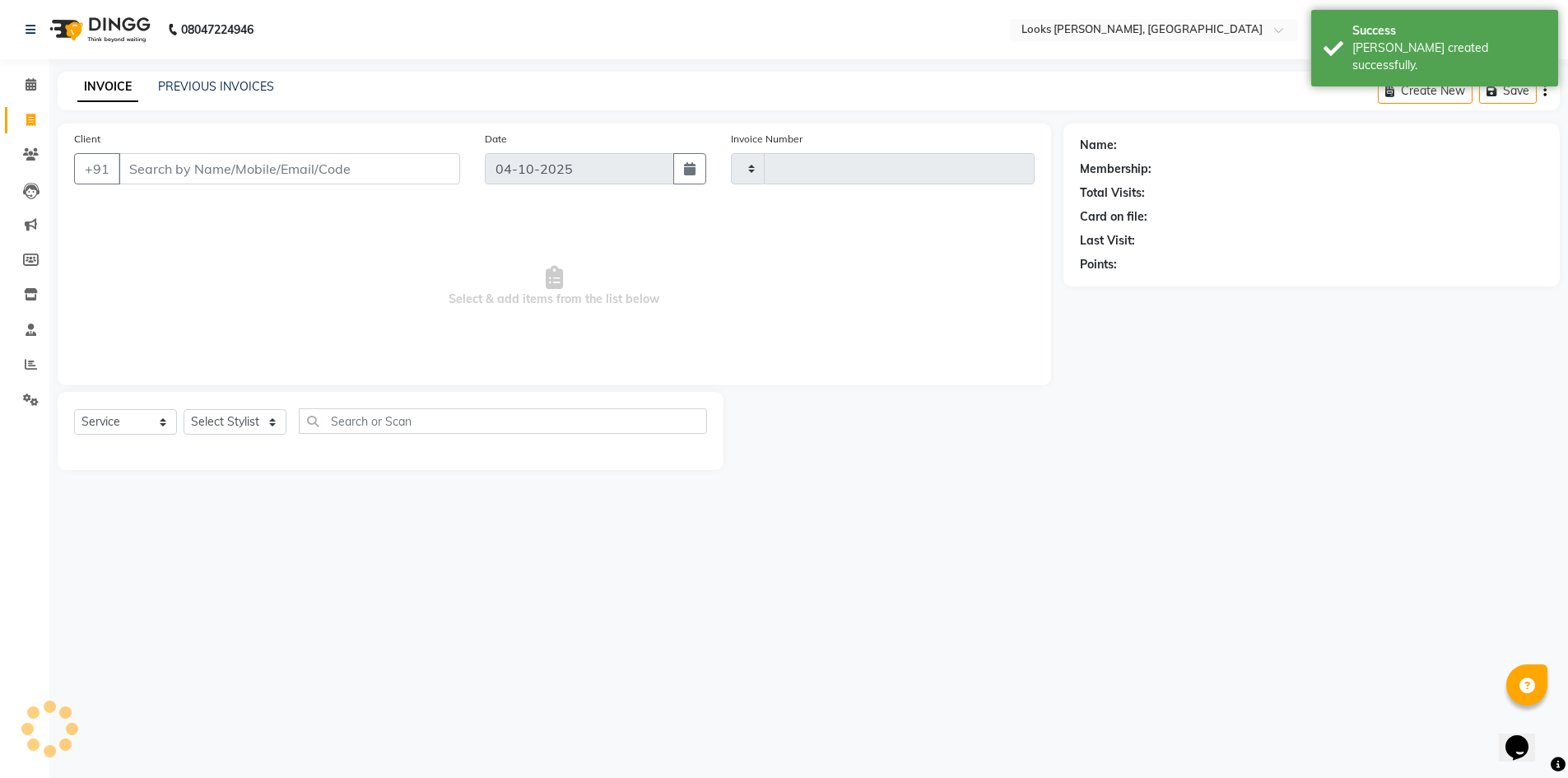
type input "1321"
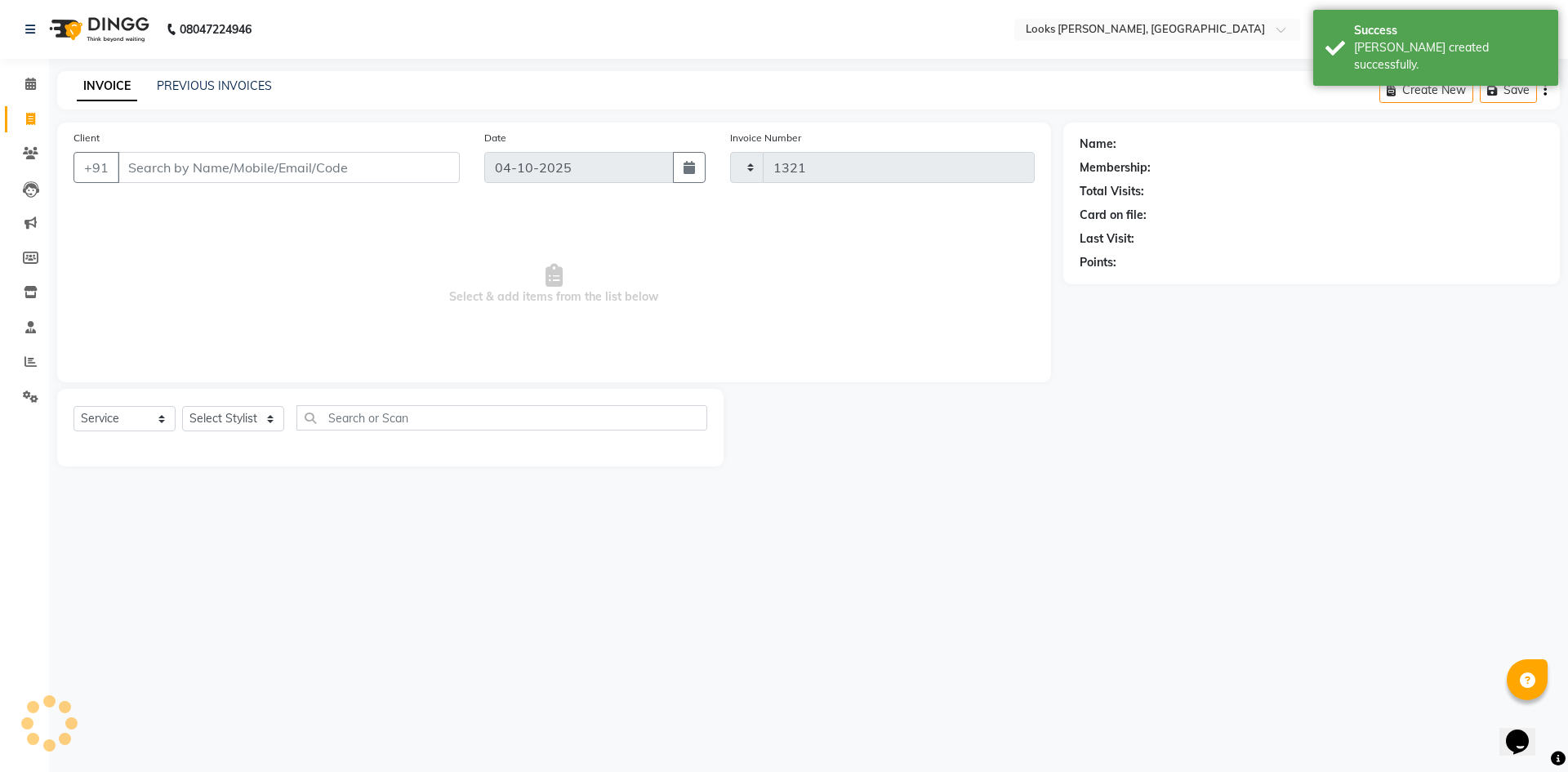
select select "6017"
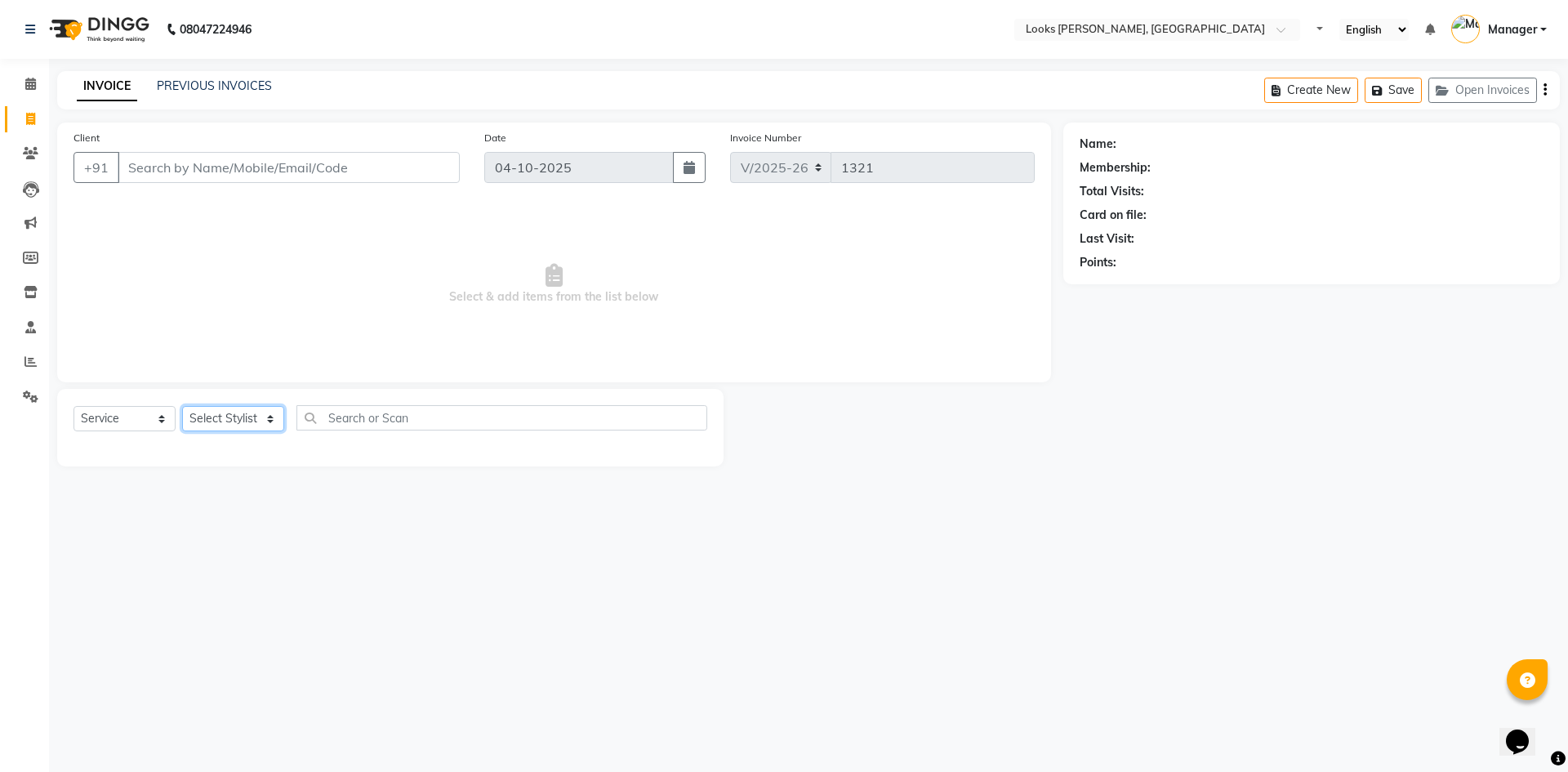
click at [241, 424] on select "Select Stylist [PERSON_NAME] [PERSON_NAME] Atul_pdct BRM_MASTER COUNTER SALES […" at bounding box center [233, 419] width 102 height 26
select select "44300"
click at [182, 406] on select "Select Stylist [PERSON_NAME] [PERSON_NAME] Atul_pdct BRM_MASTER COUNTER SALES […" at bounding box center [233, 419] width 102 height 26
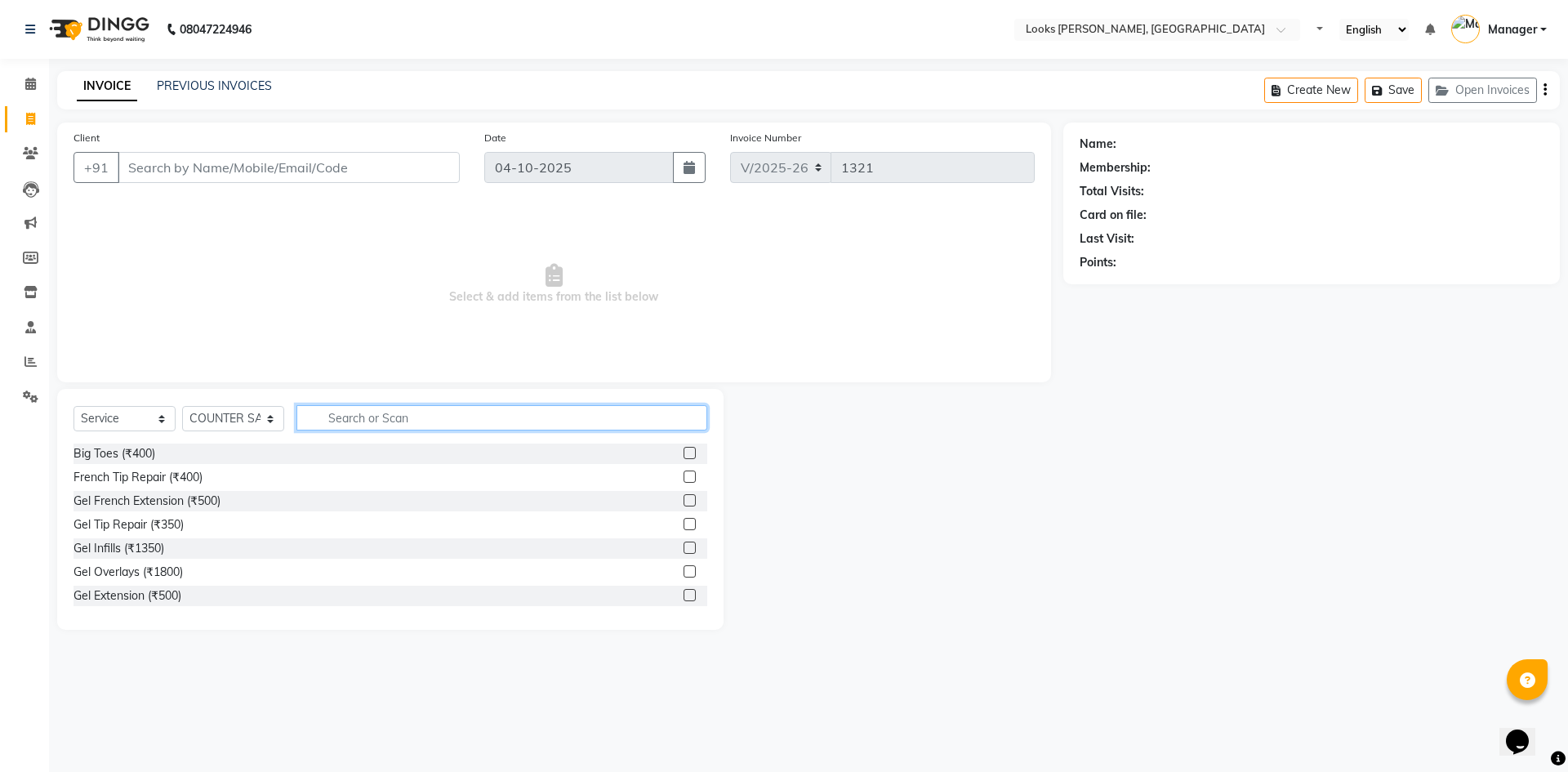
click at [359, 407] on input "text" at bounding box center [502, 418] width 411 height 26
type input "cut"
click at [683, 502] on label at bounding box center [689, 501] width 12 height 12
click at [683, 502] on input "checkbox" at bounding box center [688, 501] width 11 height 11
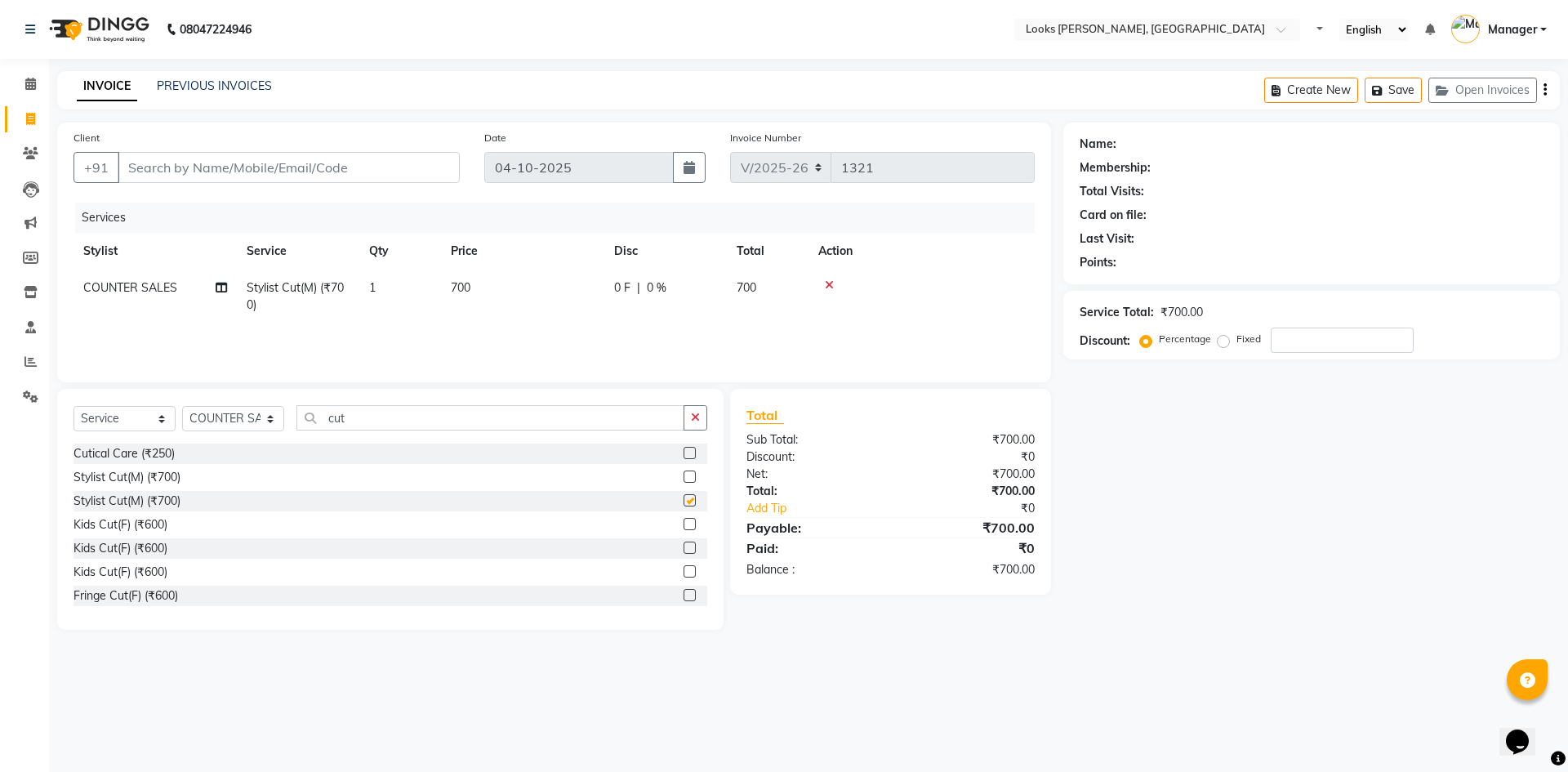
checkbox input "false"
click at [371, 422] on input "cut" at bounding box center [491, 418] width 388 height 26
drag, startPoint x: 372, startPoint y: 422, endPoint x: 325, endPoint y: 418, distance: 47.2
click at [325, 418] on input "cut" at bounding box center [491, 418] width 388 height 26
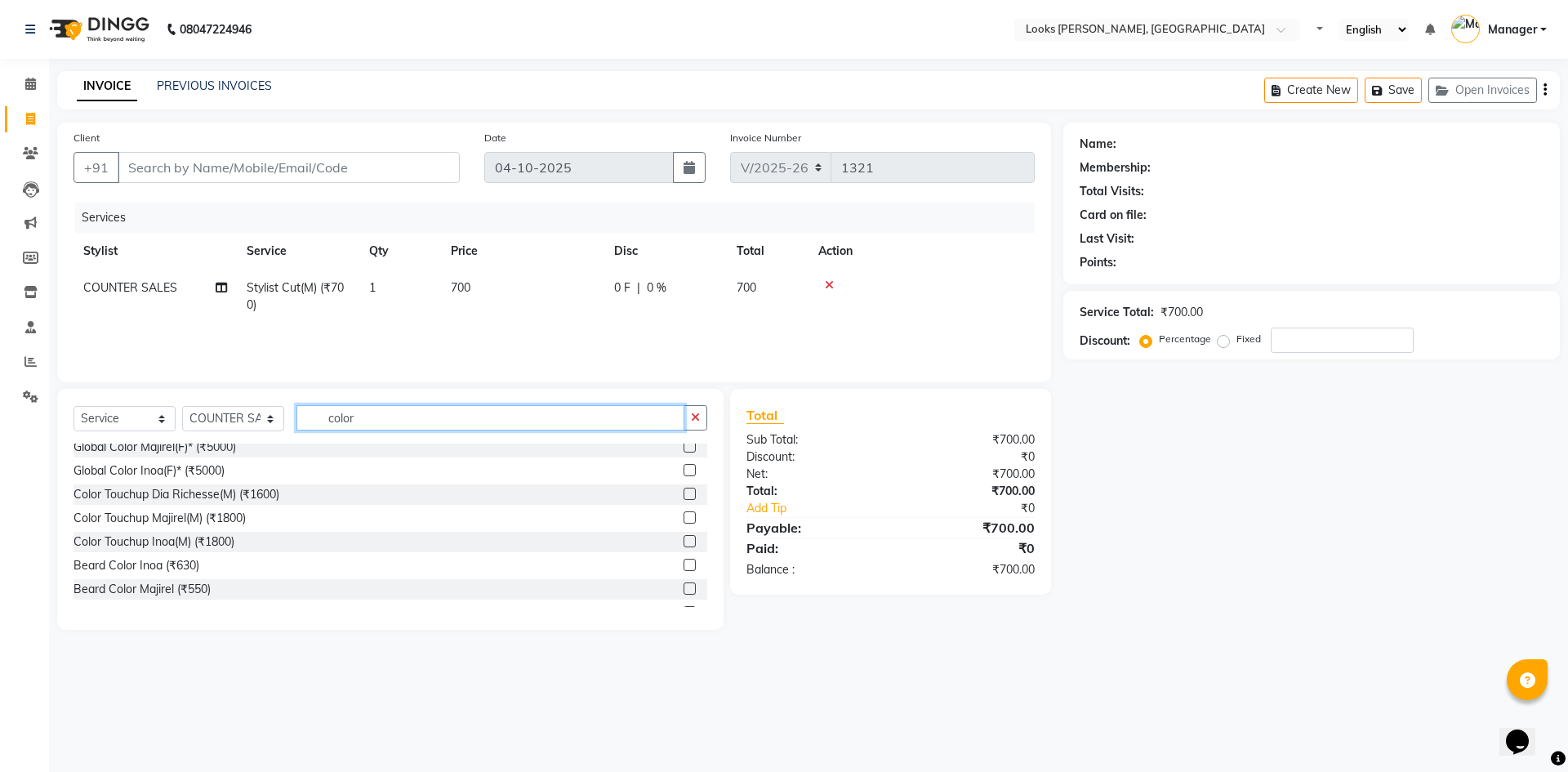
scroll to position [55, 0]
type input "color"
click at [683, 514] on label at bounding box center [689, 516] width 12 height 12
click at [683, 514] on input "checkbox" at bounding box center [688, 517] width 11 height 11
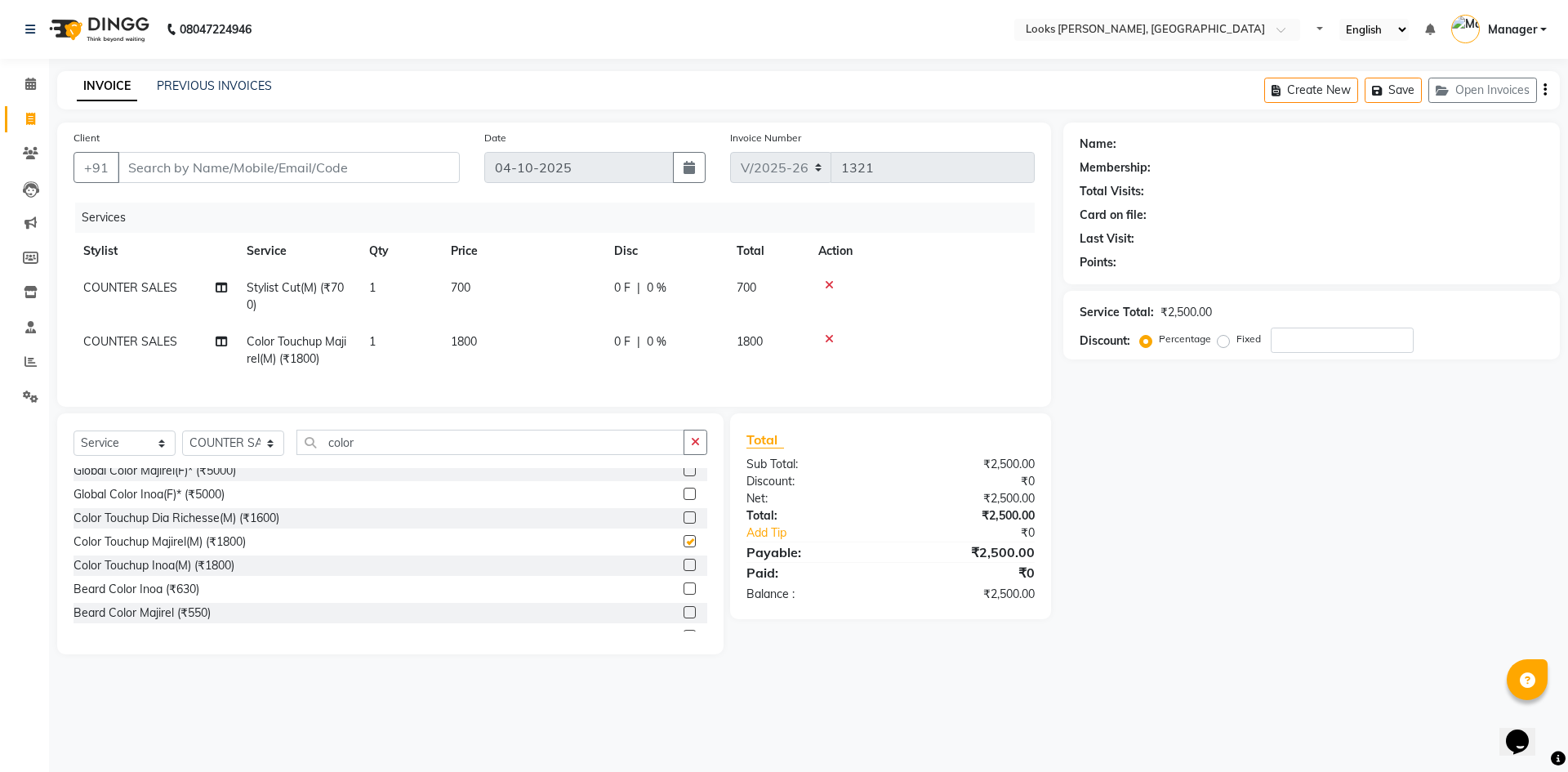
checkbox input "false"
drag, startPoint x: 436, startPoint y: 461, endPoint x: 292, endPoint y: 451, distance: 144.3
click at [292, 451] on div "Select Service Product Membership Package Voucher Prepaid Gift Card Select Styl…" at bounding box center [390, 448] width 634 height 38
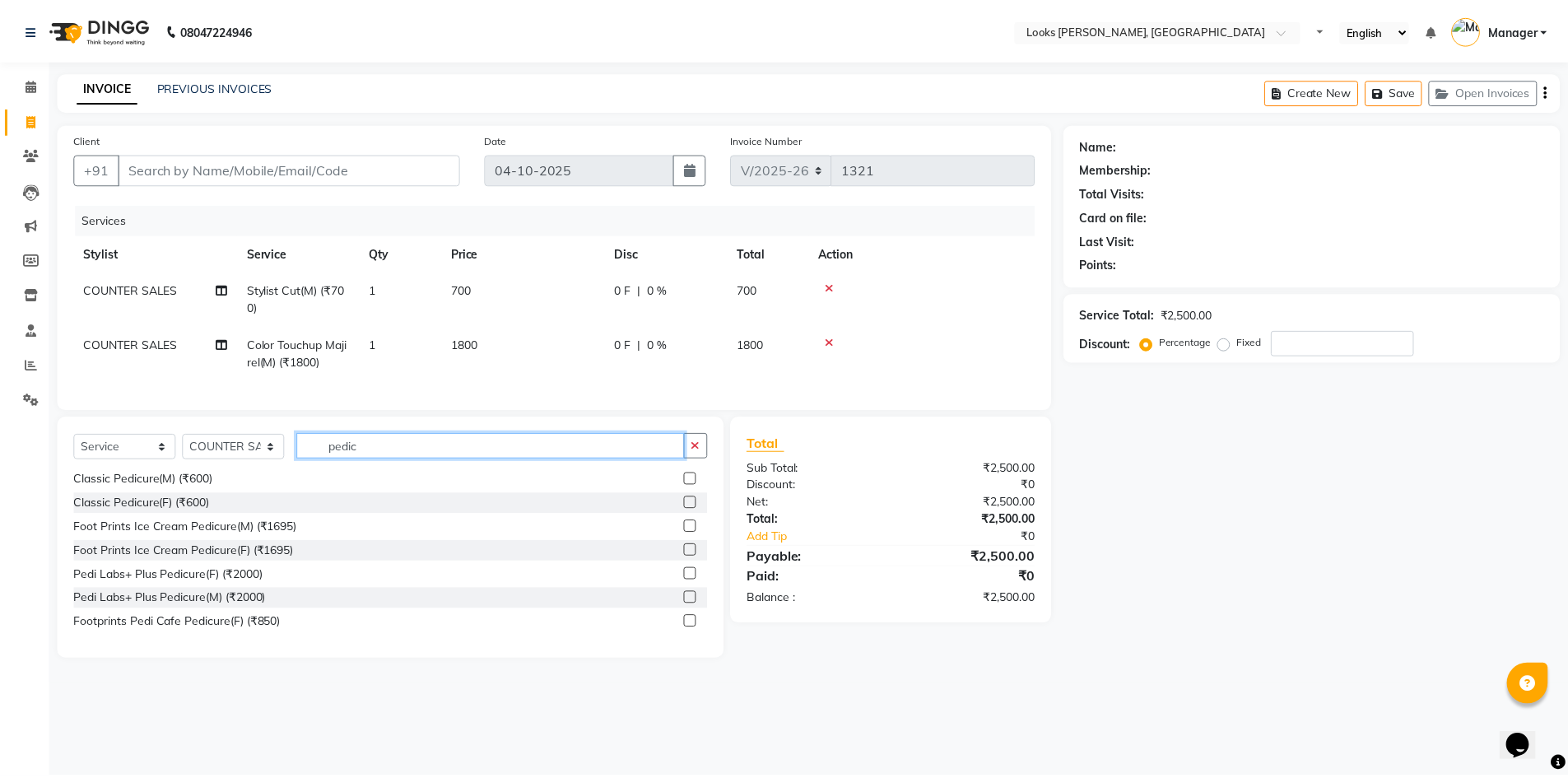
scroll to position [122, 0]
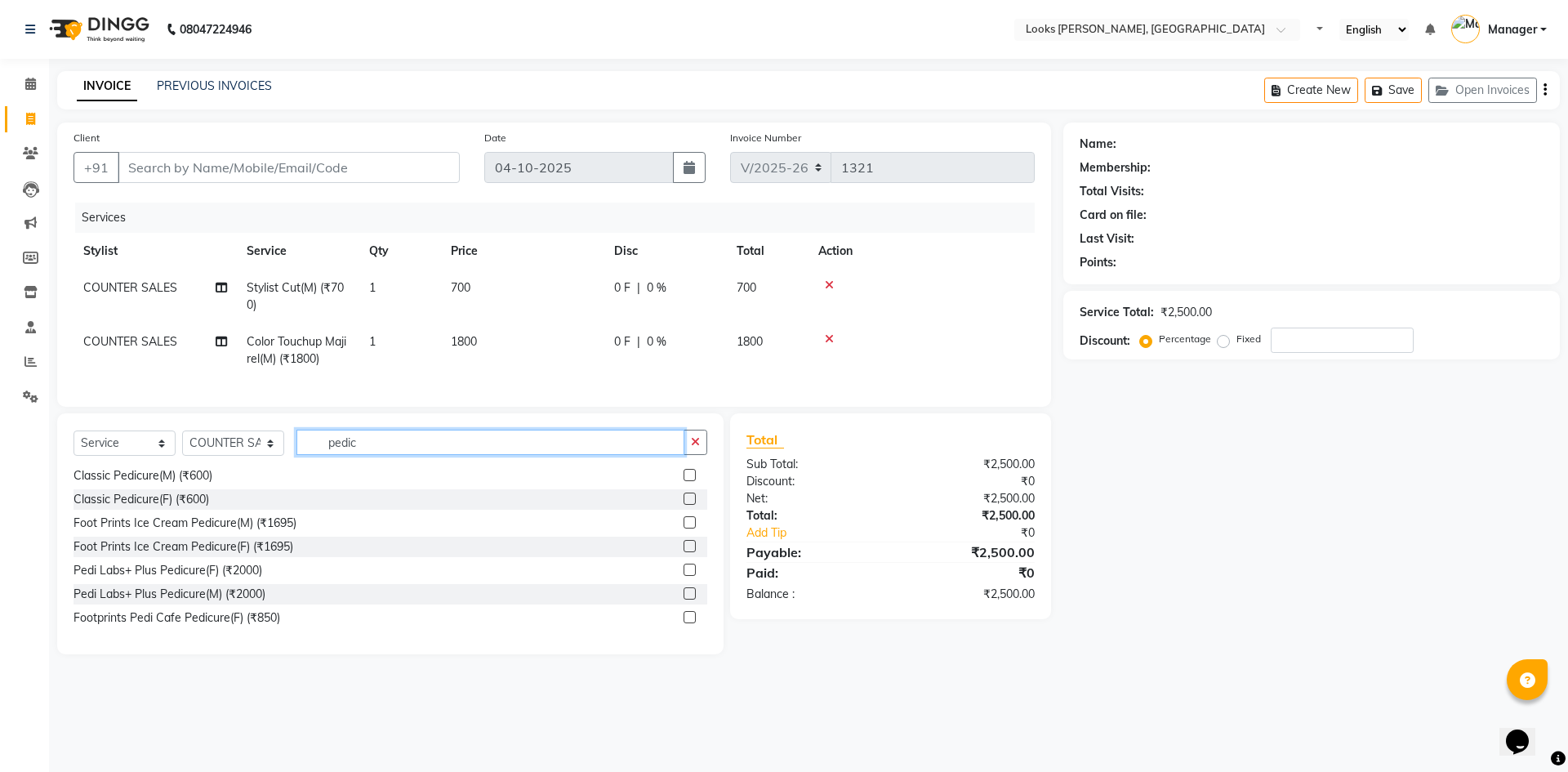
type input "pedic"
click at [683, 624] on label at bounding box center [689, 617] width 12 height 12
click at [683, 624] on input "checkbox" at bounding box center [688, 618] width 11 height 11
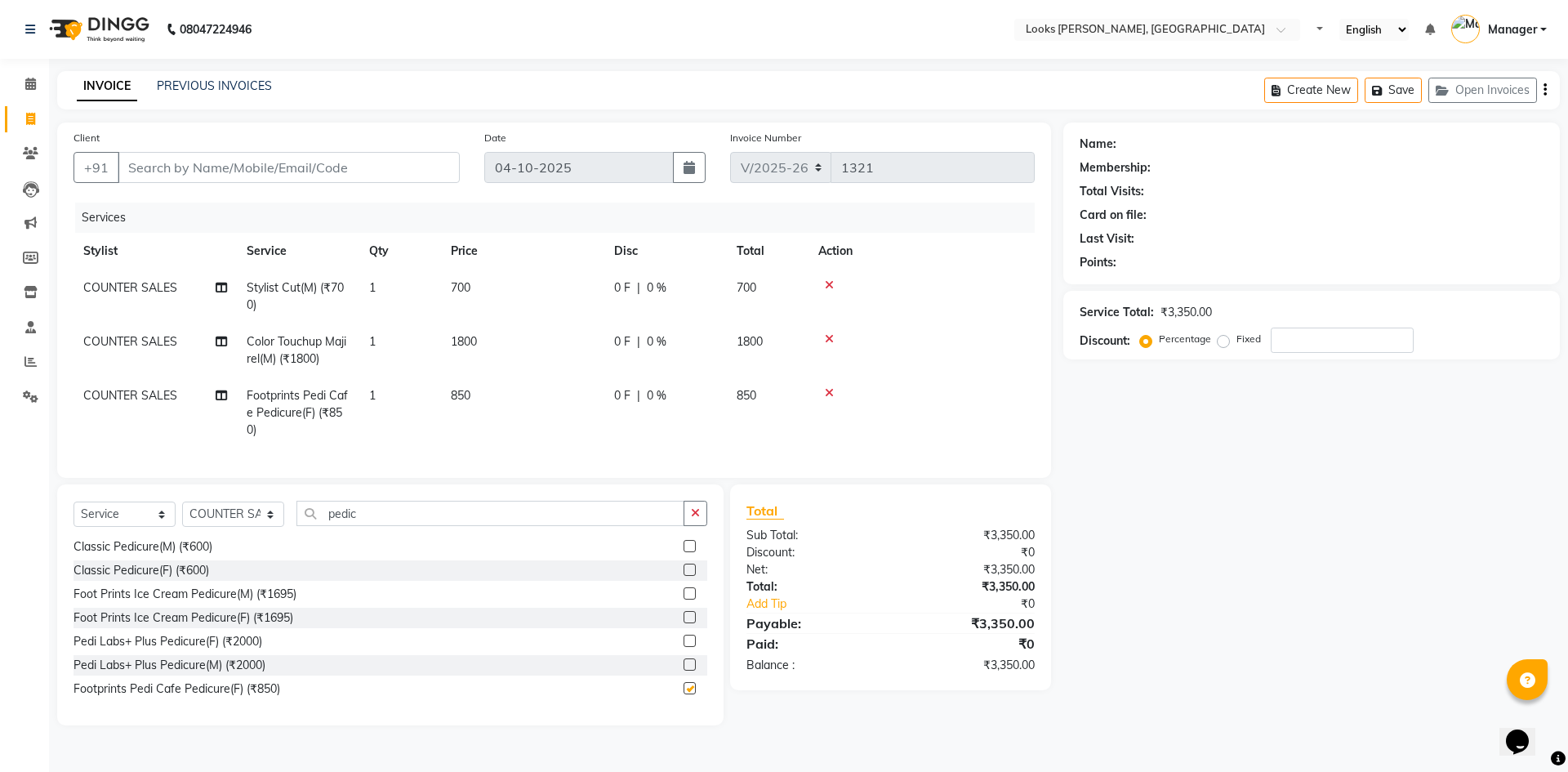
checkbox input "false"
click at [158, 403] on td "COUNTER SALES" at bounding box center [155, 413] width 163 height 71
select select "44300"
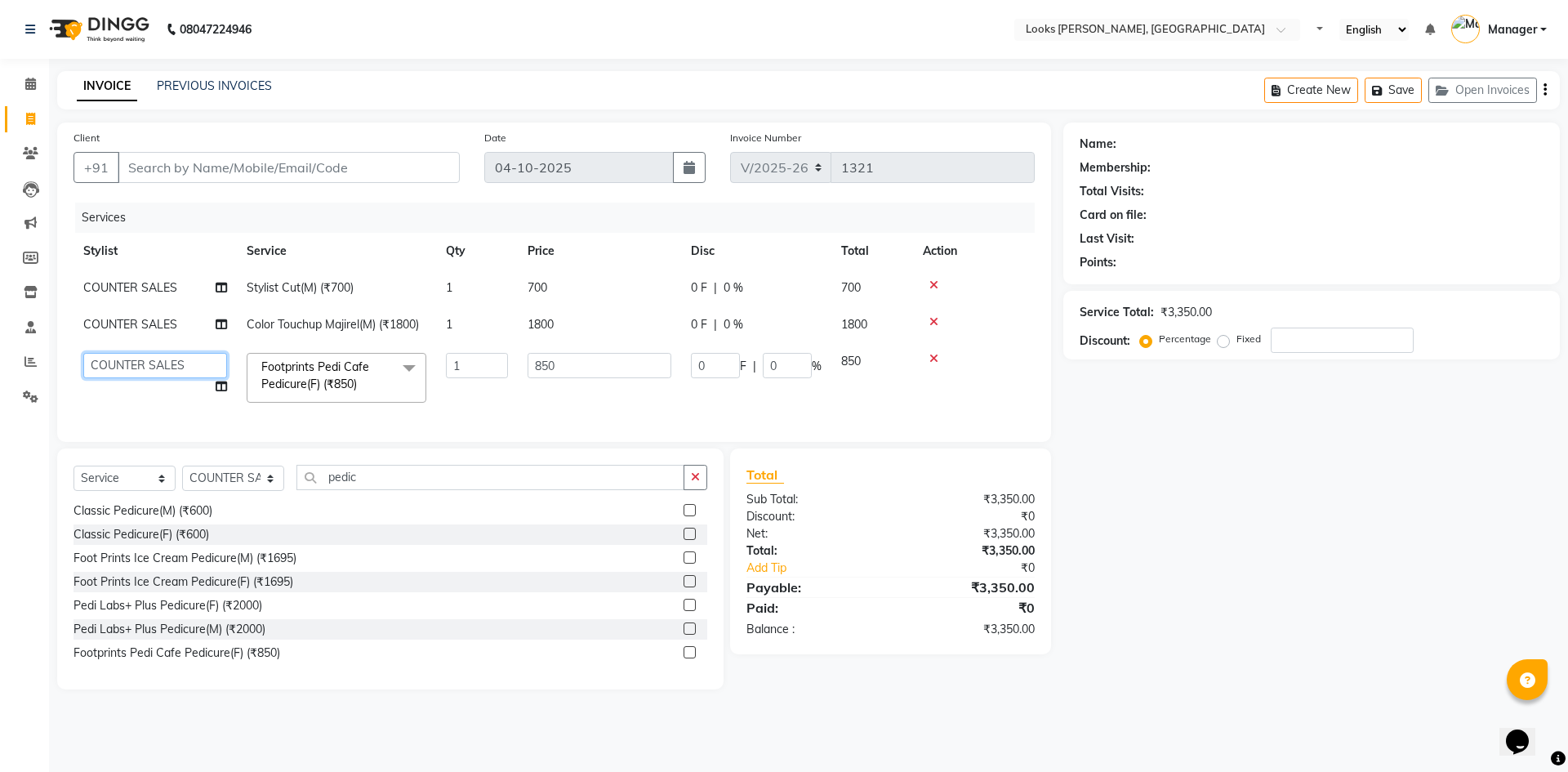
click at [181, 366] on select "[PERSON_NAME] [PERSON_NAME] Atul_pdct BRM_MASTER COUNTER SALES [PERSON_NAME] AL…" at bounding box center [155, 366] width 144 height 26
select select "50888"
drag, startPoint x: 562, startPoint y: 369, endPoint x: 528, endPoint y: 372, distance: 34.1
click at [528, 372] on input "850" at bounding box center [600, 366] width 144 height 26
type input "1000"
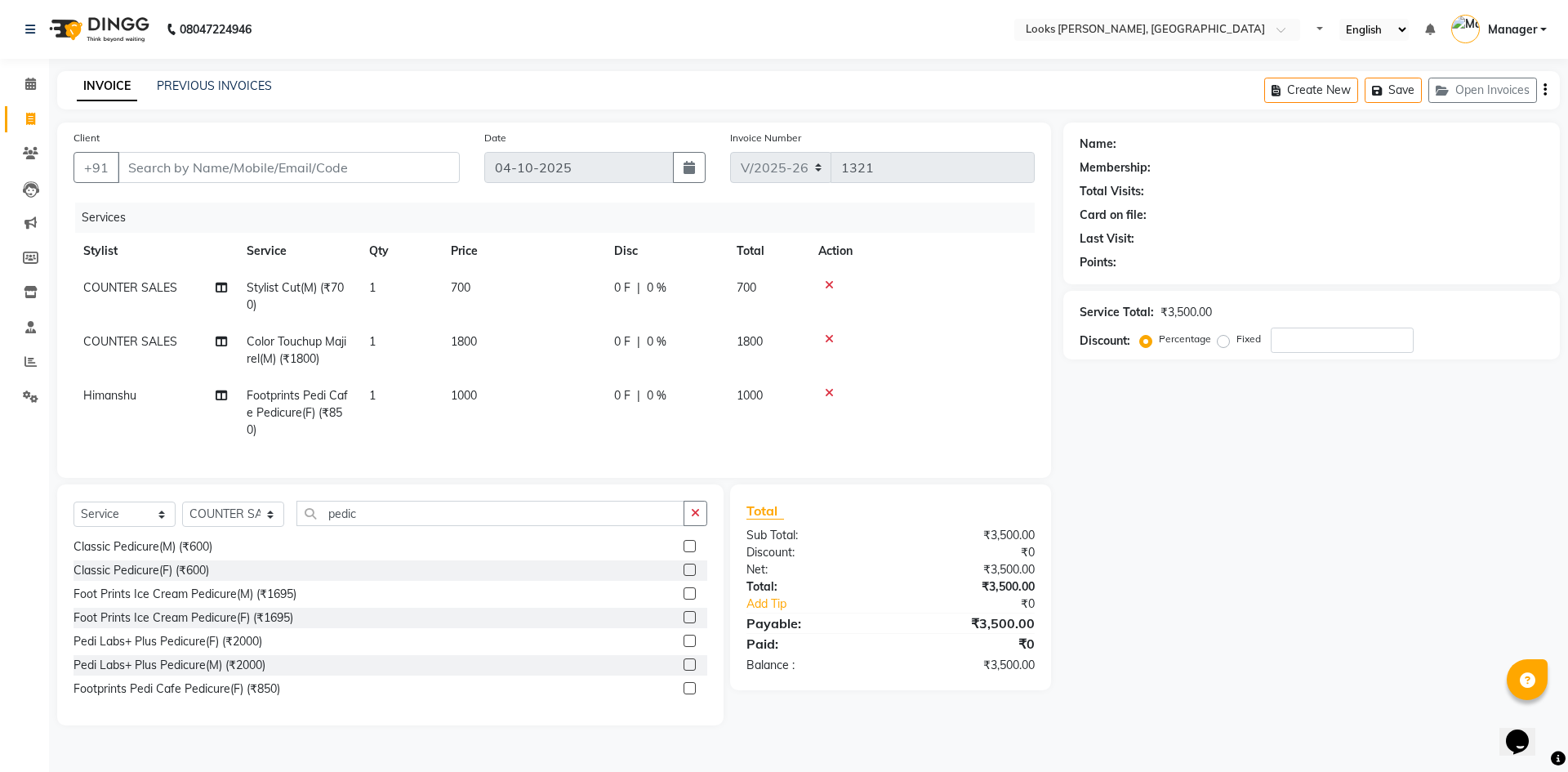
click at [596, 282] on td "700" at bounding box center [523, 296] width 163 height 54
select select "44300"
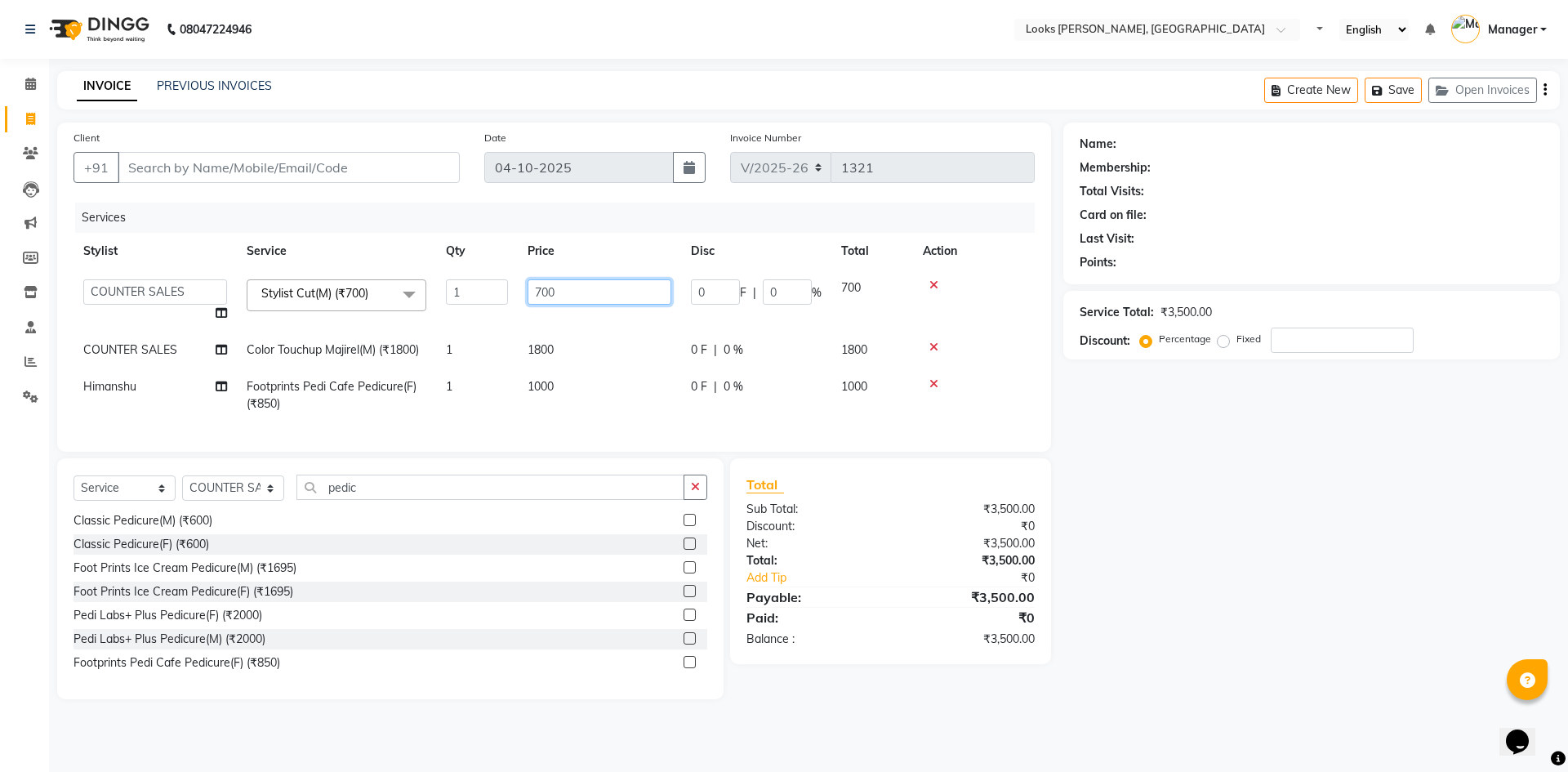
drag, startPoint x: 629, startPoint y: 287, endPoint x: 491, endPoint y: 293, distance: 138.1
click at [491, 293] on tr "[PERSON_NAME] [PERSON_NAME] Atul_pdct BRM_MASTER COUNTER SALES [PERSON_NAME] AL…" at bounding box center [554, 300] width 961 height 62
type input "350"
click at [557, 337] on td "1800" at bounding box center [600, 349] width 163 height 36
select select "44300"
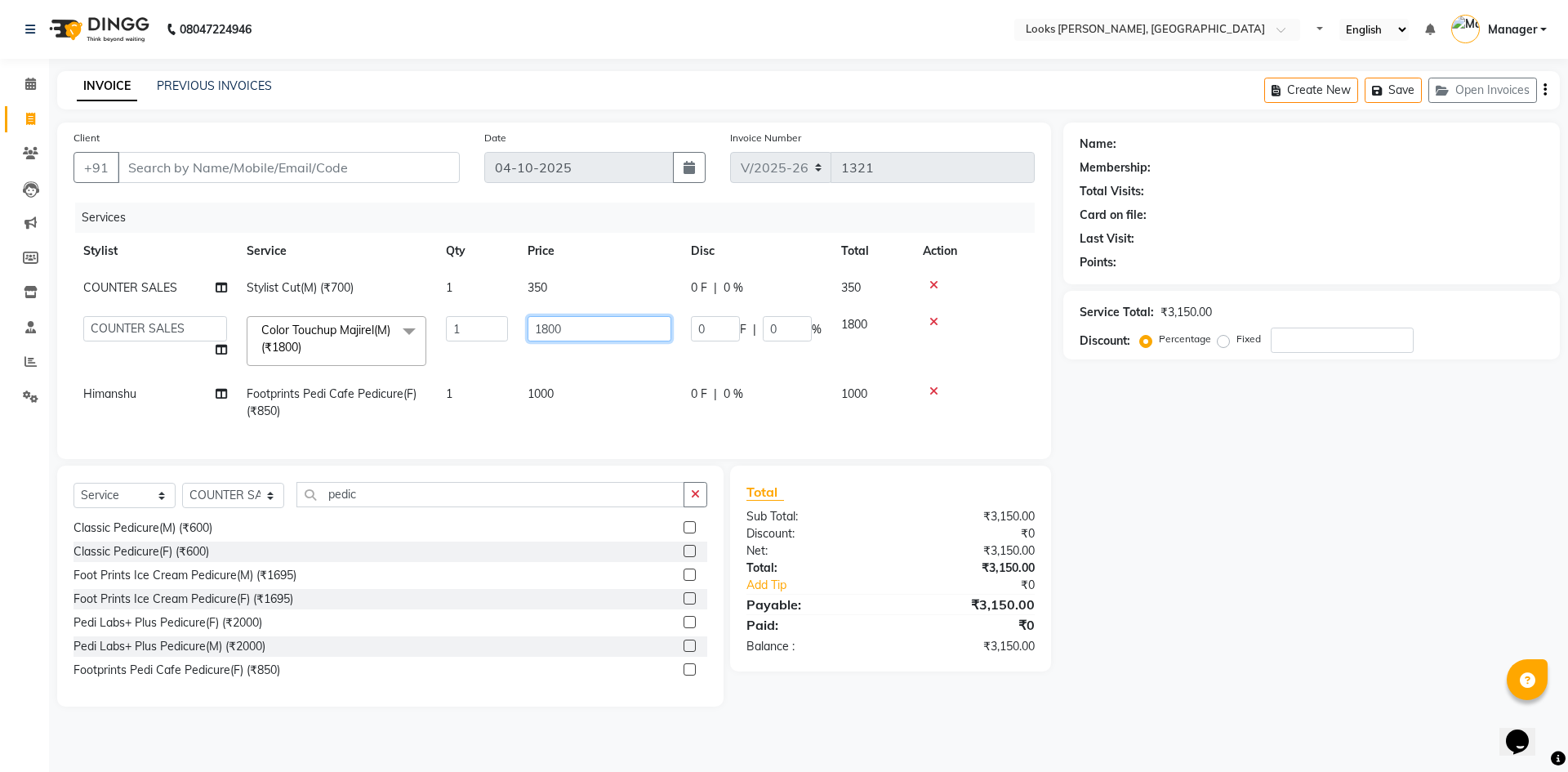
drag, startPoint x: 562, startPoint y: 327, endPoint x: 465, endPoint y: 307, distance: 99.0
click at [470, 315] on tr "[PERSON_NAME] [PERSON_NAME] Atul_pdct BRM_MASTER COUNTER SALES [PERSON_NAME] AL…" at bounding box center [554, 341] width 961 height 70
type input "1500"
click at [1040, 432] on div "Client +91 Date [DATE] Invoice Number V/2025 V/[PHONE_NUMBER] Services Stylist …" at bounding box center [553, 291] width 994 height 336
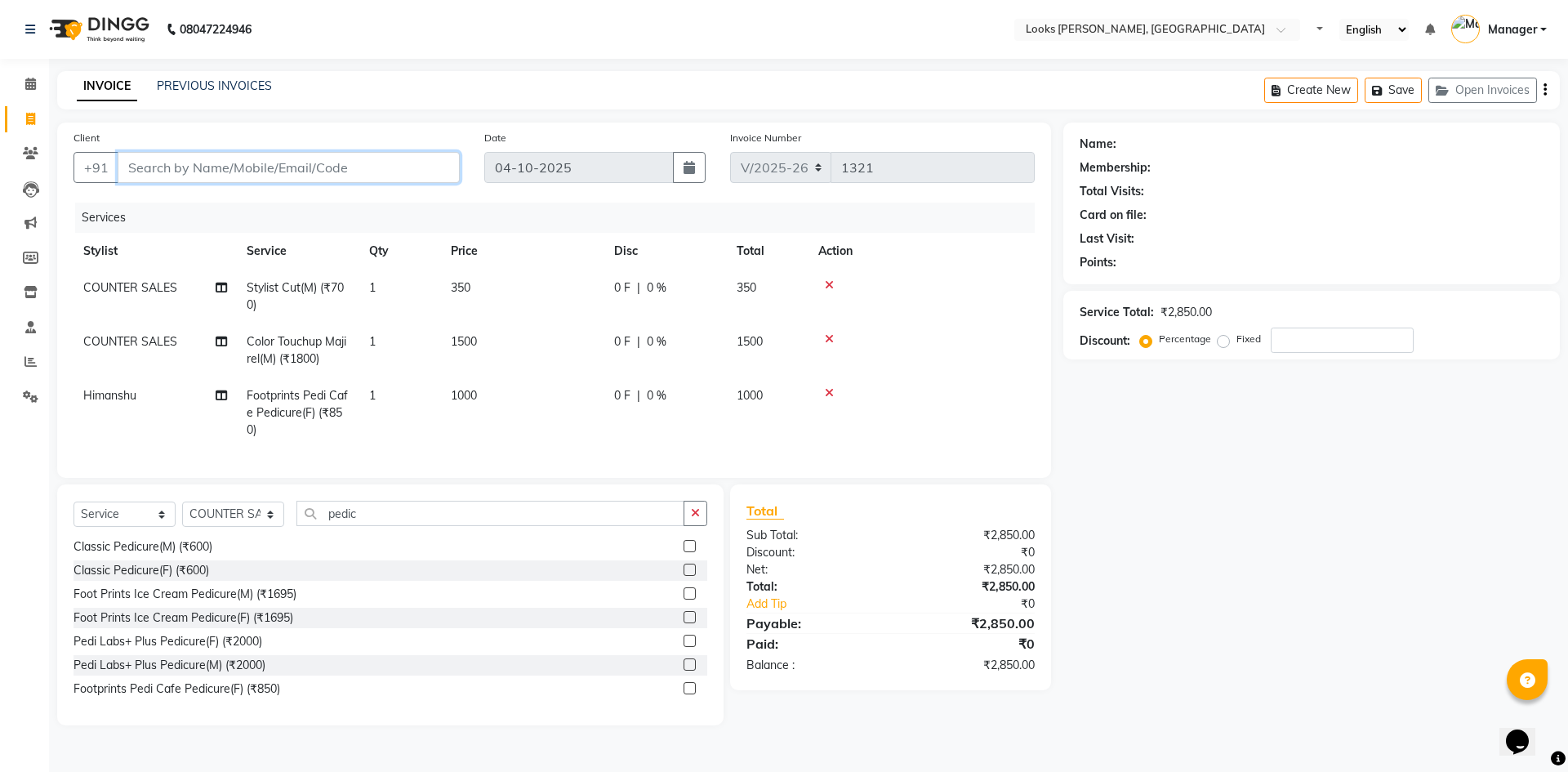
click at [155, 179] on input "Client" at bounding box center [289, 168] width 342 height 31
type input "8"
type input "0"
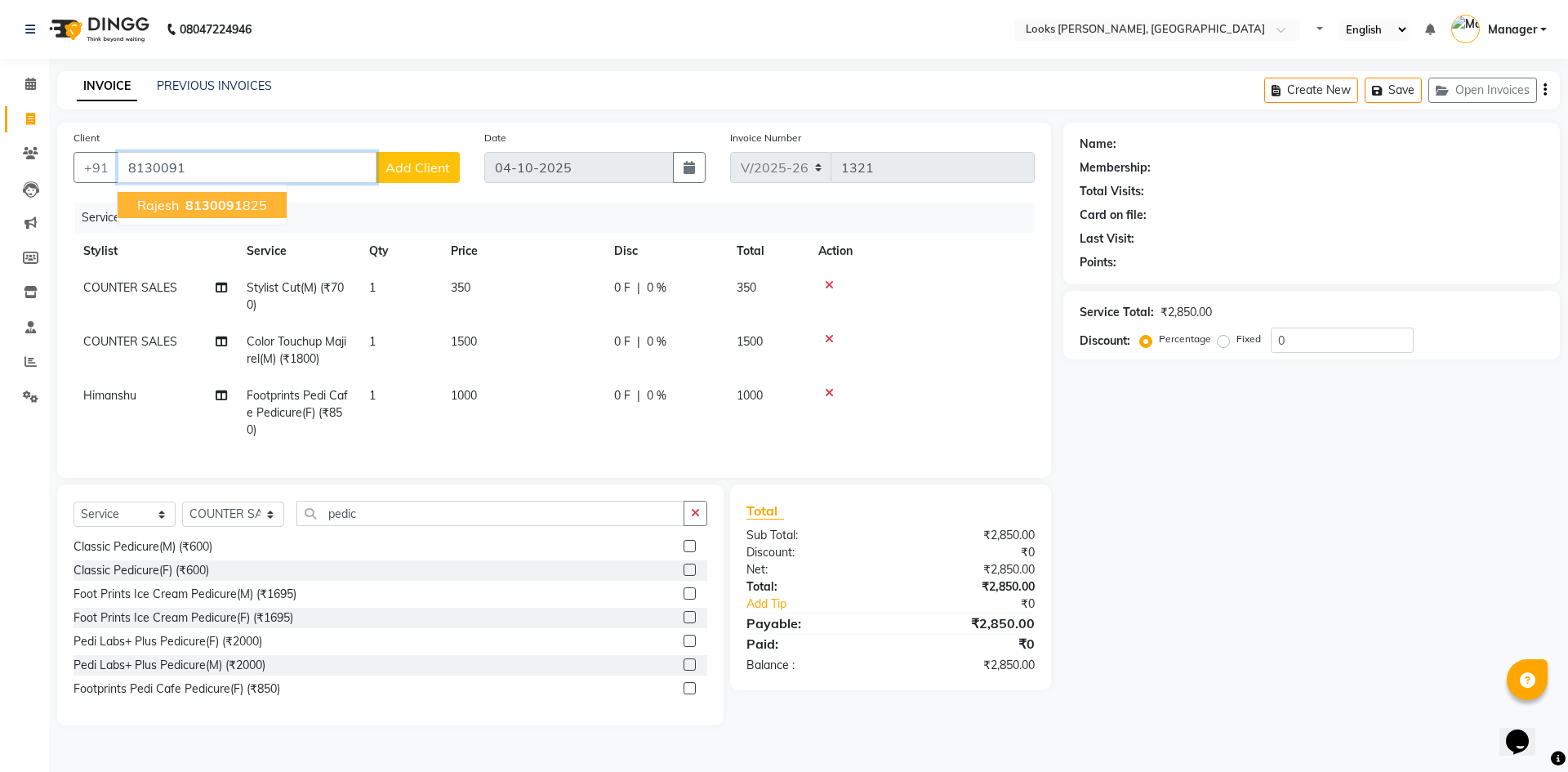
click at [175, 208] on span "rajesh" at bounding box center [158, 205] width 41 height 17
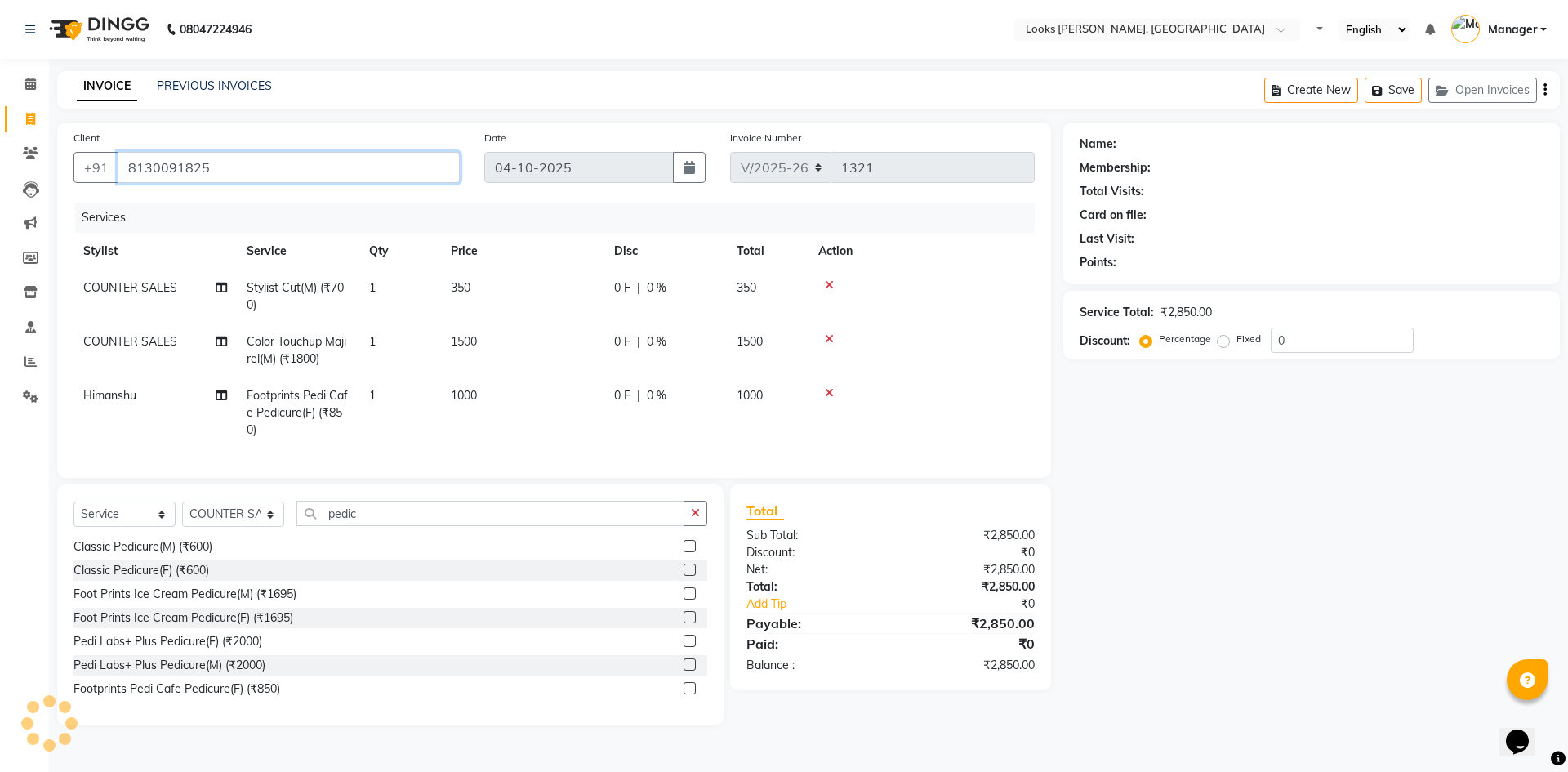
type input "8130091825"
select select "1: Object"
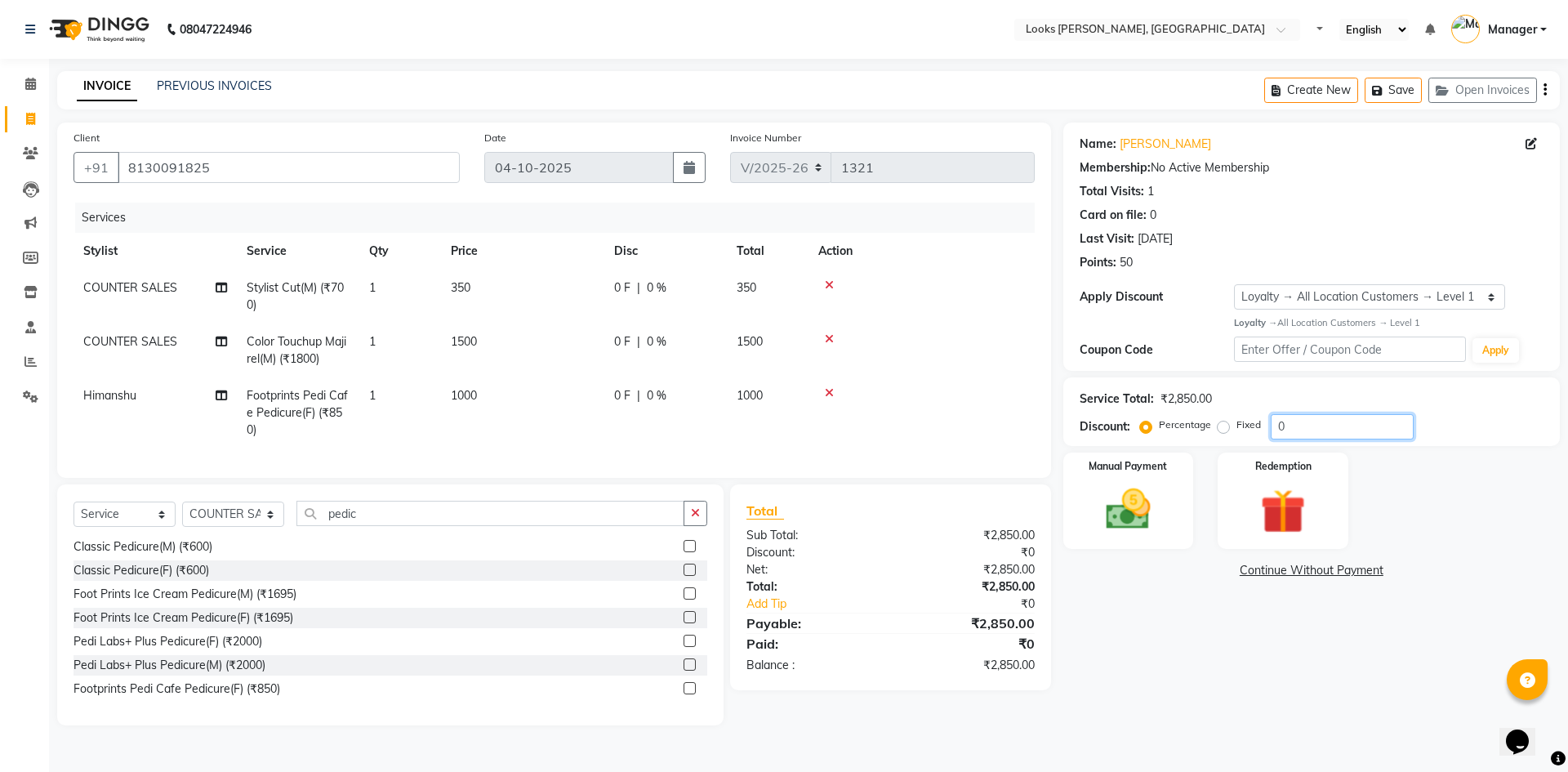
drag, startPoint x: 1317, startPoint y: 427, endPoint x: 1233, endPoint y: 432, distance: 84.1
click at [1236, 432] on div "Percentage Fixed 0" at bounding box center [1278, 427] width 270 height 26
type input "47.5"
click at [1210, 661] on div "Name: [PERSON_NAME] Membership: No Active Membership Total Visits: 1 Card on fi…" at bounding box center [1318, 424] width 509 height 603
click at [1170, 486] on div "Manual Payment" at bounding box center [1128, 501] width 136 height 100
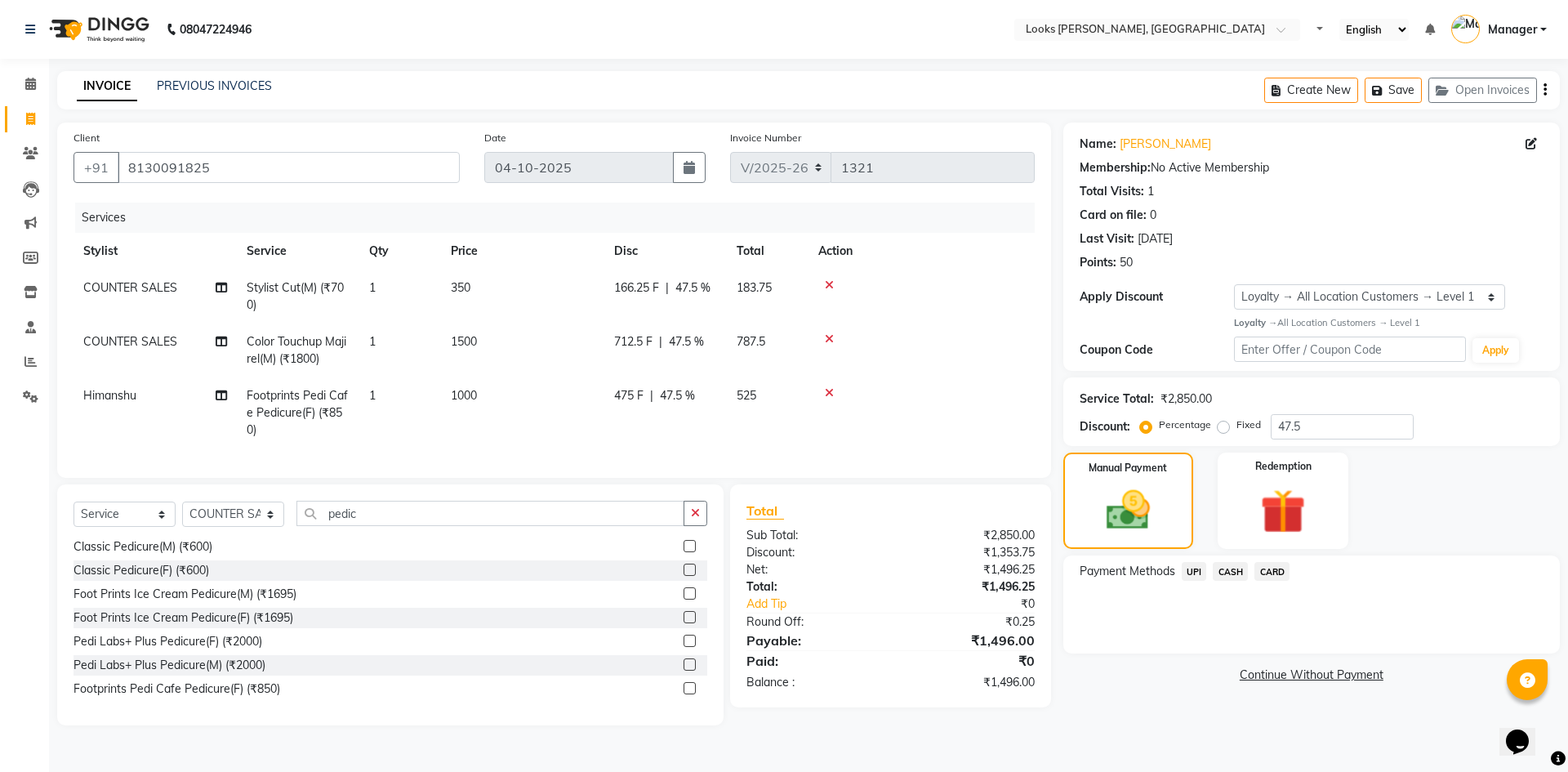
click at [1271, 565] on span "CARD" at bounding box center [1272, 571] width 35 height 19
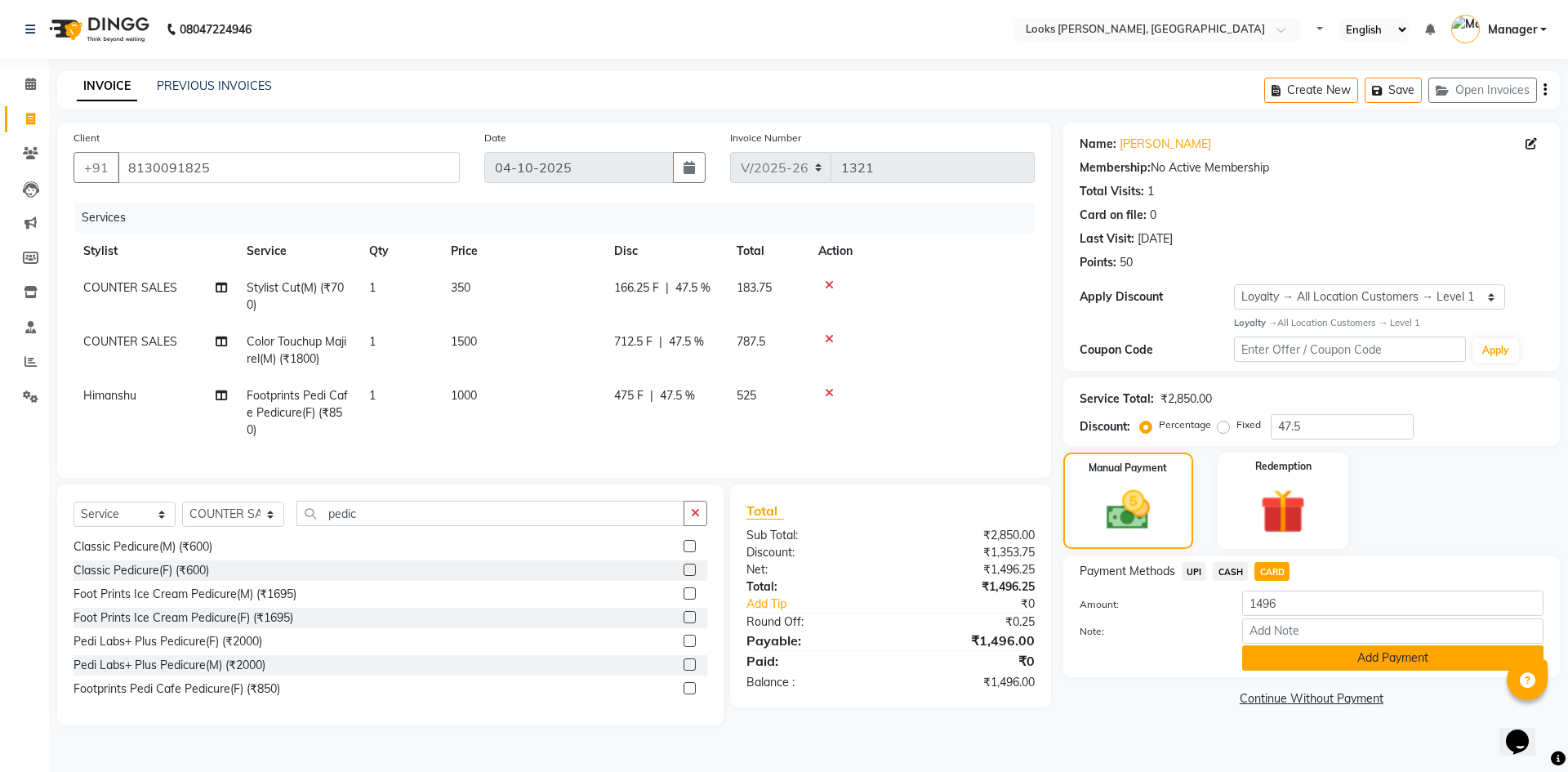
click at [1435, 663] on button "Add Payment" at bounding box center [1393, 658] width 302 height 26
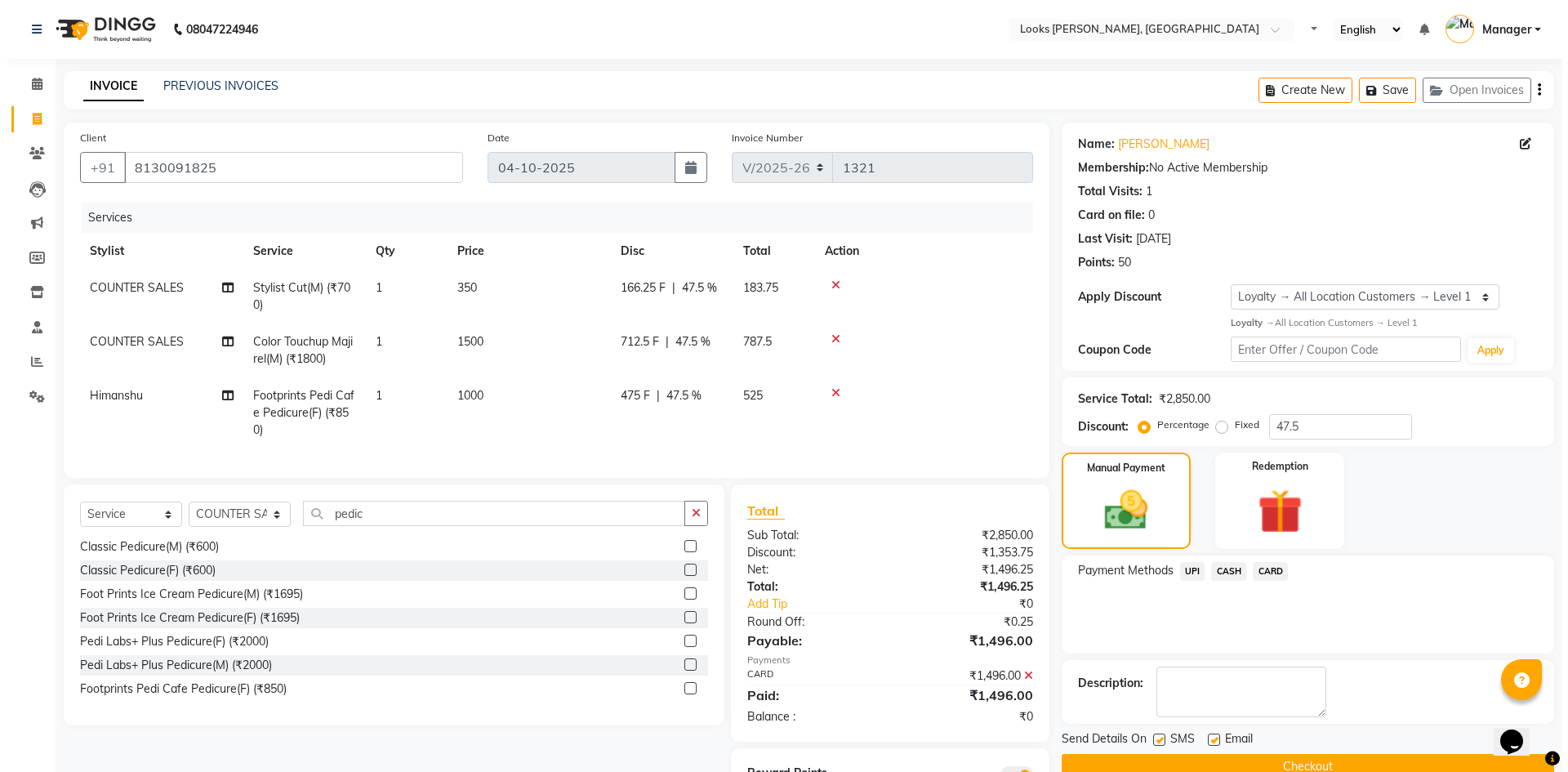
scroll to position [88, 0]
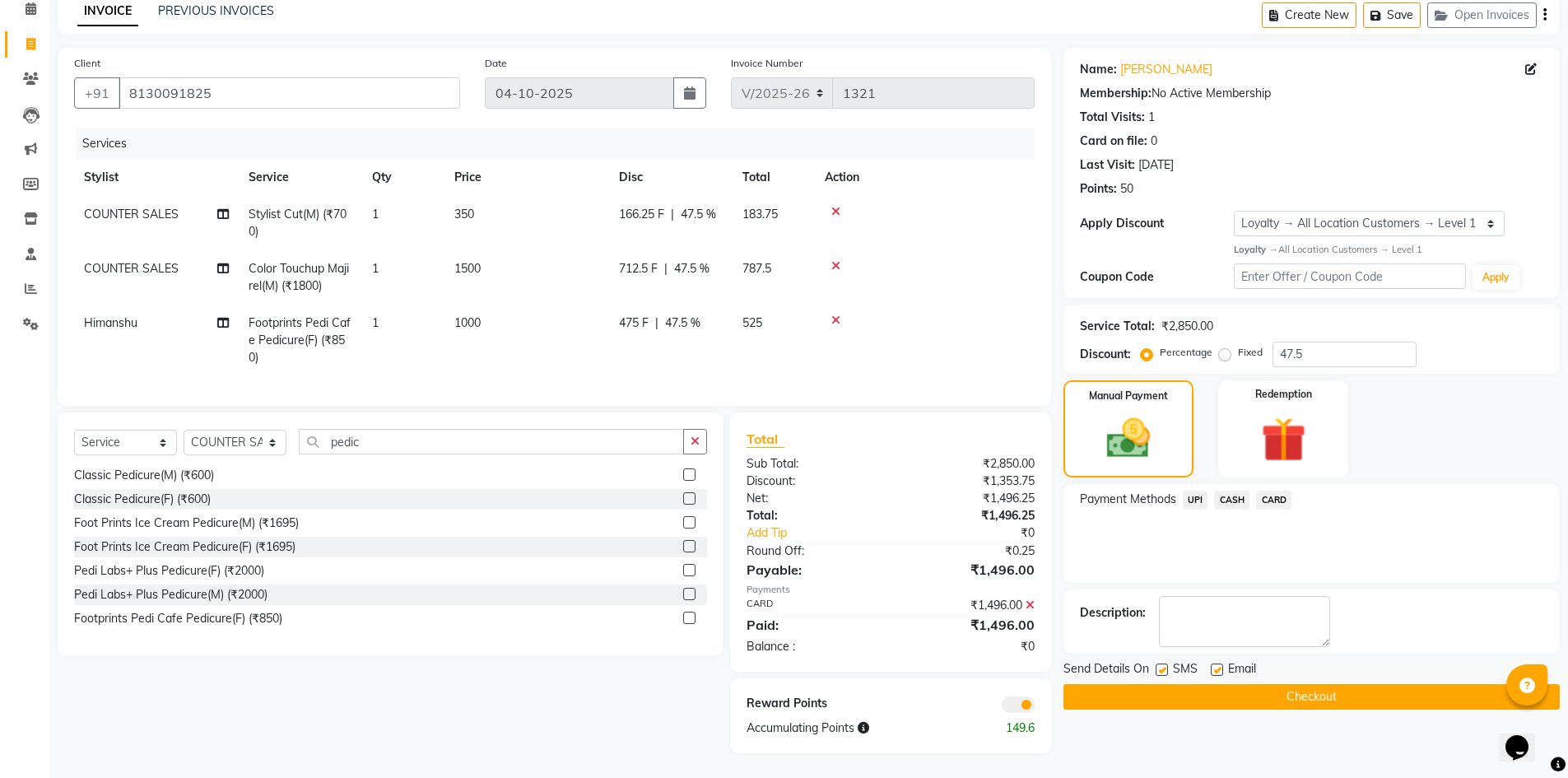
click at [1020, 708] on span at bounding box center [1018, 705] width 33 height 17
click at [1035, 708] on input "checkbox" at bounding box center [1035, 708] width 0 height 0
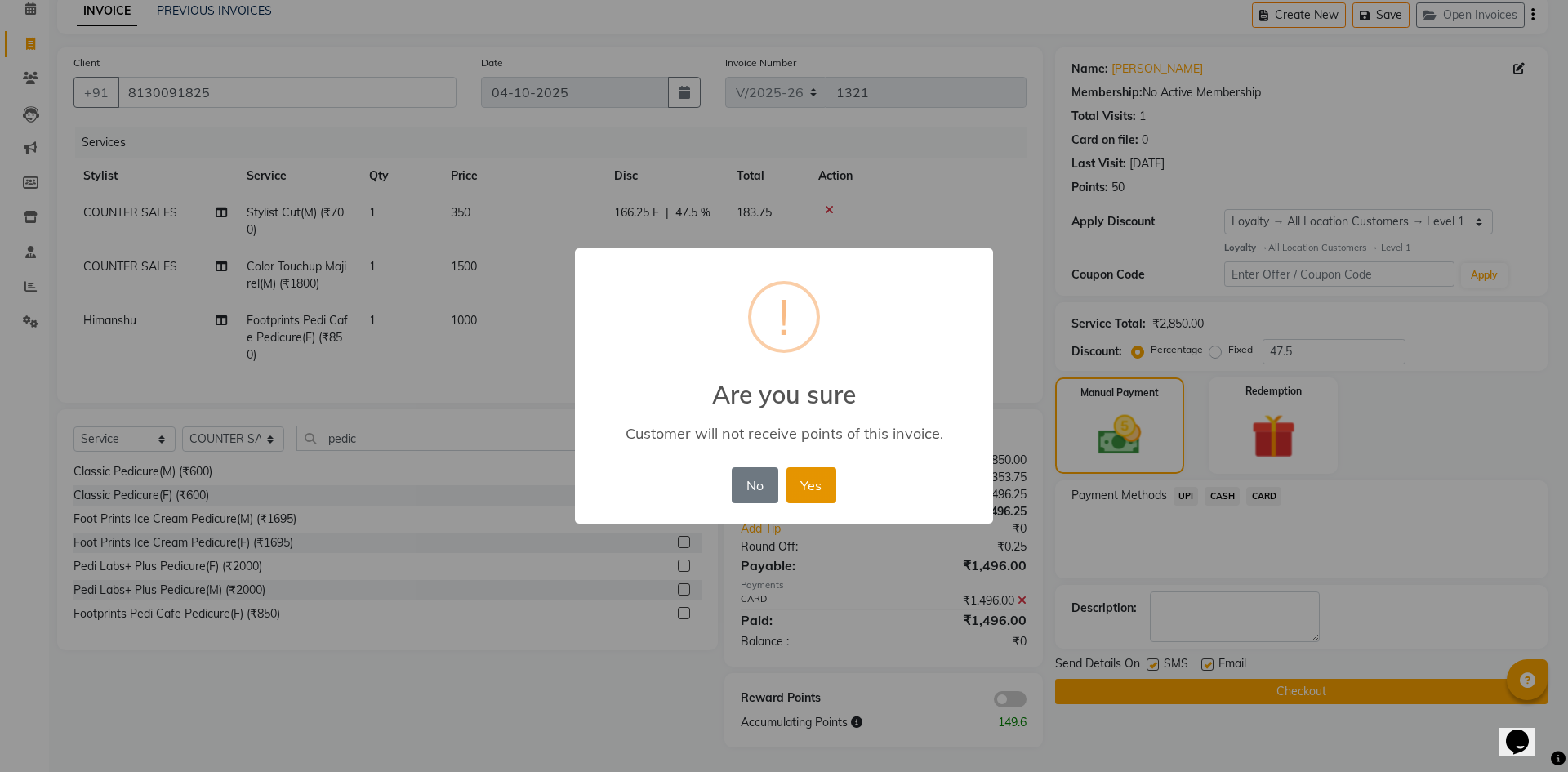
click at [822, 475] on button "Yes" at bounding box center [811, 485] width 50 height 36
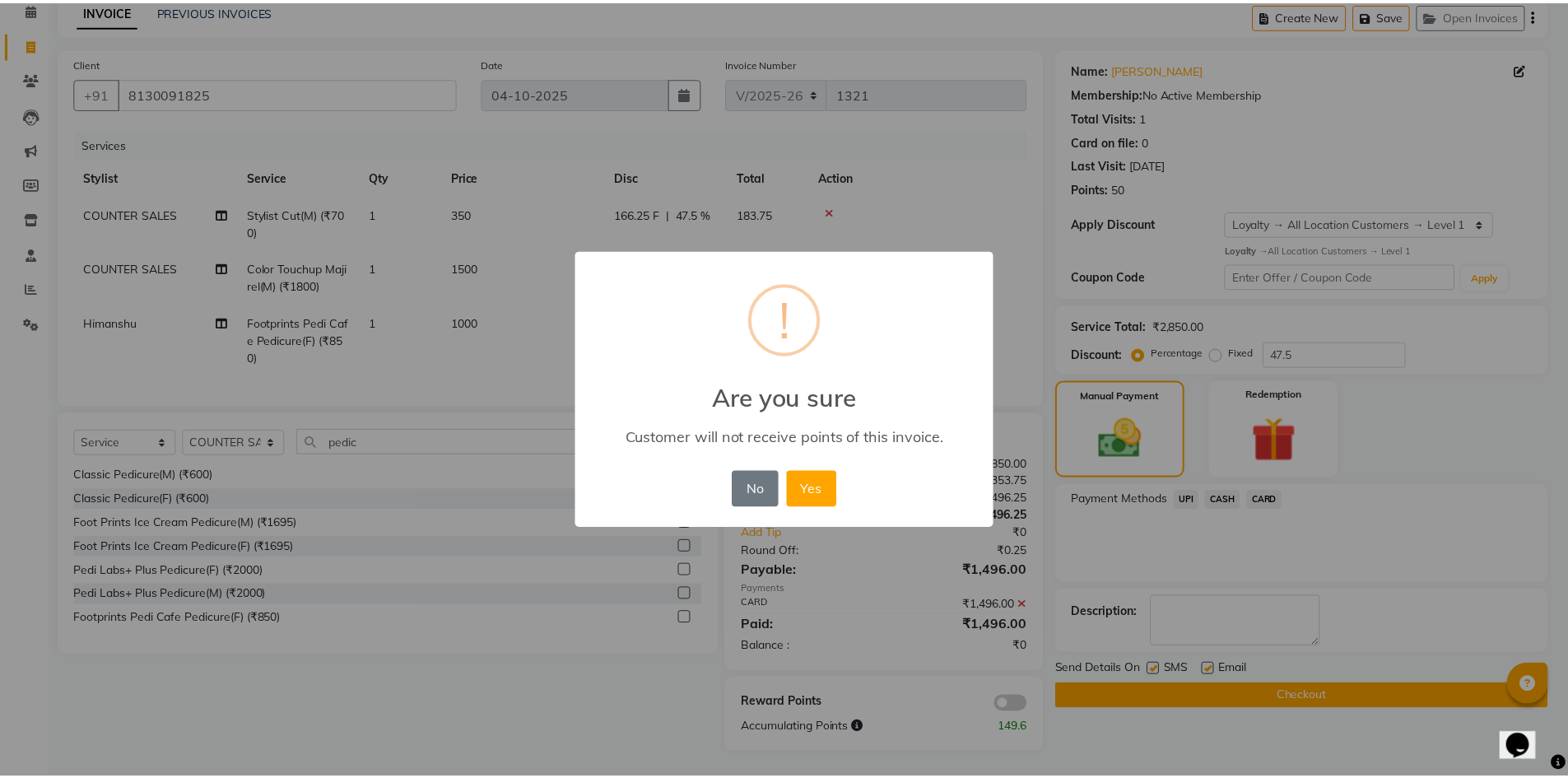
scroll to position [64, 0]
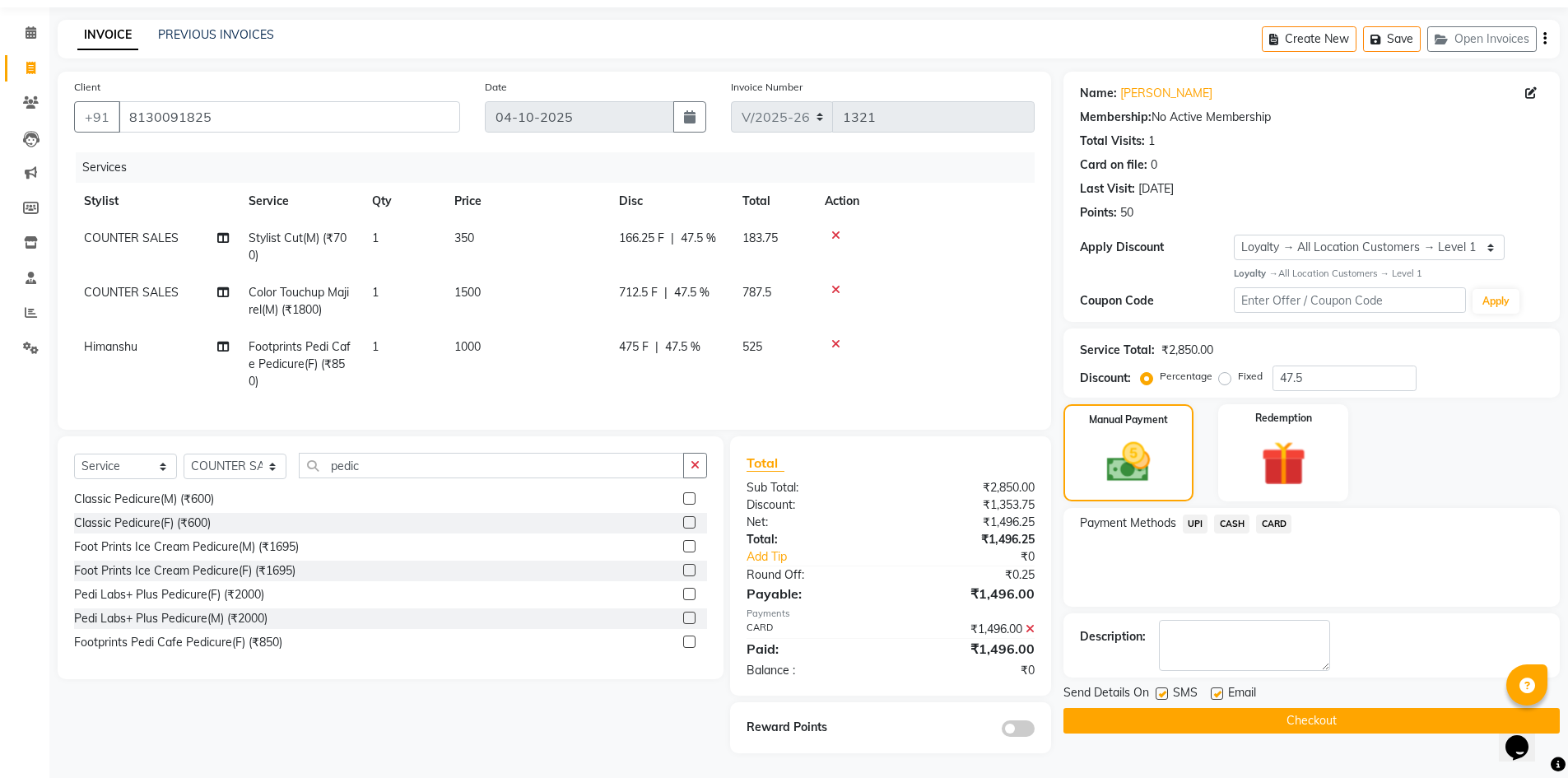
click at [1356, 708] on button "Checkout" at bounding box center [1311, 721] width 497 height 26
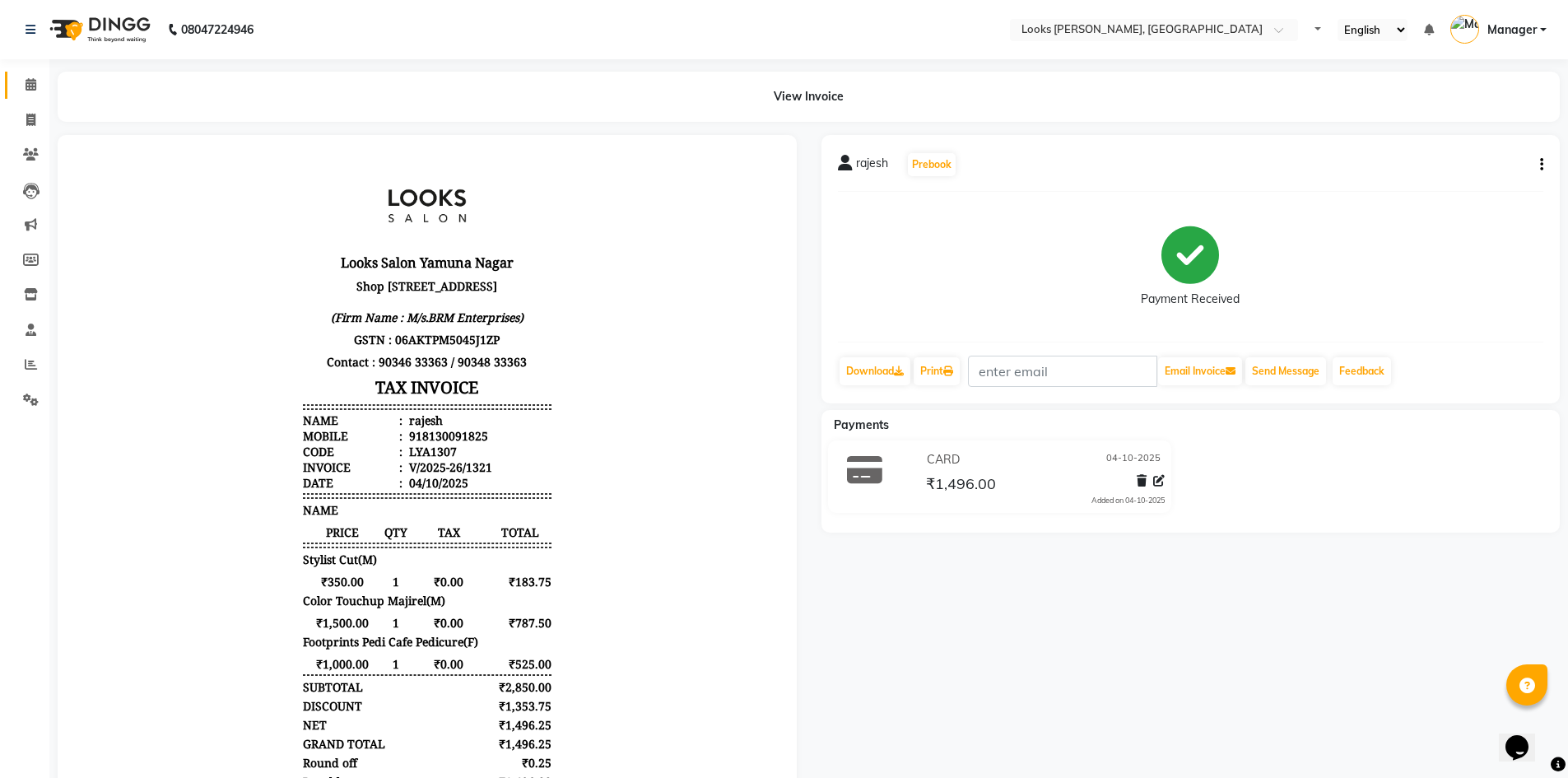
click at [7, 71] on link "Calendar" at bounding box center [25, 84] width 40 height 27
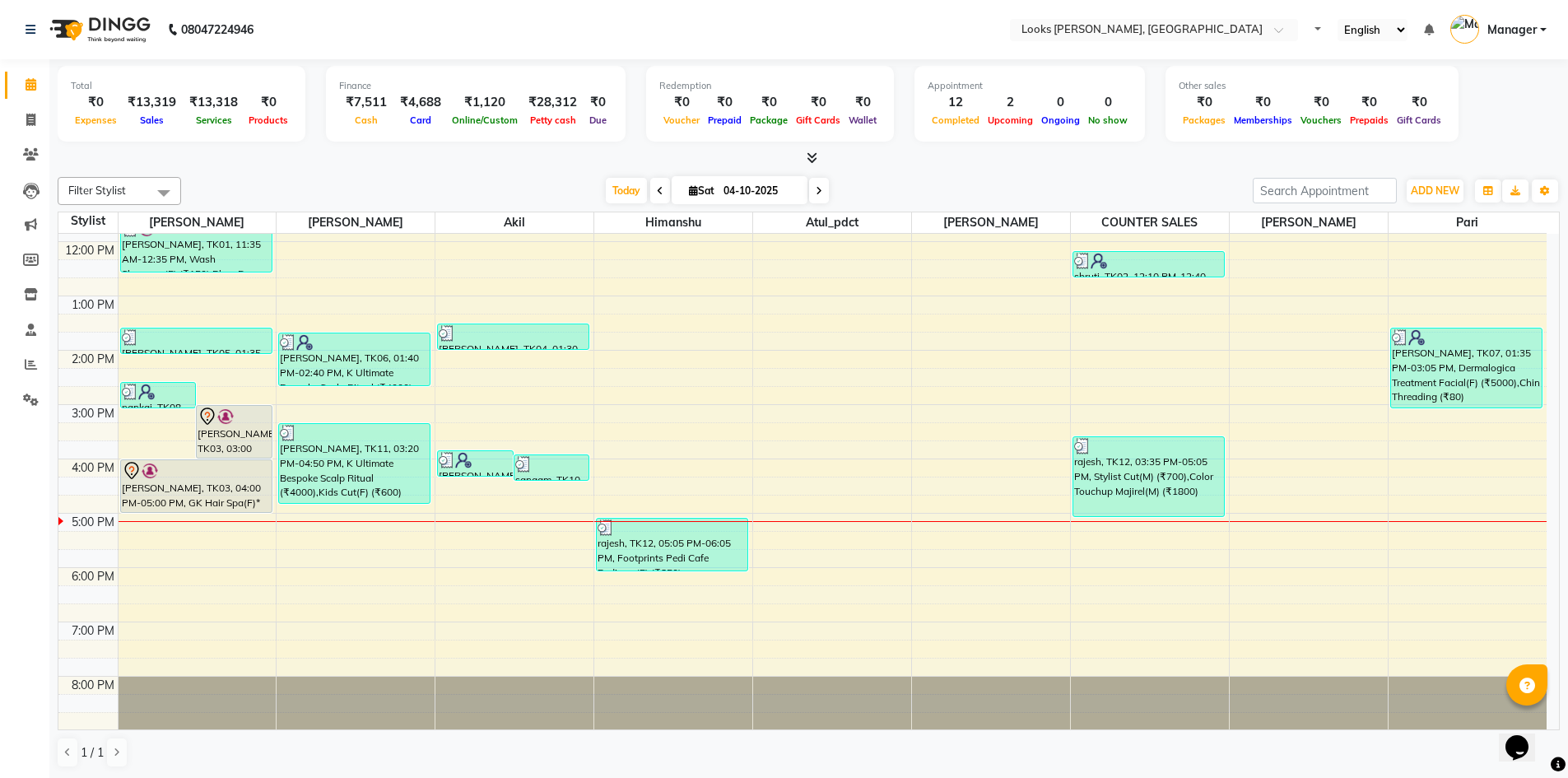
scroll to position [156, 0]
click at [36, 395] on icon at bounding box center [31, 399] width 16 height 12
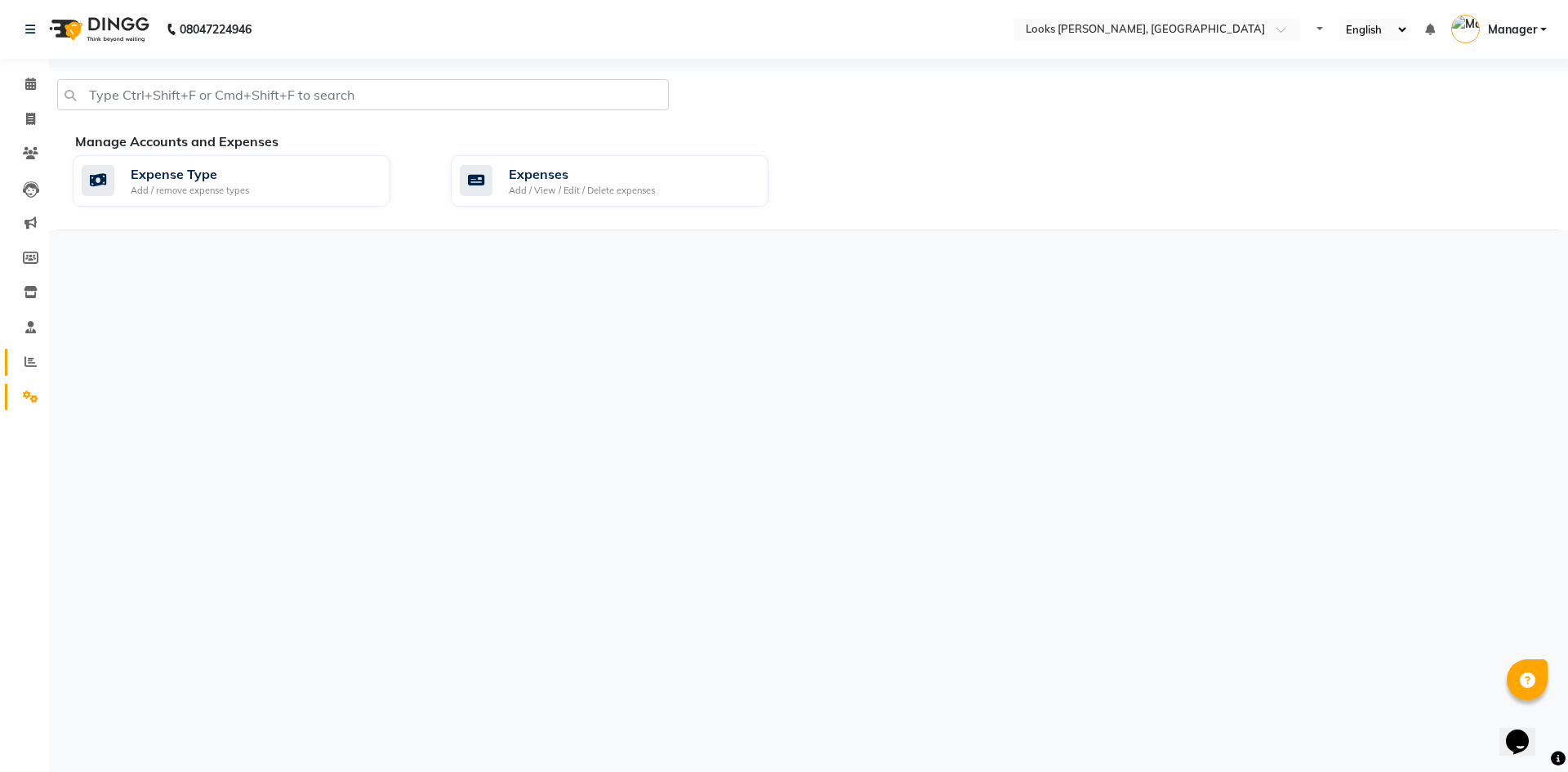
click at [31, 349] on link "Reports" at bounding box center [25, 362] width 39 height 27
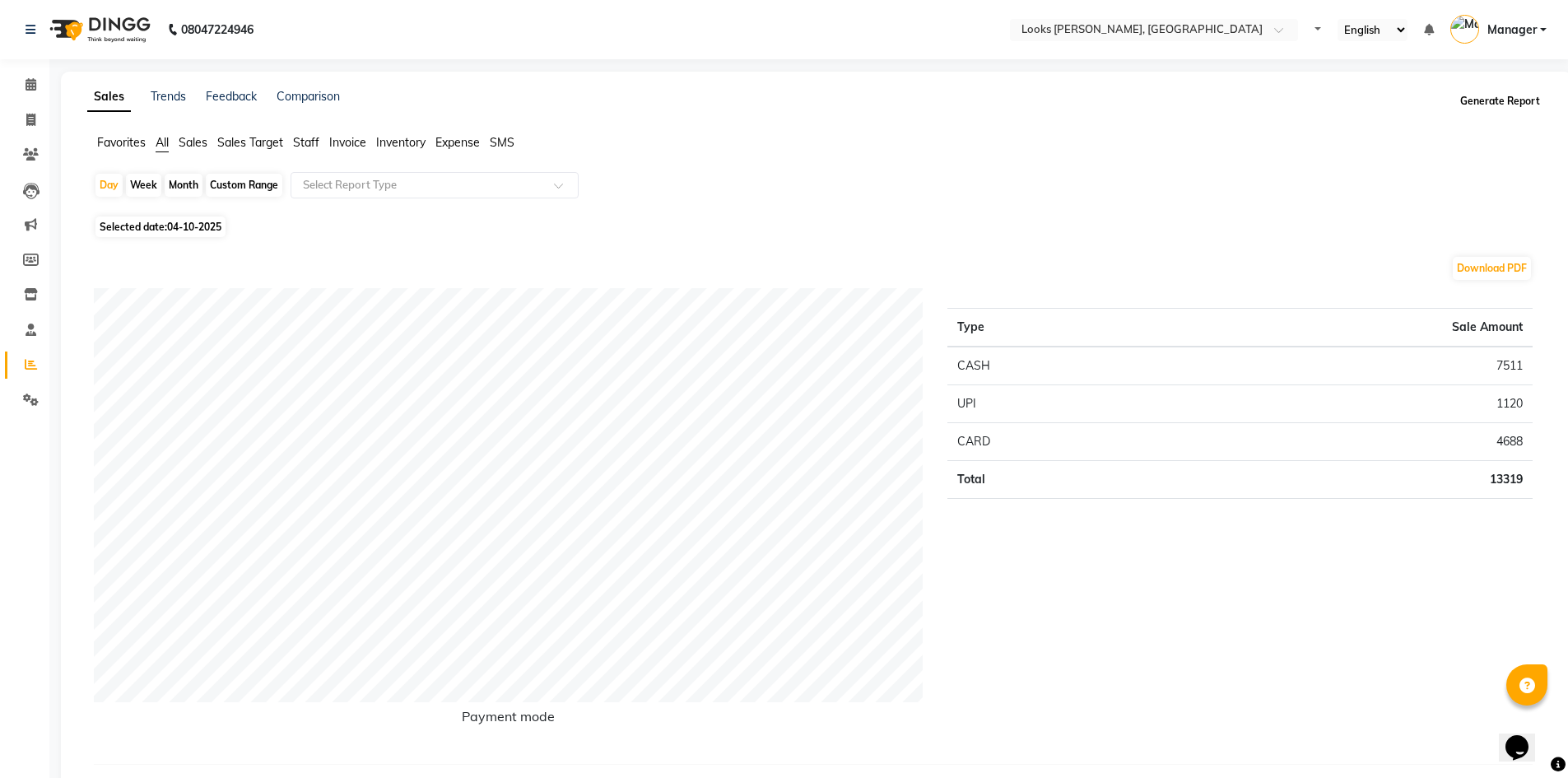
click at [1502, 102] on button "Generate Report" at bounding box center [1501, 101] width 88 height 23
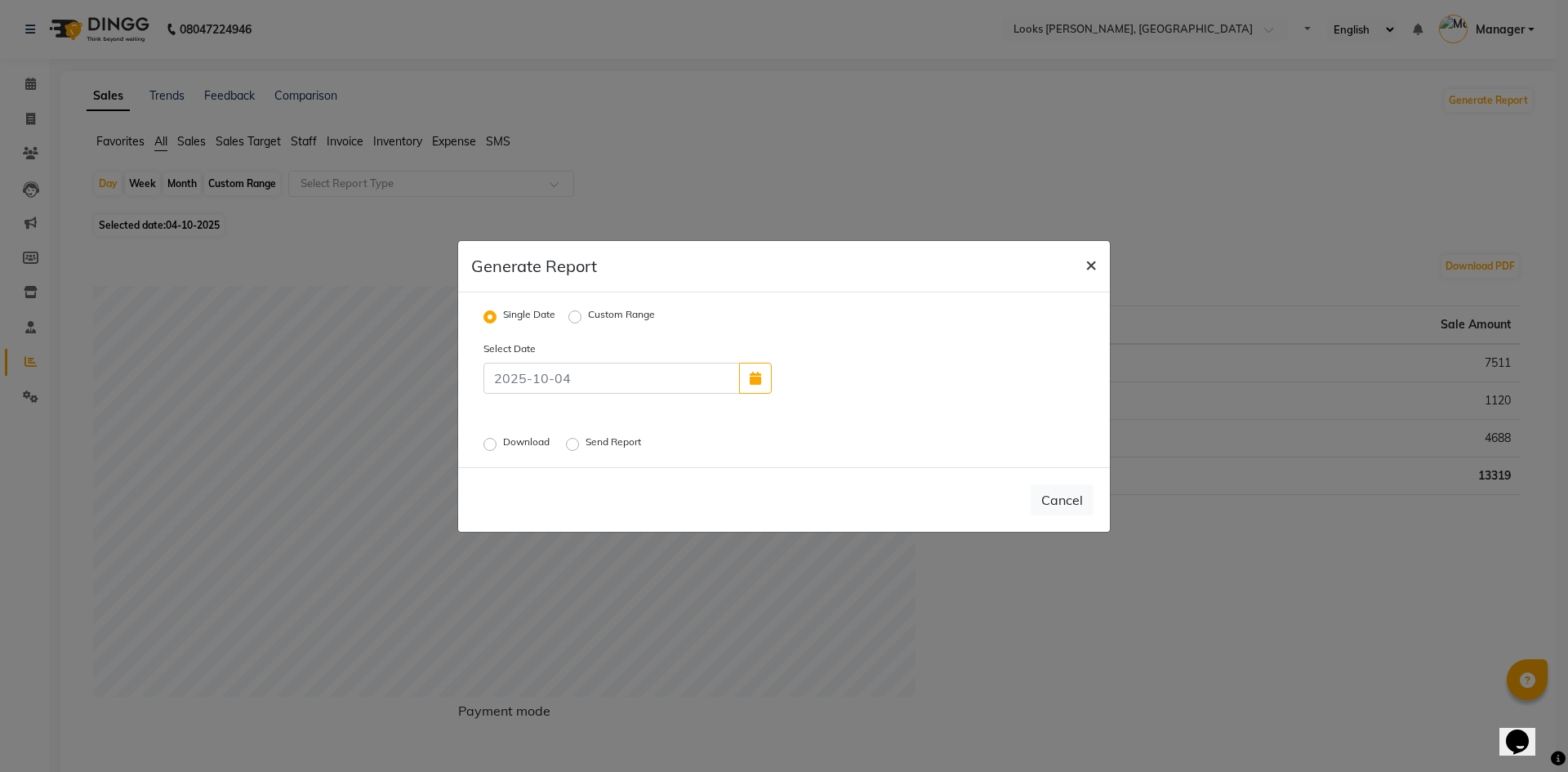
click at [1101, 259] on button "×" at bounding box center [1091, 264] width 37 height 46
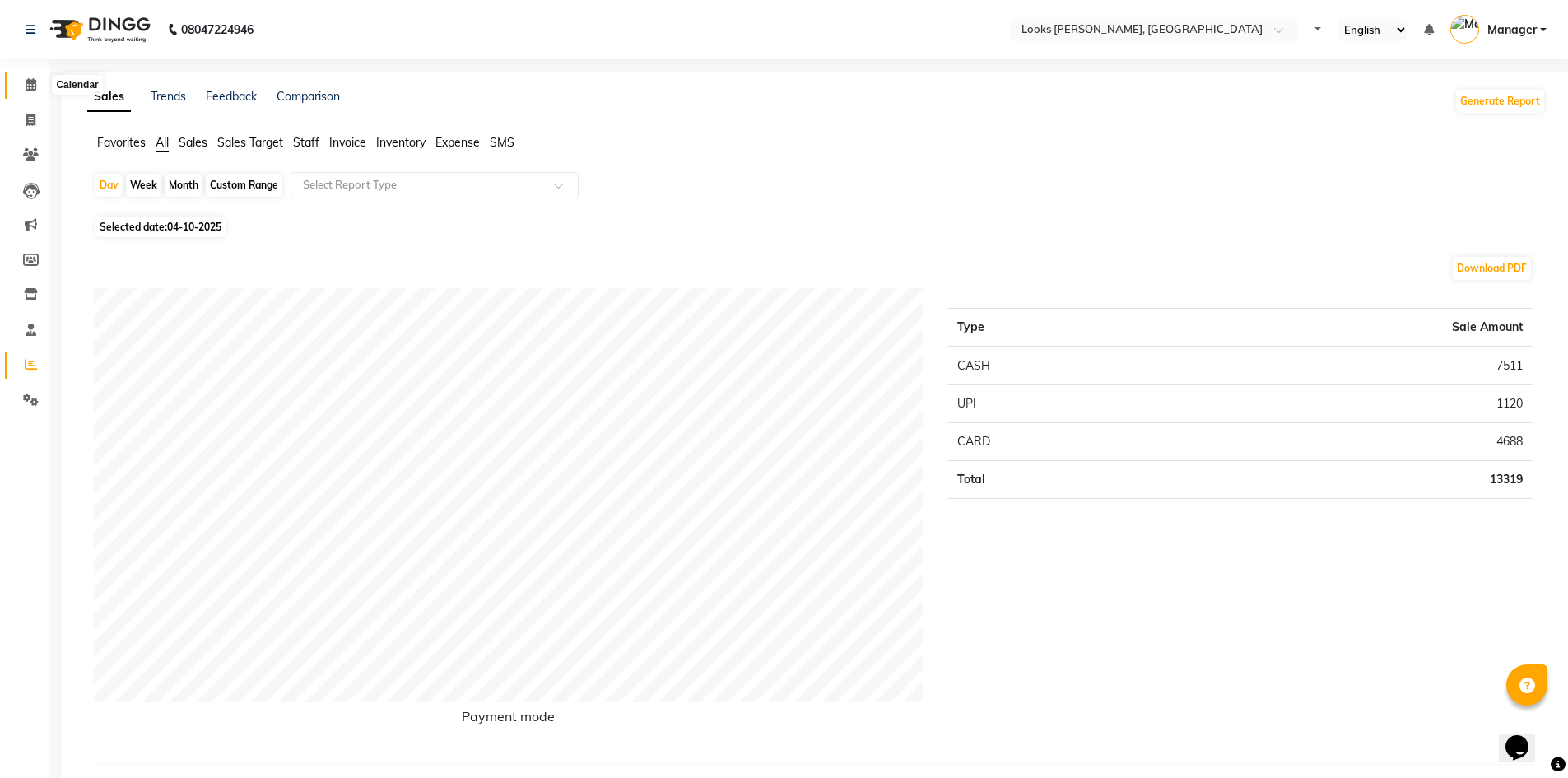
click at [26, 84] on icon at bounding box center [31, 84] width 11 height 12
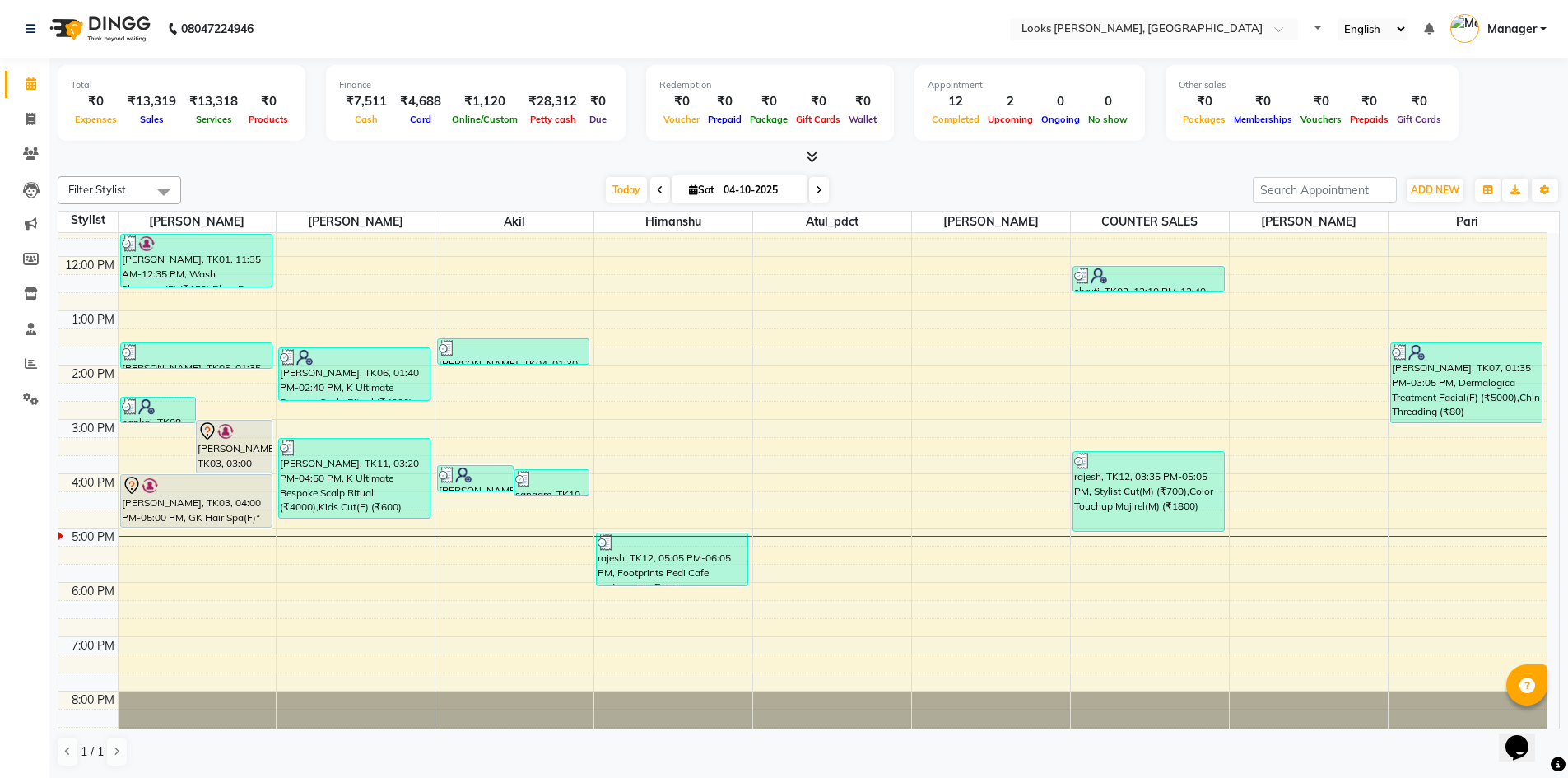
scroll to position [156, 0]
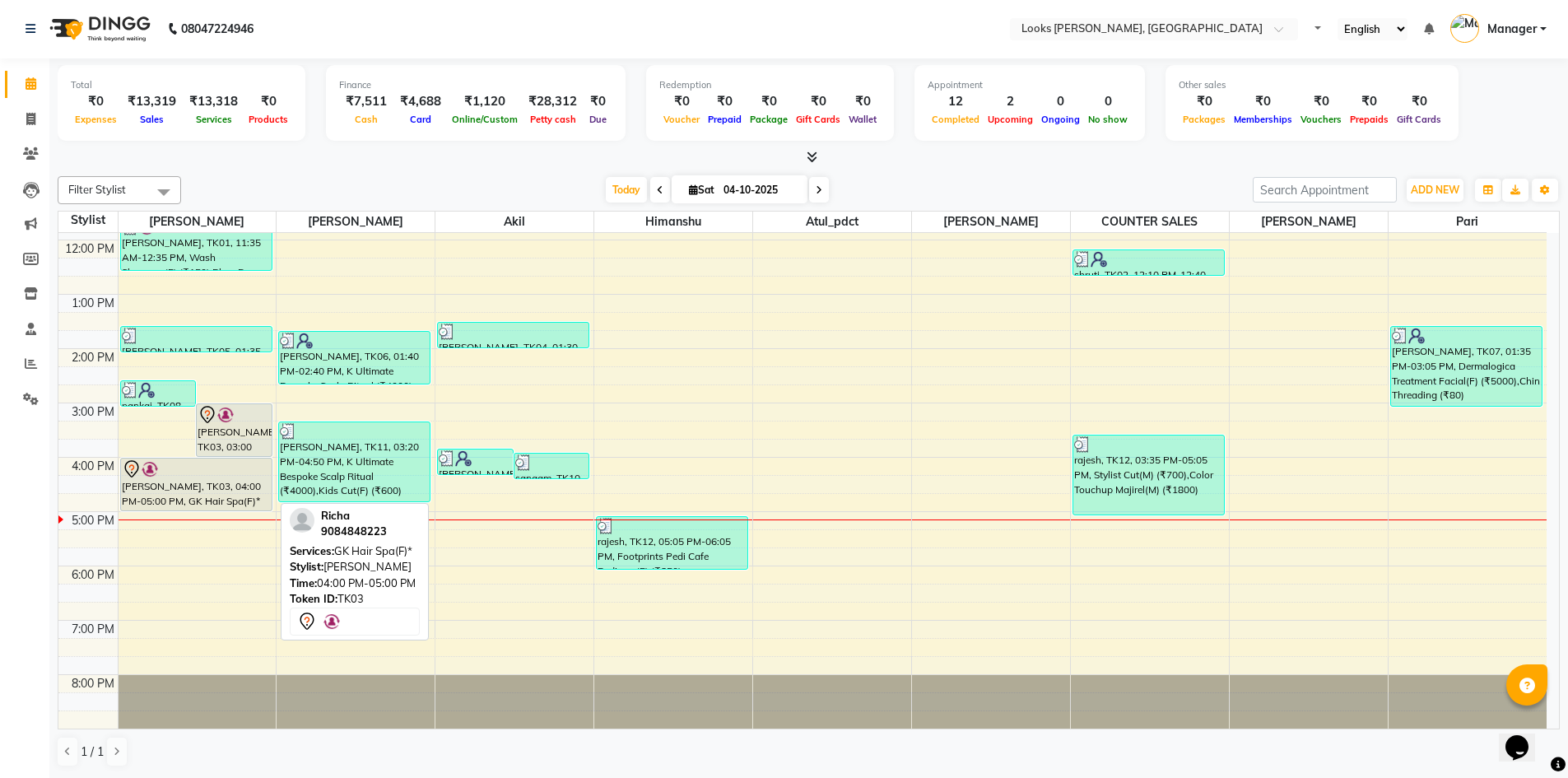
click at [212, 468] on div at bounding box center [196, 470] width 149 height 20
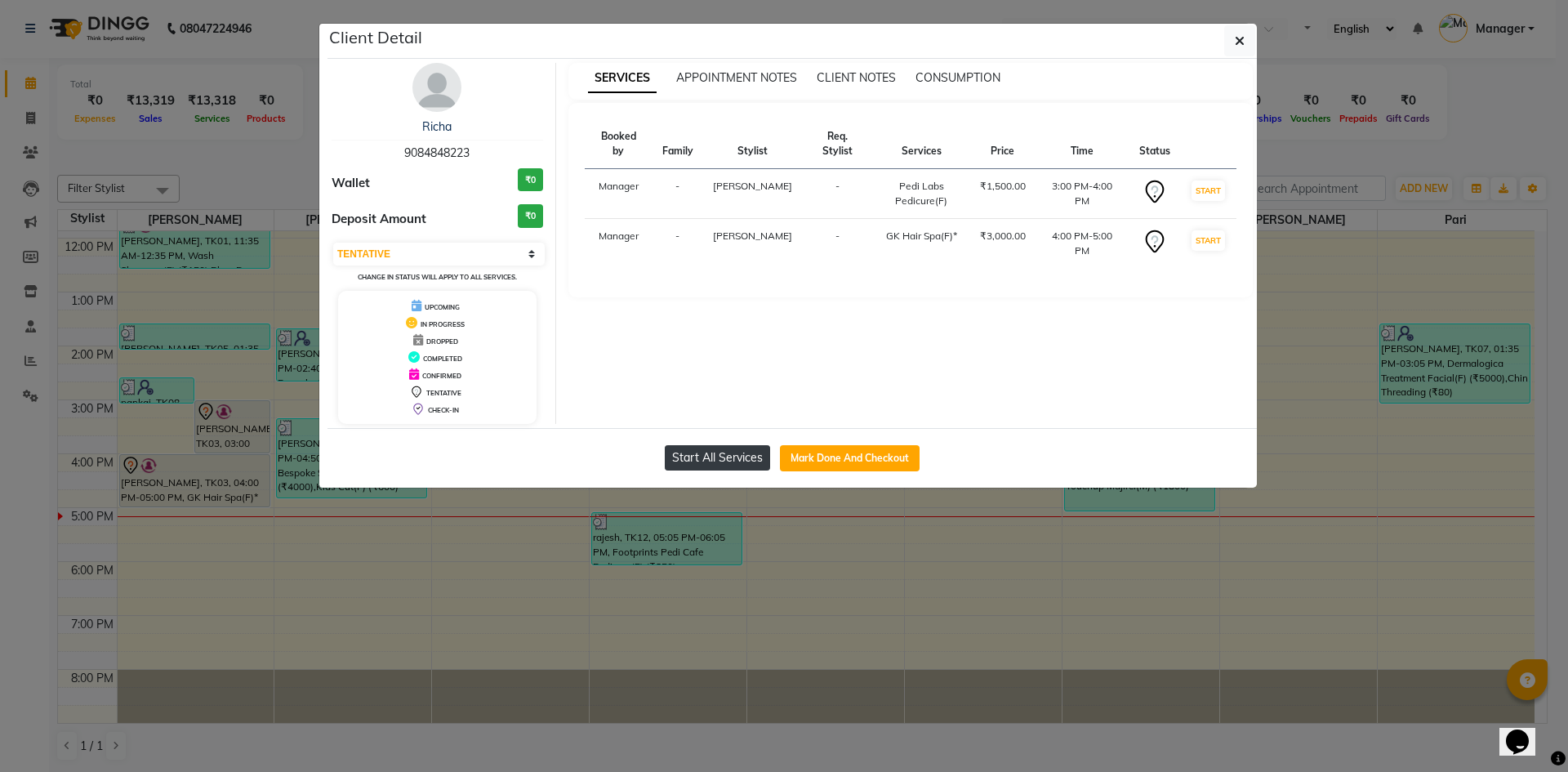
click at [755, 463] on button "Start All Services" at bounding box center [717, 458] width 105 height 26
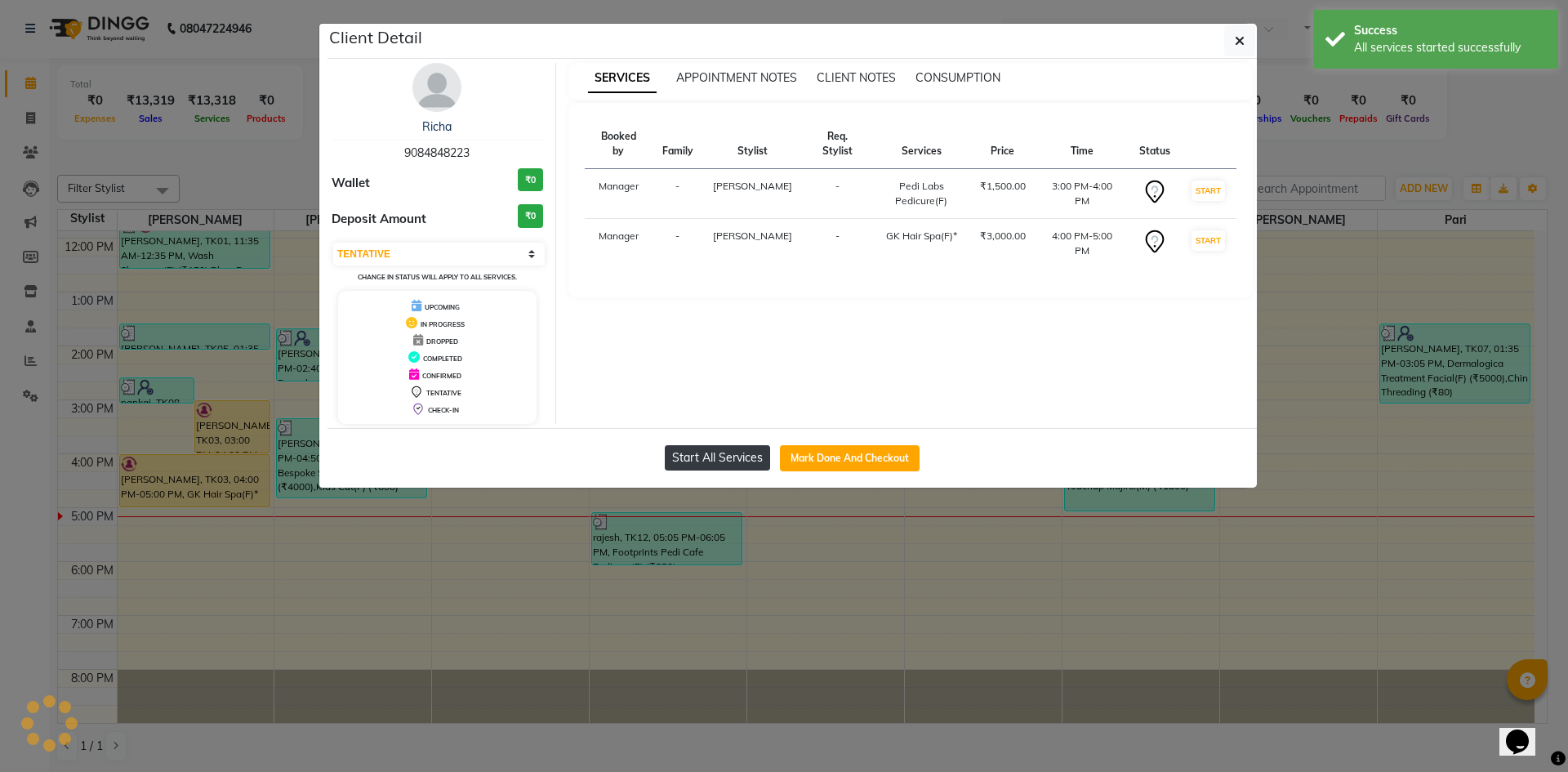
select select "1"
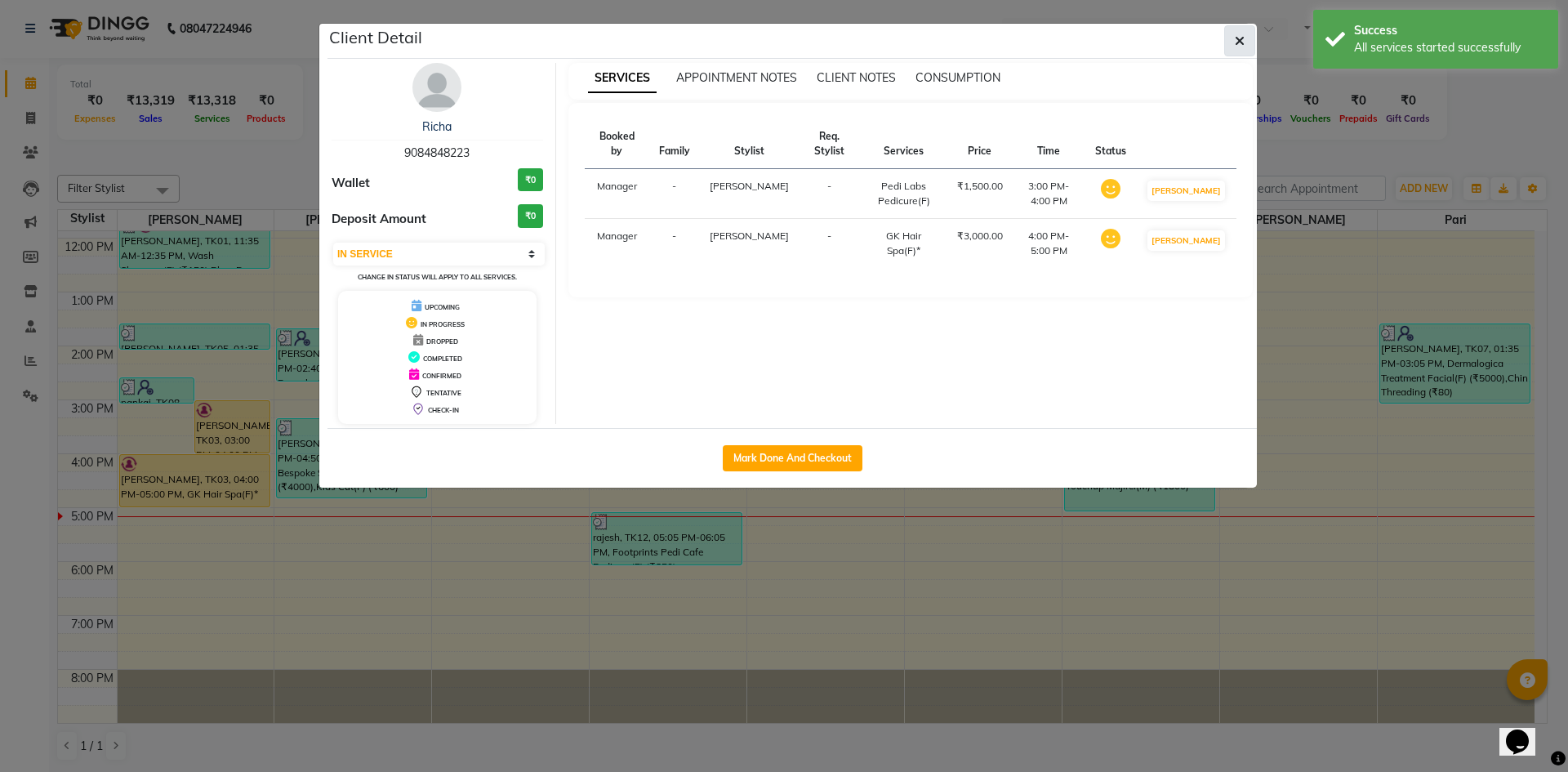
click at [1241, 39] on icon "button" at bounding box center [1240, 40] width 10 height 13
